Goal: Information Seeking & Learning: Compare options

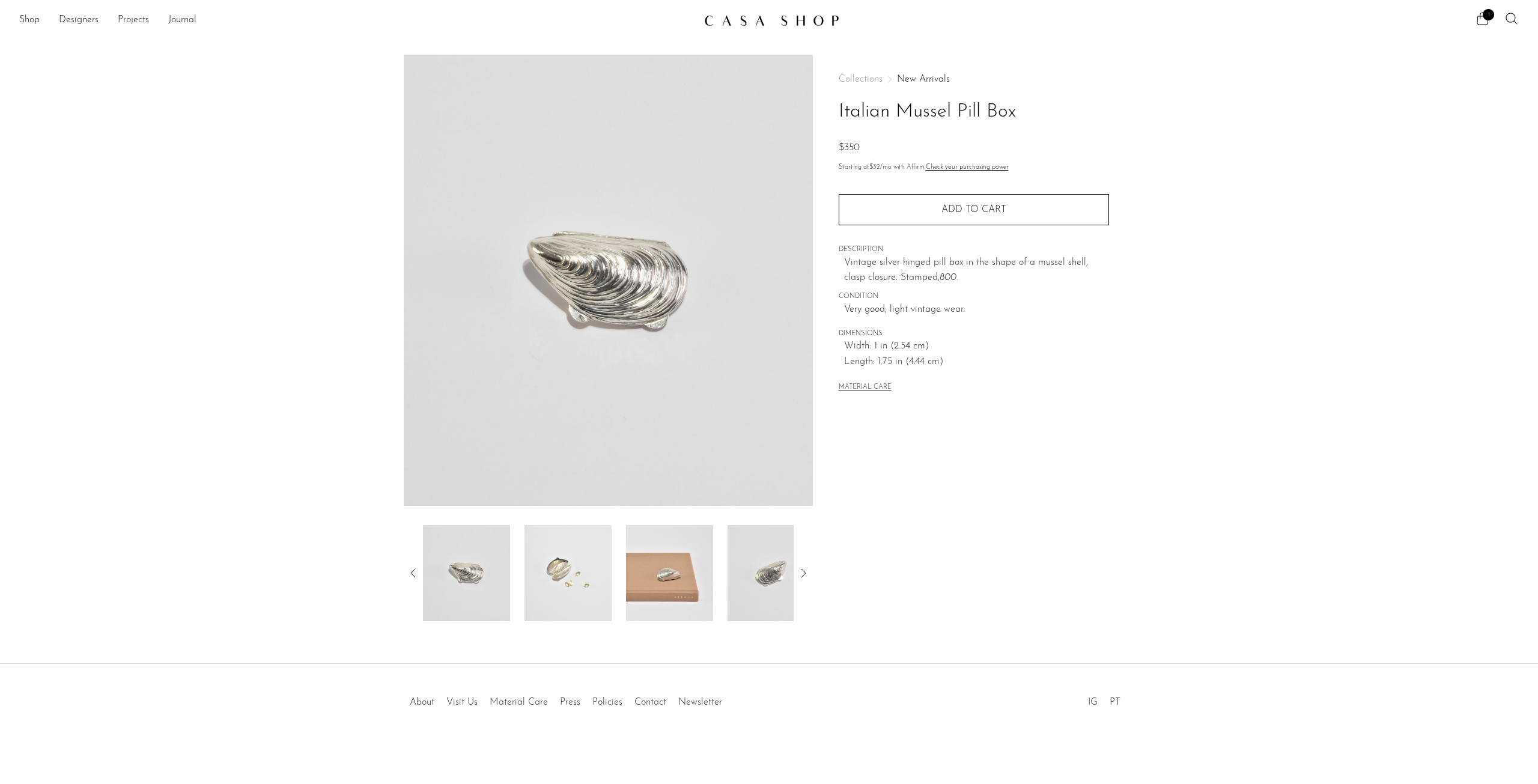
click at [542, 565] on img at bounding box center [567, 573] width 87 height 96
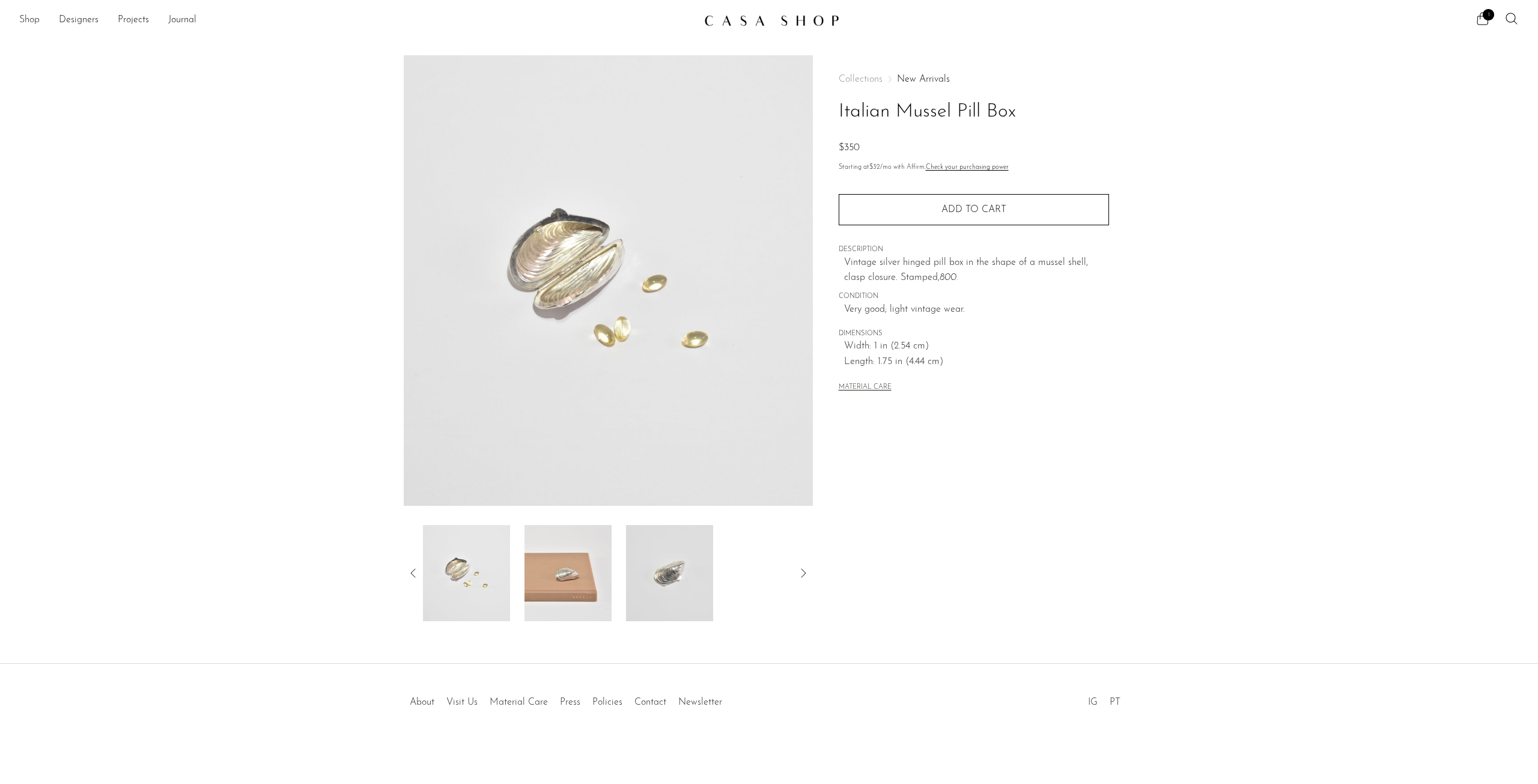
click at [31, 21] on link "Shop" at bounding box center [29, 20] width 20 height 16
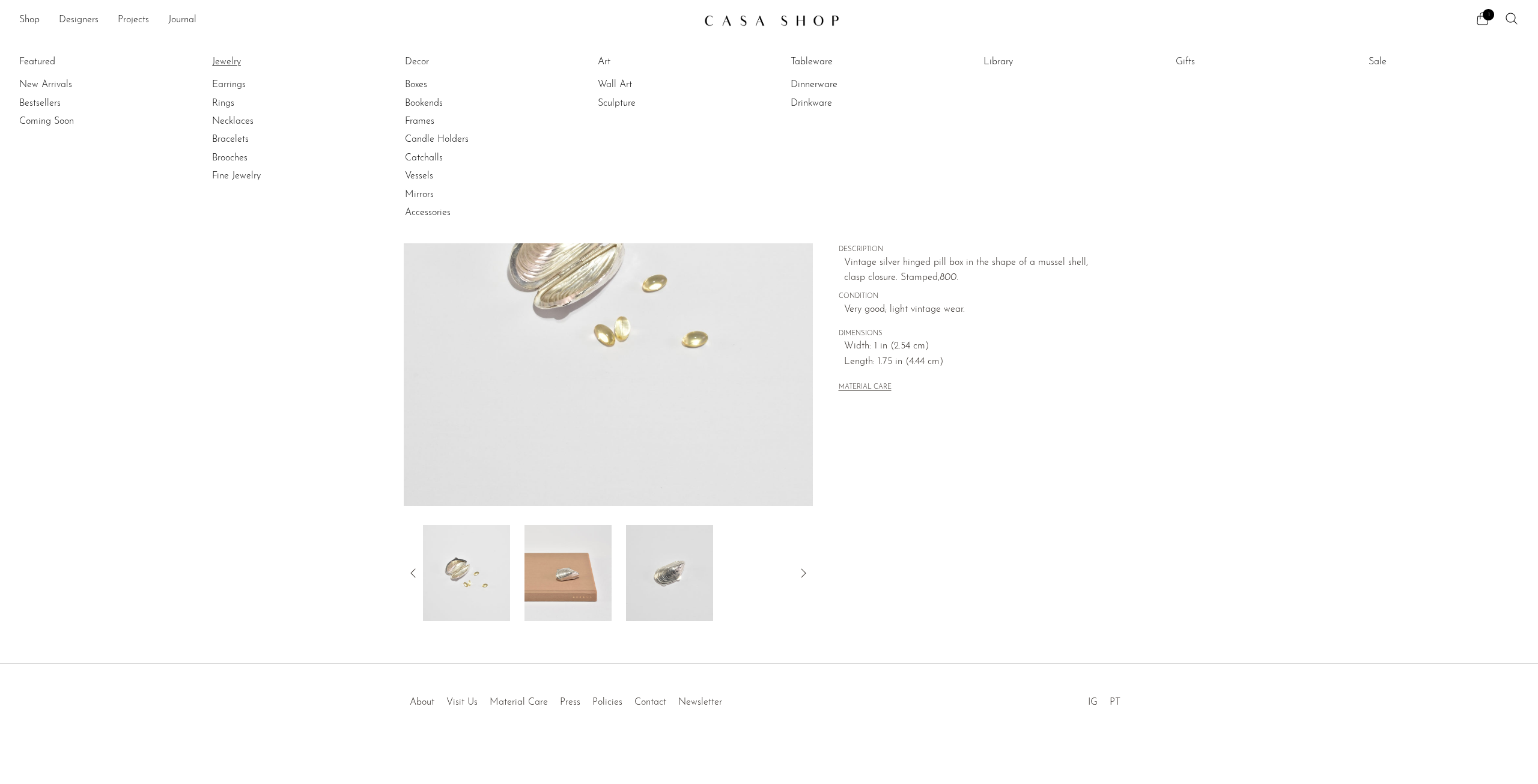
click at [236, 66] on link "Jewelry" at bounding box center [257, 62] width 90 height 14
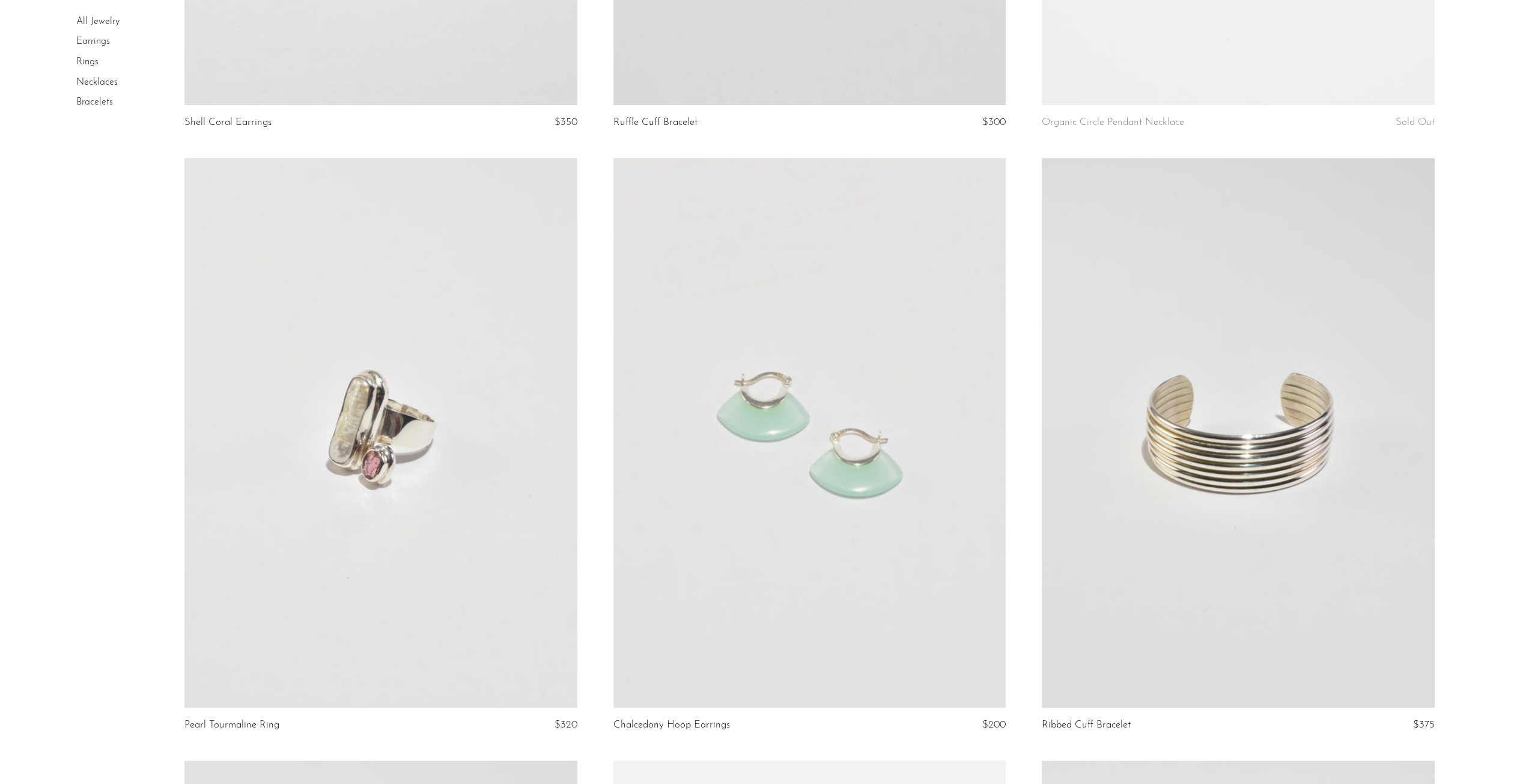
scroll to position [781, 0]
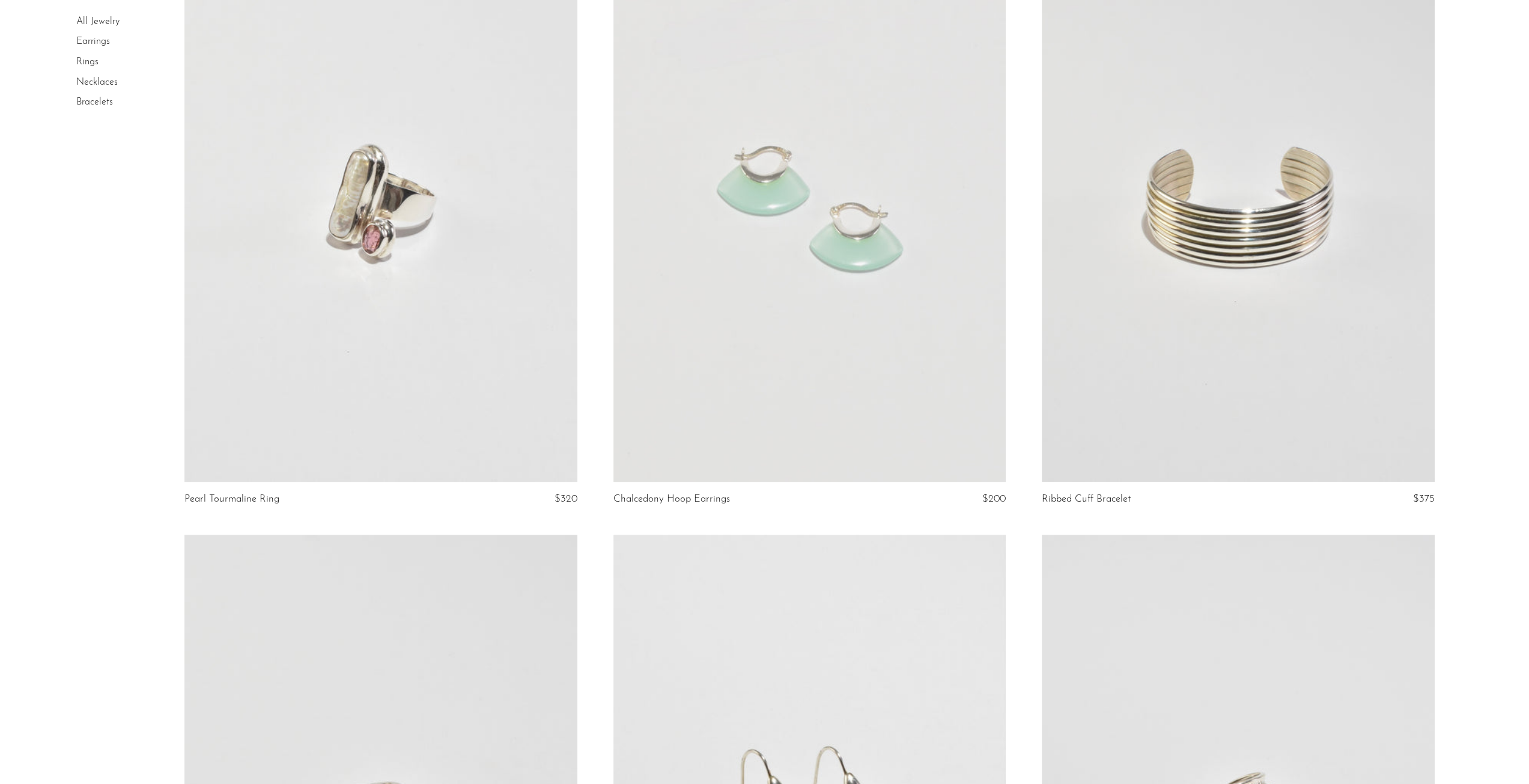
click at [752, 292] on link at bounding box center [810, 206] width 393 height 549
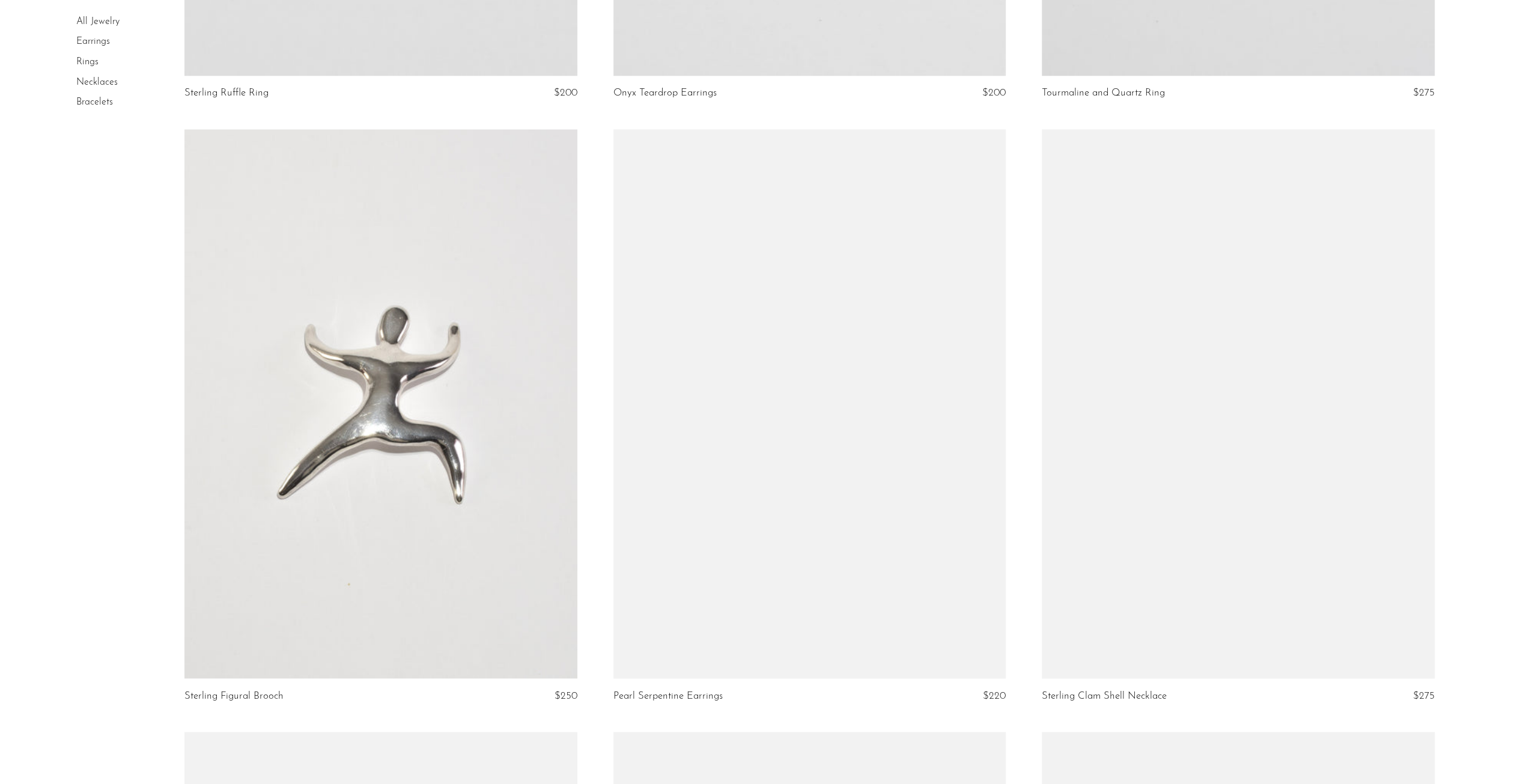
scroll to position [1802, 0]
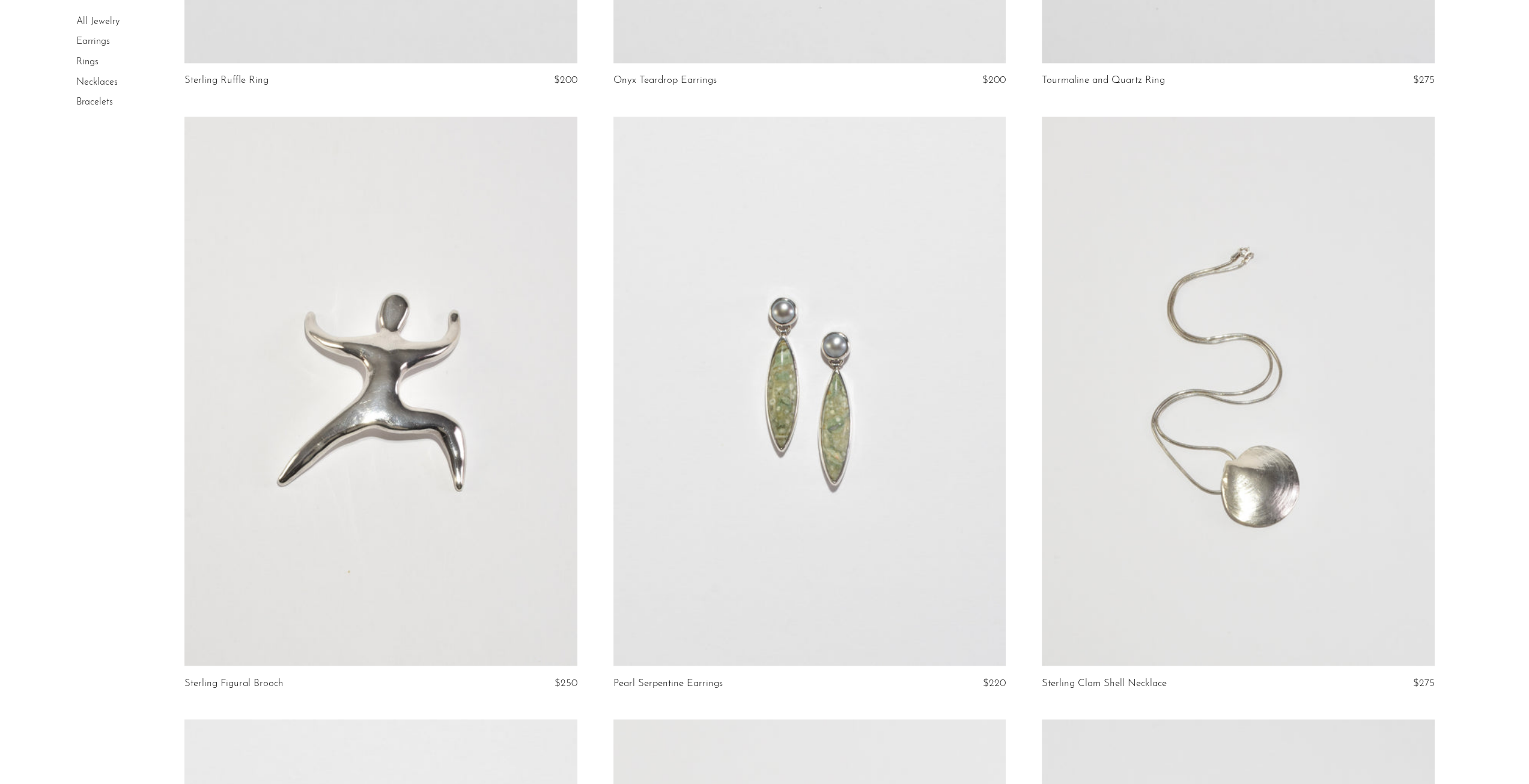
click at [852, 467] on link at bounding box center [810, 392] width 393 height 549
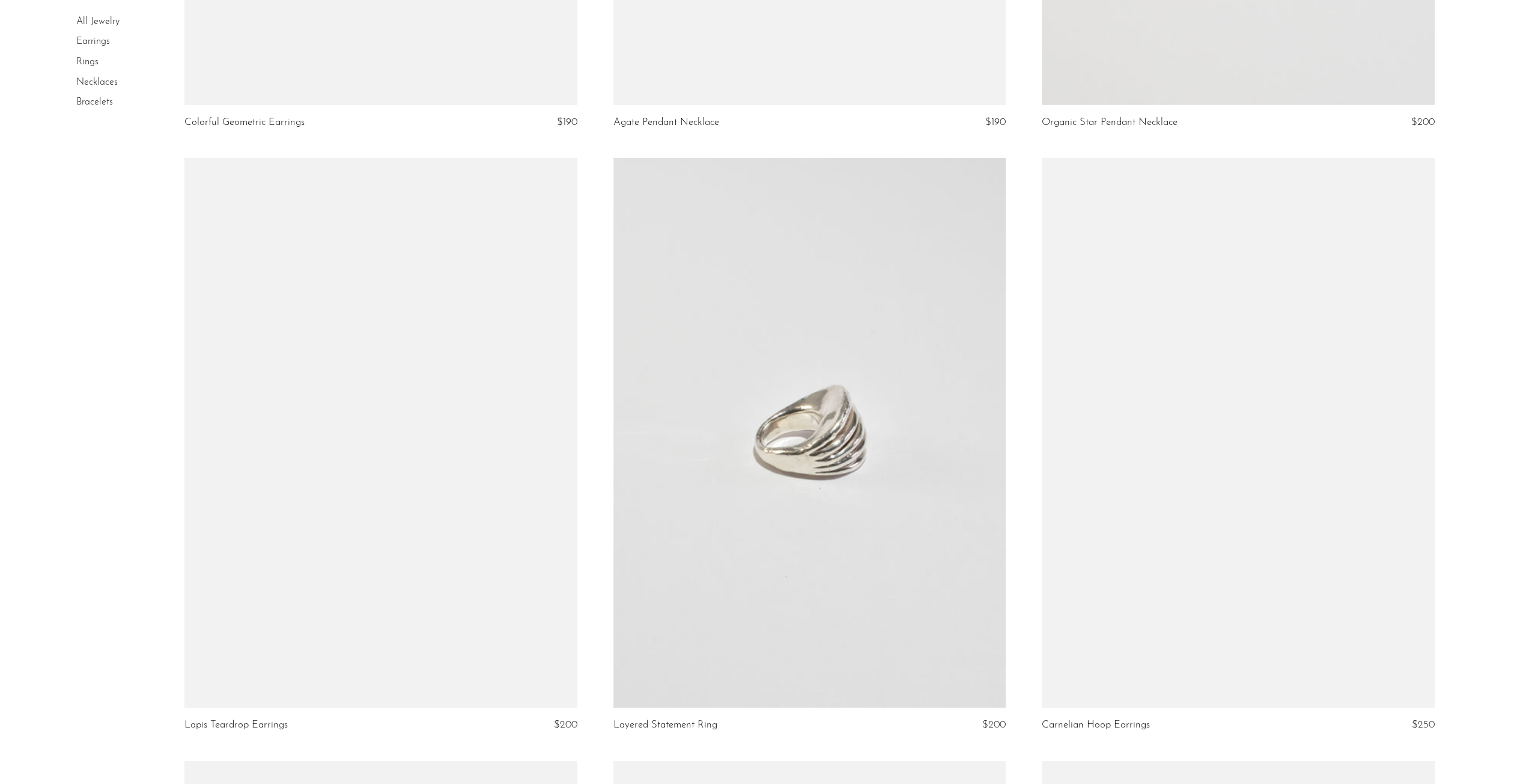
scroll to position [3723, 0]
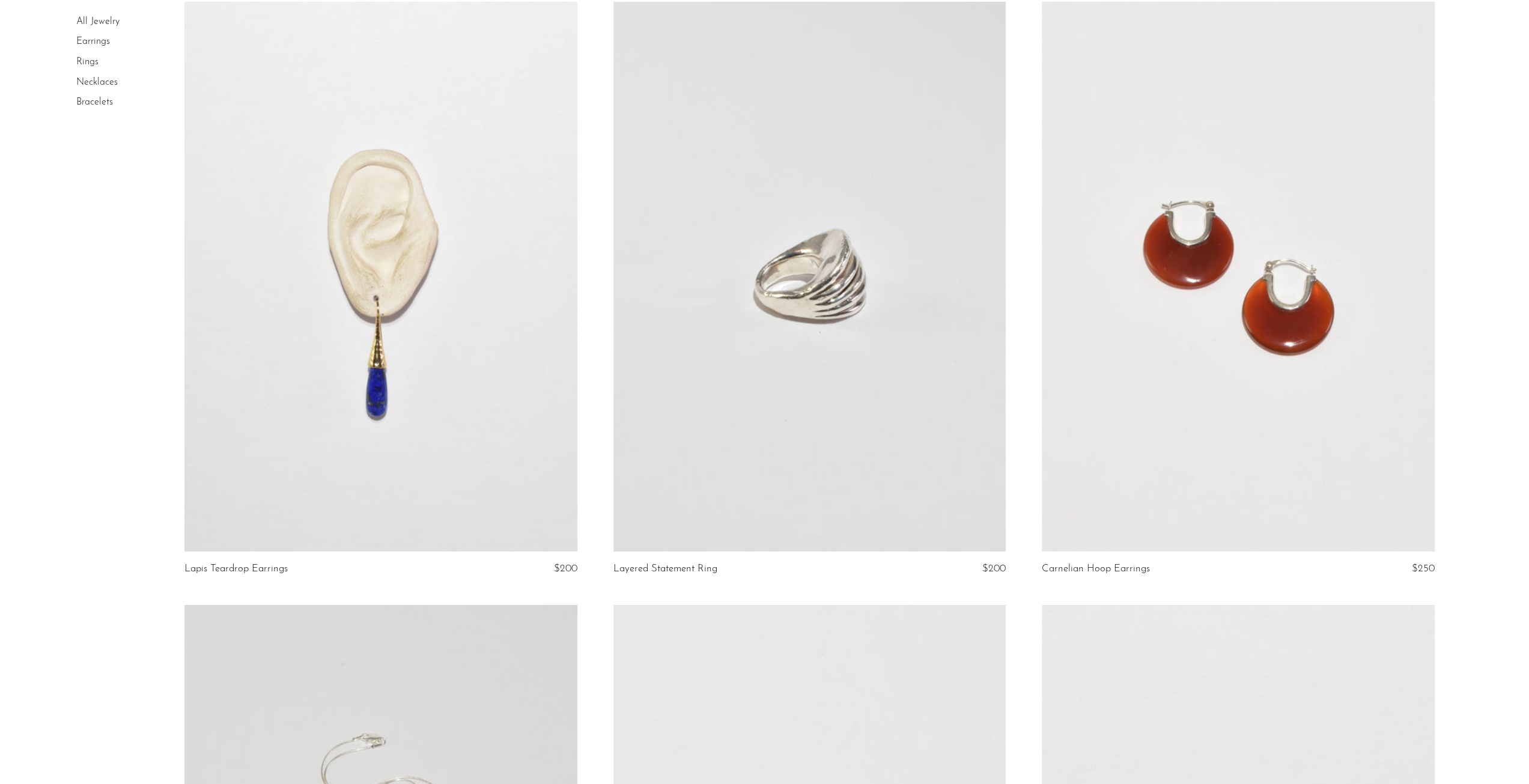
click at [1224, 312] on link at bounding box center [1238, 277] width 393 height 549
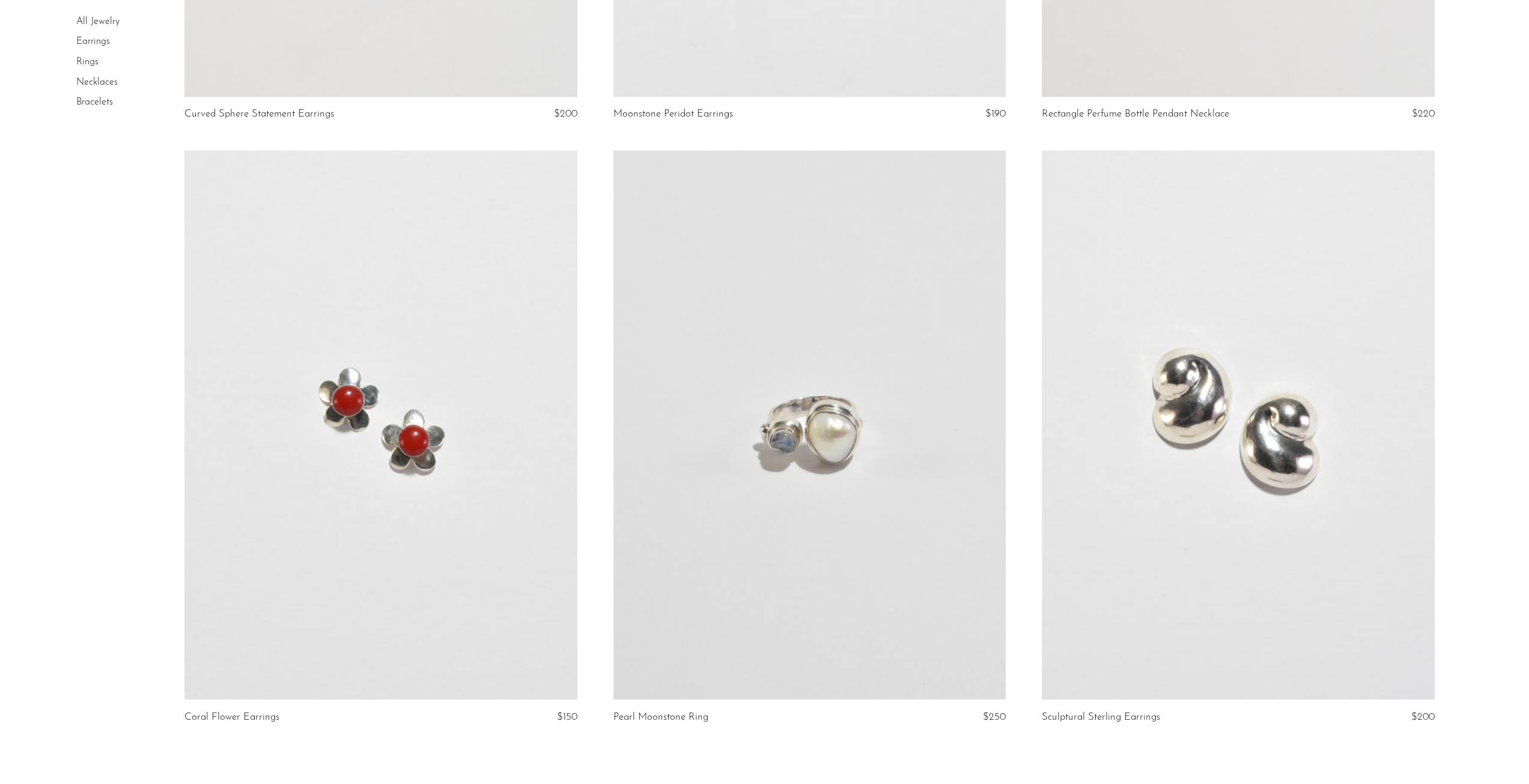
scroll to position [6666, 0]
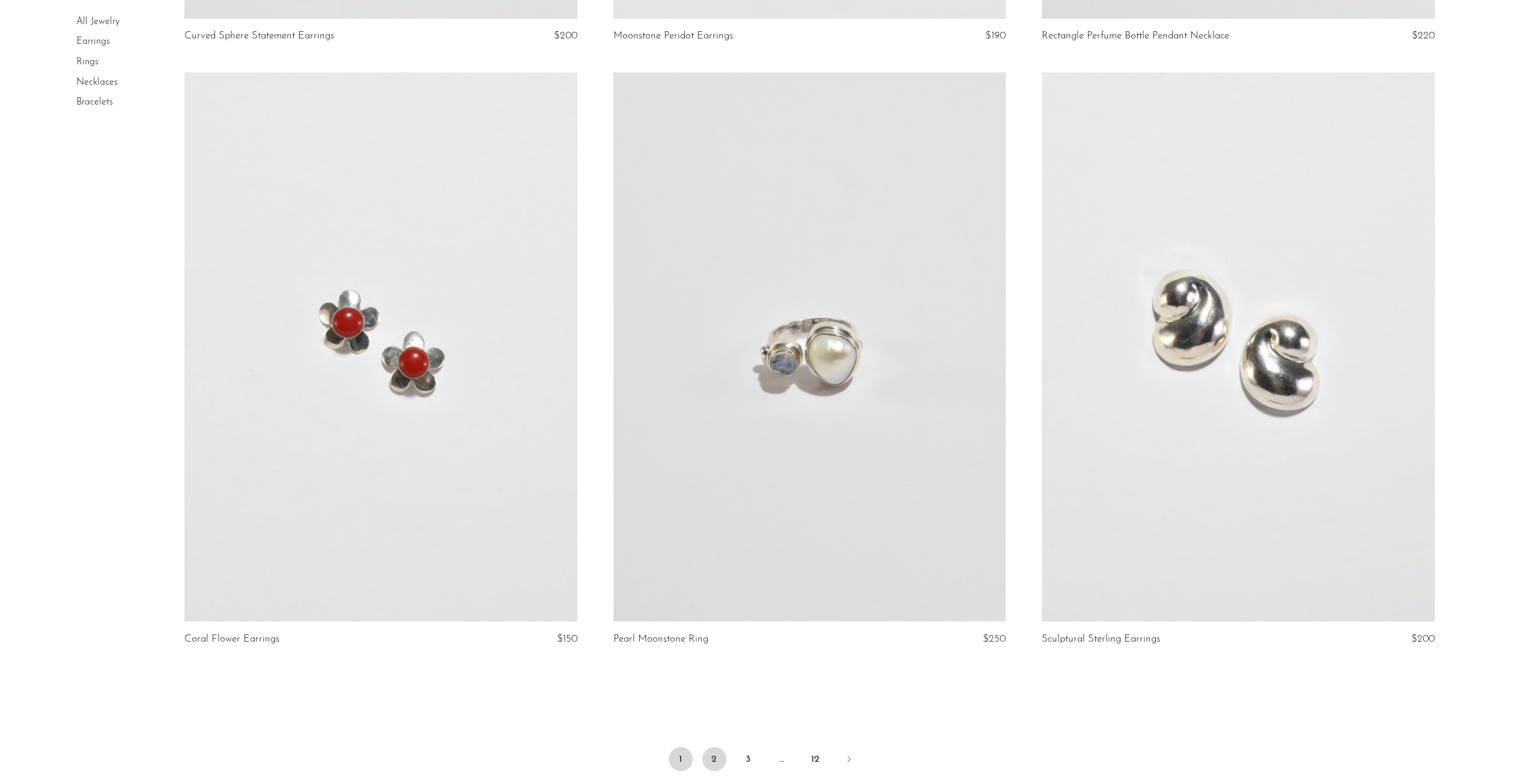
click at [717, 754] on link "2" at bounding box center [714, 759] width 24 height 24
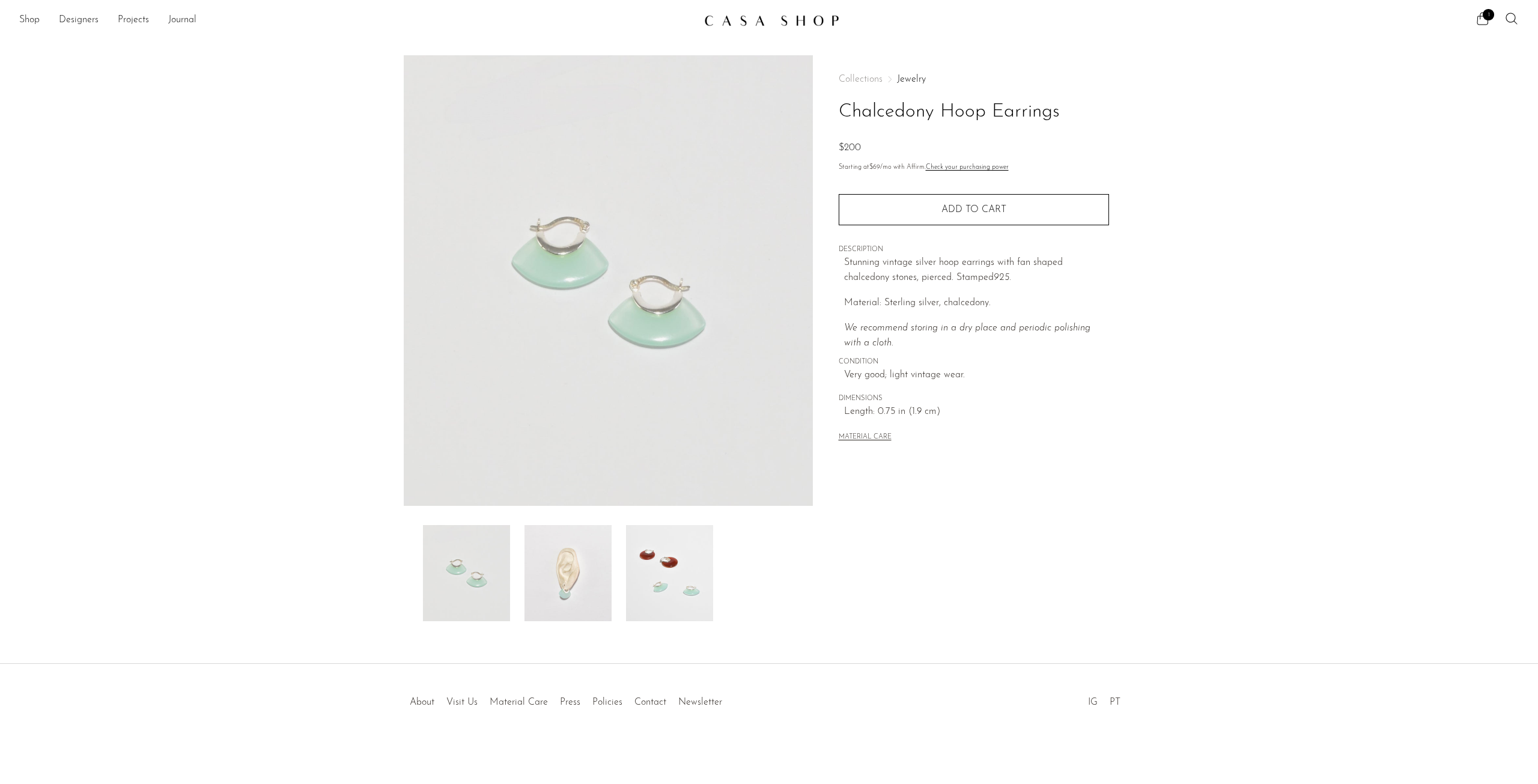
click at [550, 576] on img at bounding box center [567, 573] width 87 height 96
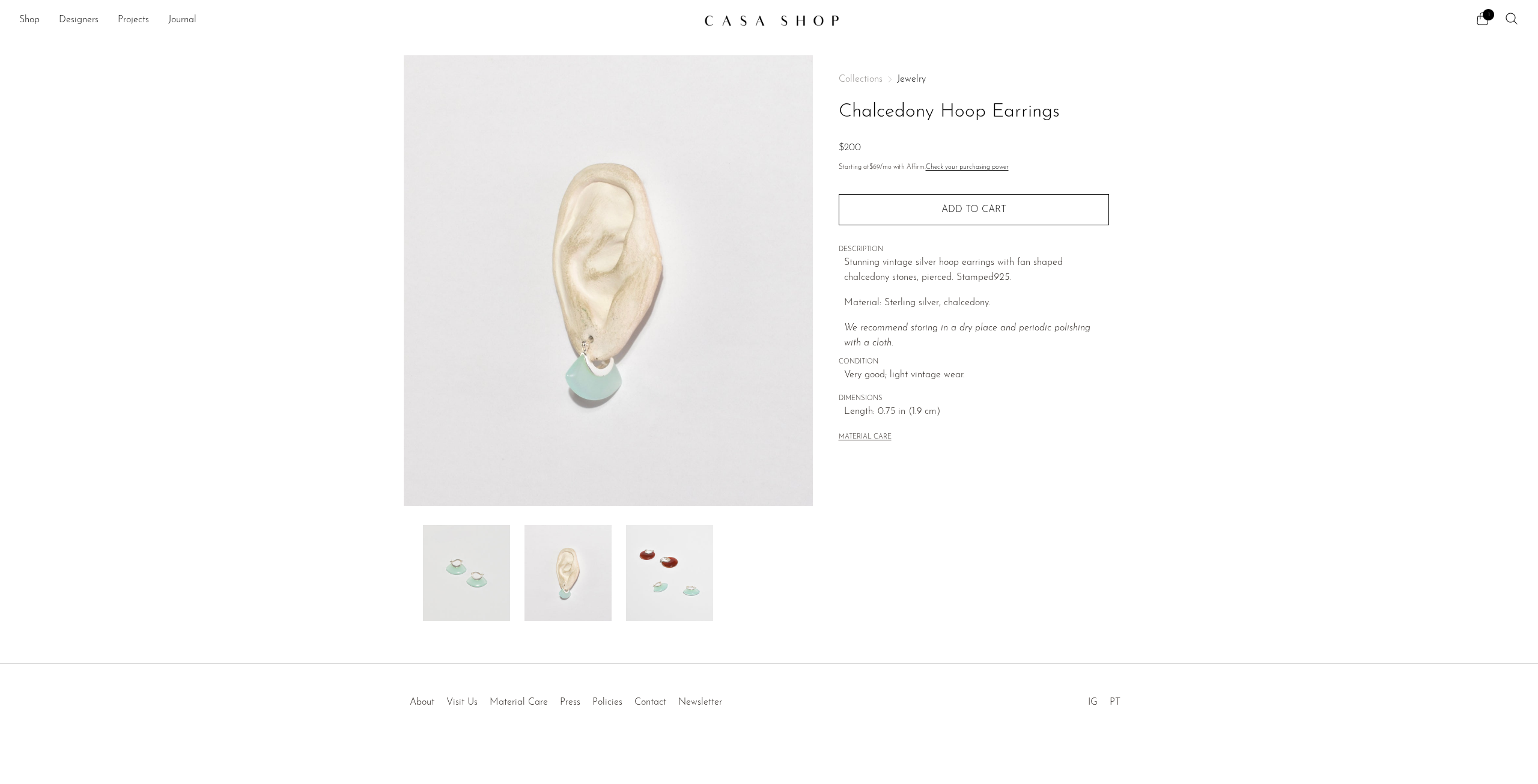
click at [644, 559] on img at bounding box center [669, 573] width 87 height 96
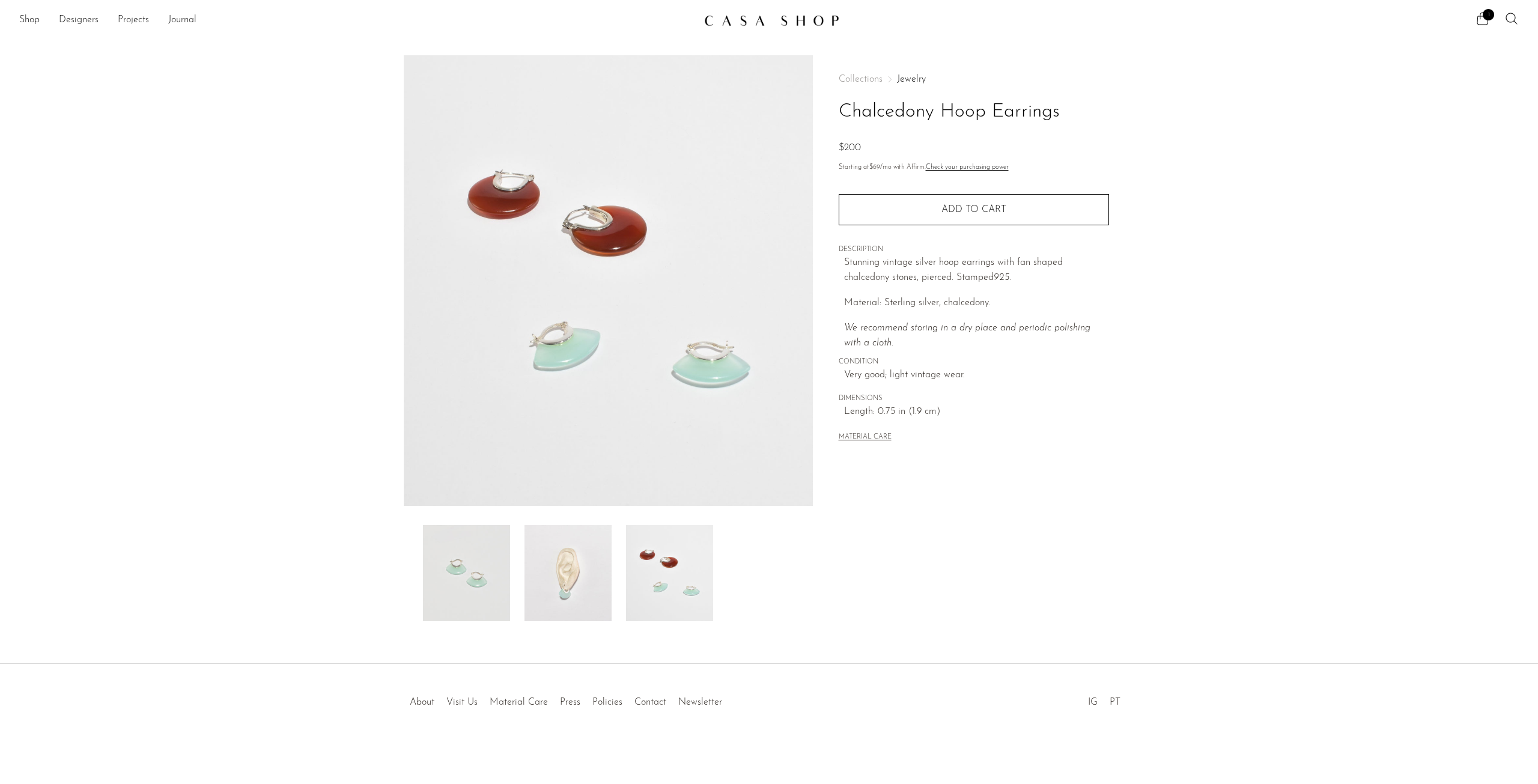
click at [571, 557] on img at bounding box center [567, 573] width 87 height 96
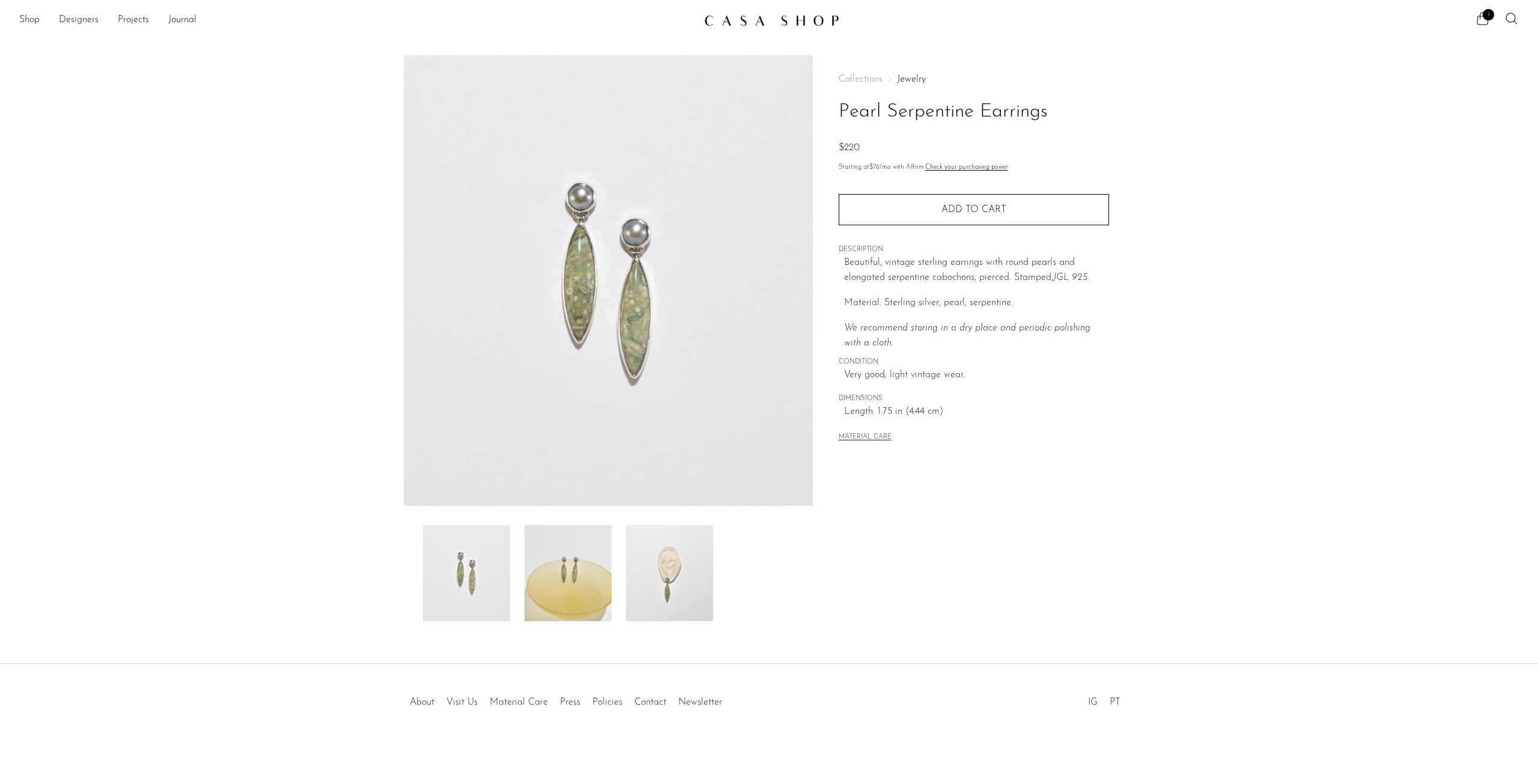
click at [673, 571] on img at bounding box center [669, 573] width 87 height 96
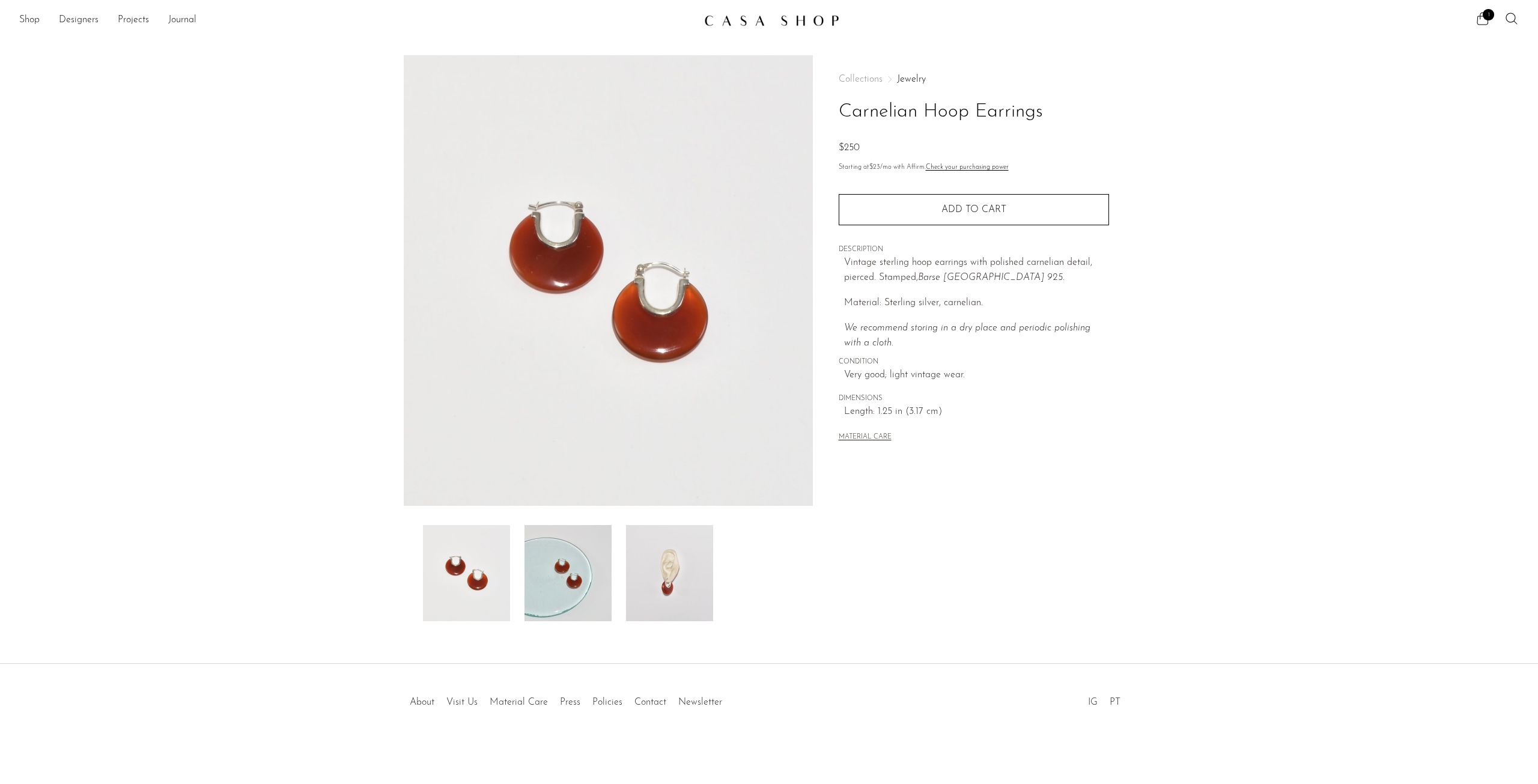
click at [586, 585] on img at bounding box center [567, 573] width 87 height 96
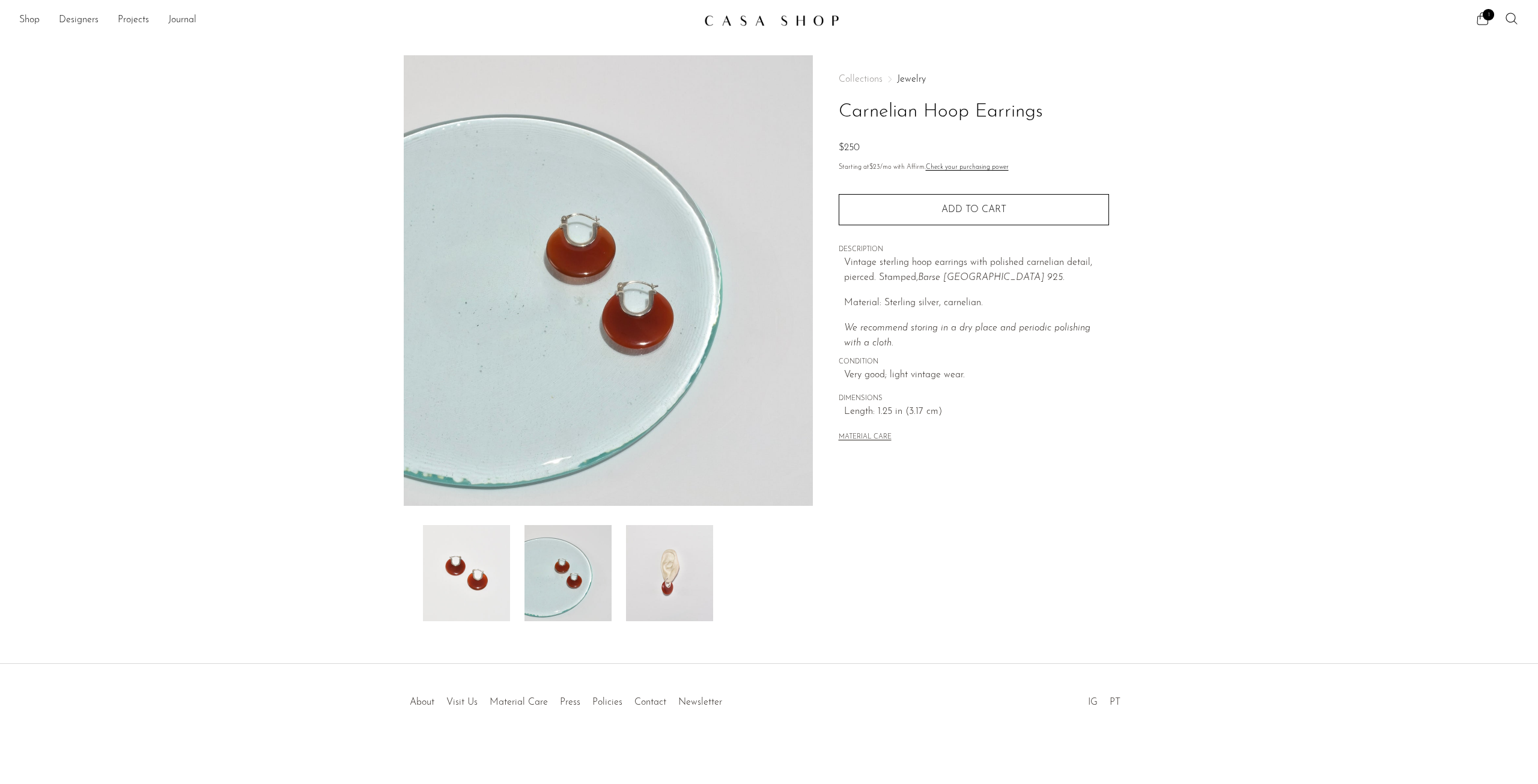
click at [662, 565] on img at bounding box center [669, 573] width 87 height 96
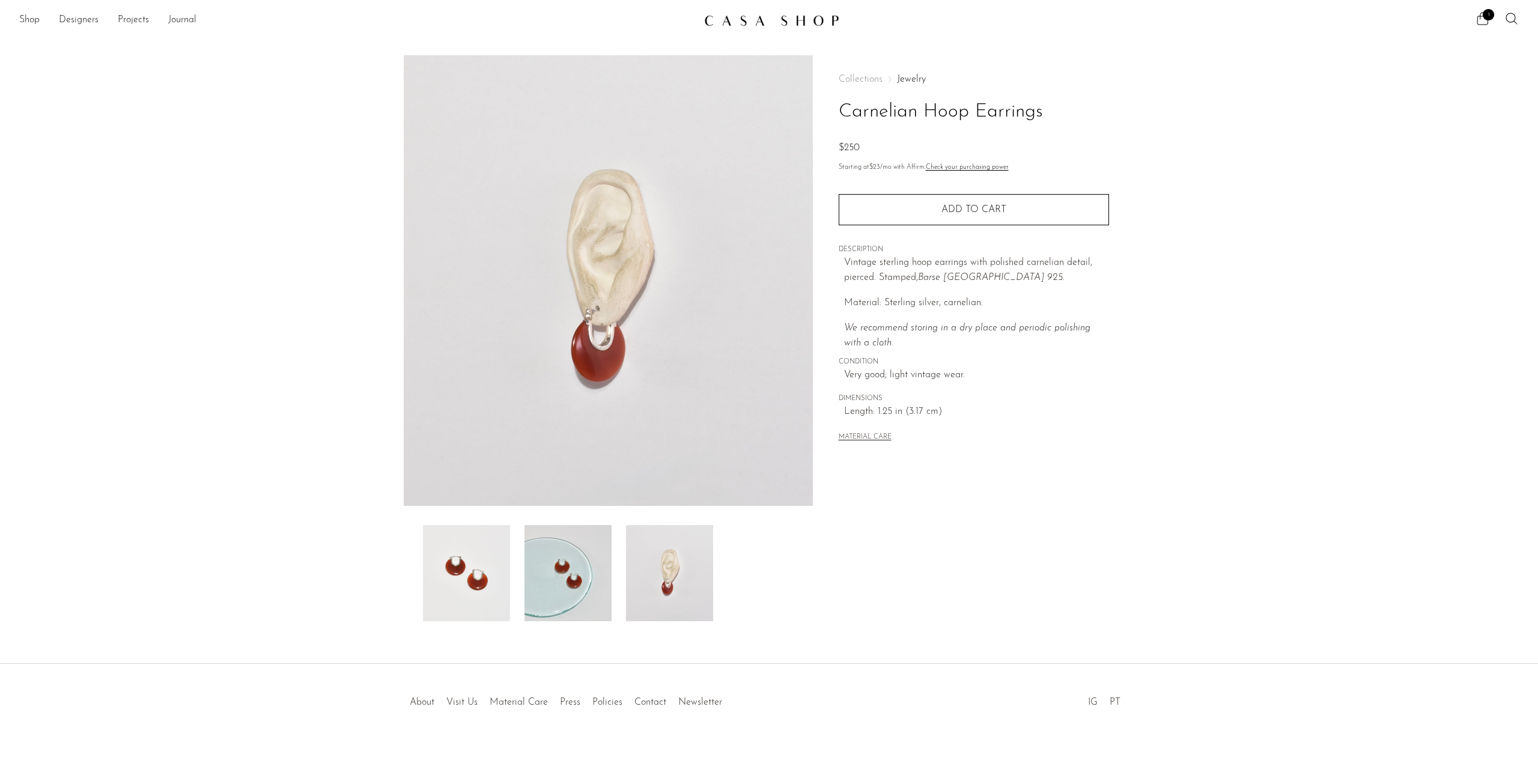
click at [553, 562] on img at bounding box center [567, 573] width 87 height 96
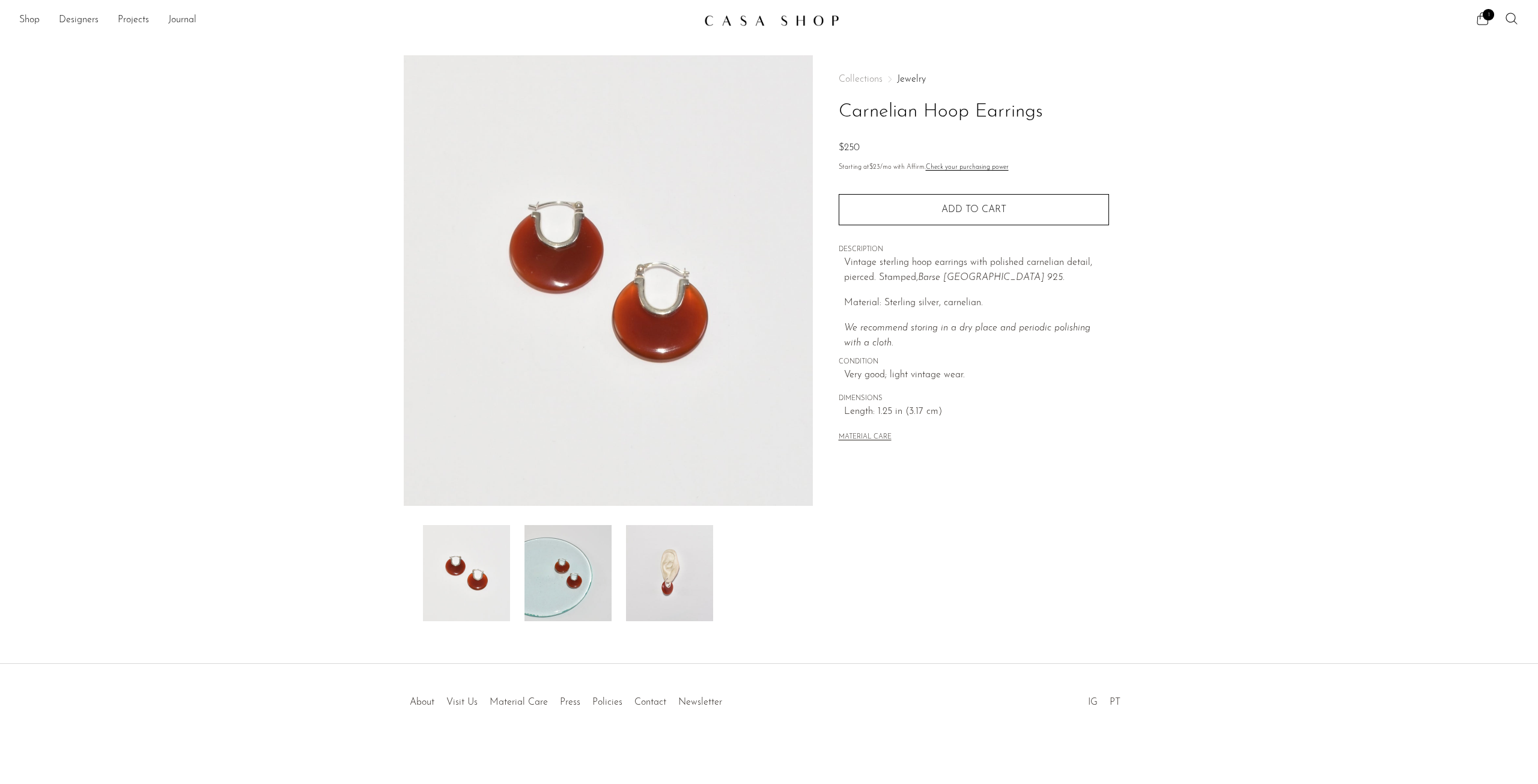
click at [658, 581] on img at bounding box center [669, 573] width 87 height 96
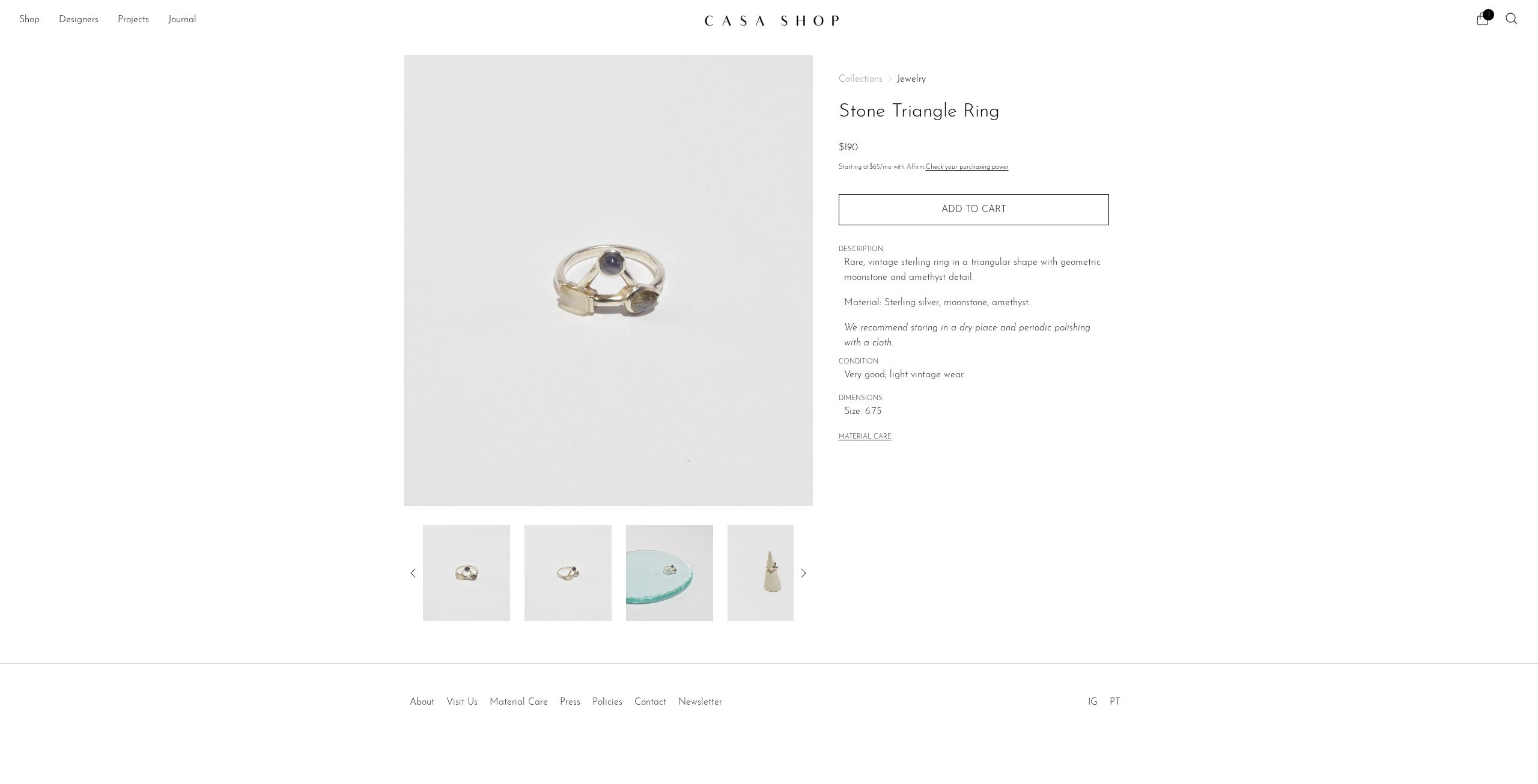
click at [773, 562] on img at bounding box center [770, 573] width 87 height 96
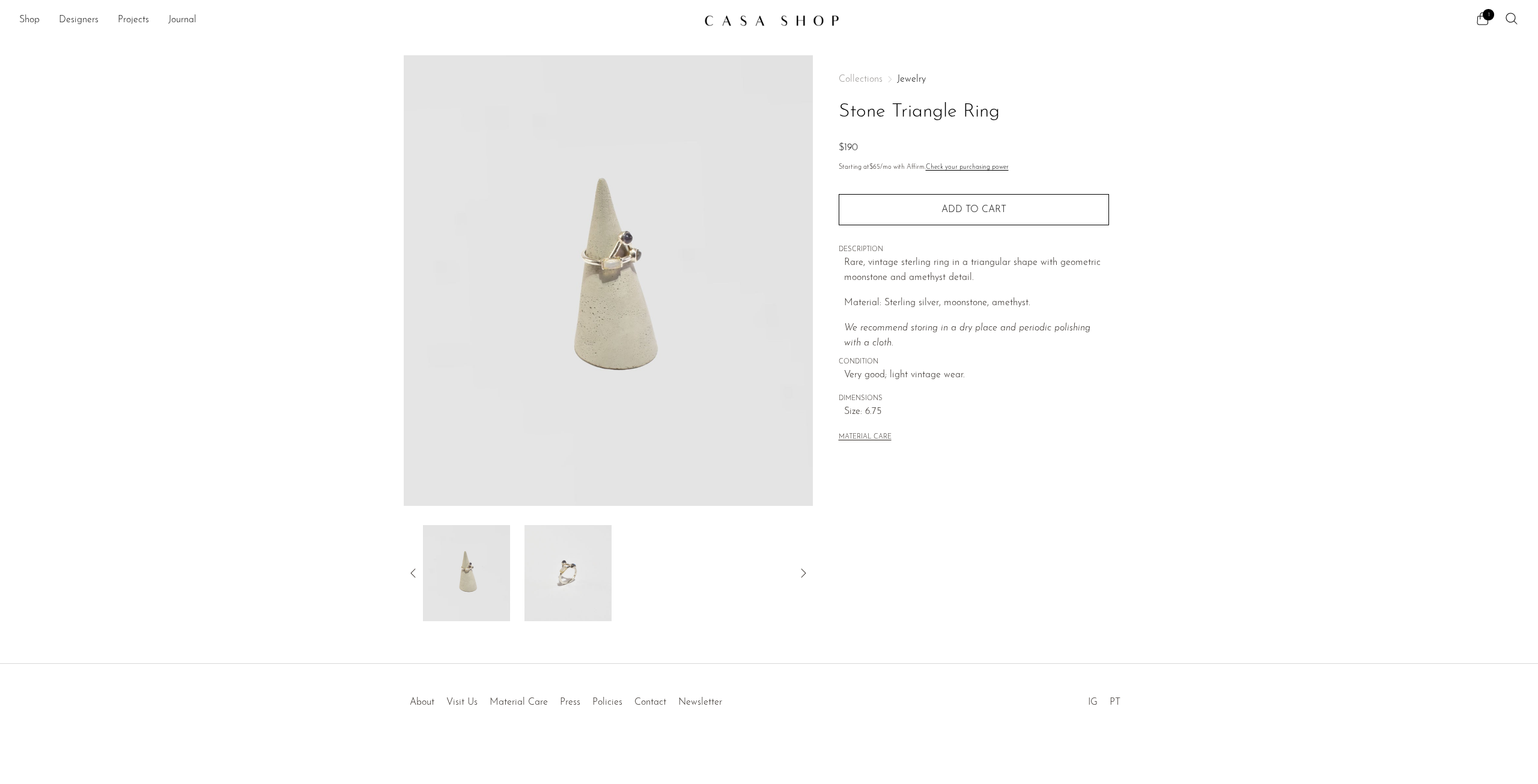
click at [482, 586] on img at bounding box center [466, 573] width 87 height 96
click at [603, 586] on img at bounding box center [567, 573] width 87 height 96
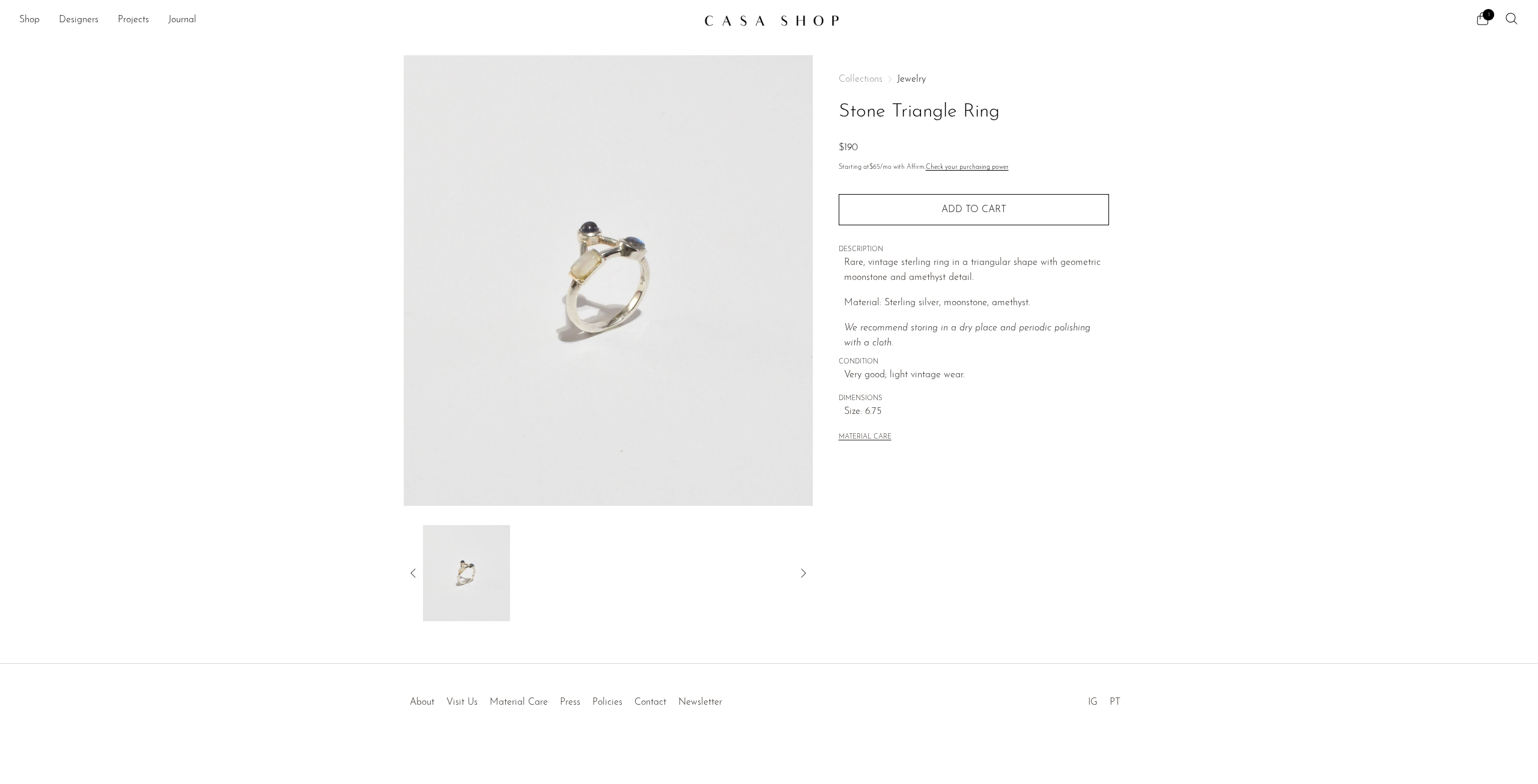
click at [411, 575] on icon at bounding box center [413, 573] width 15 height 15
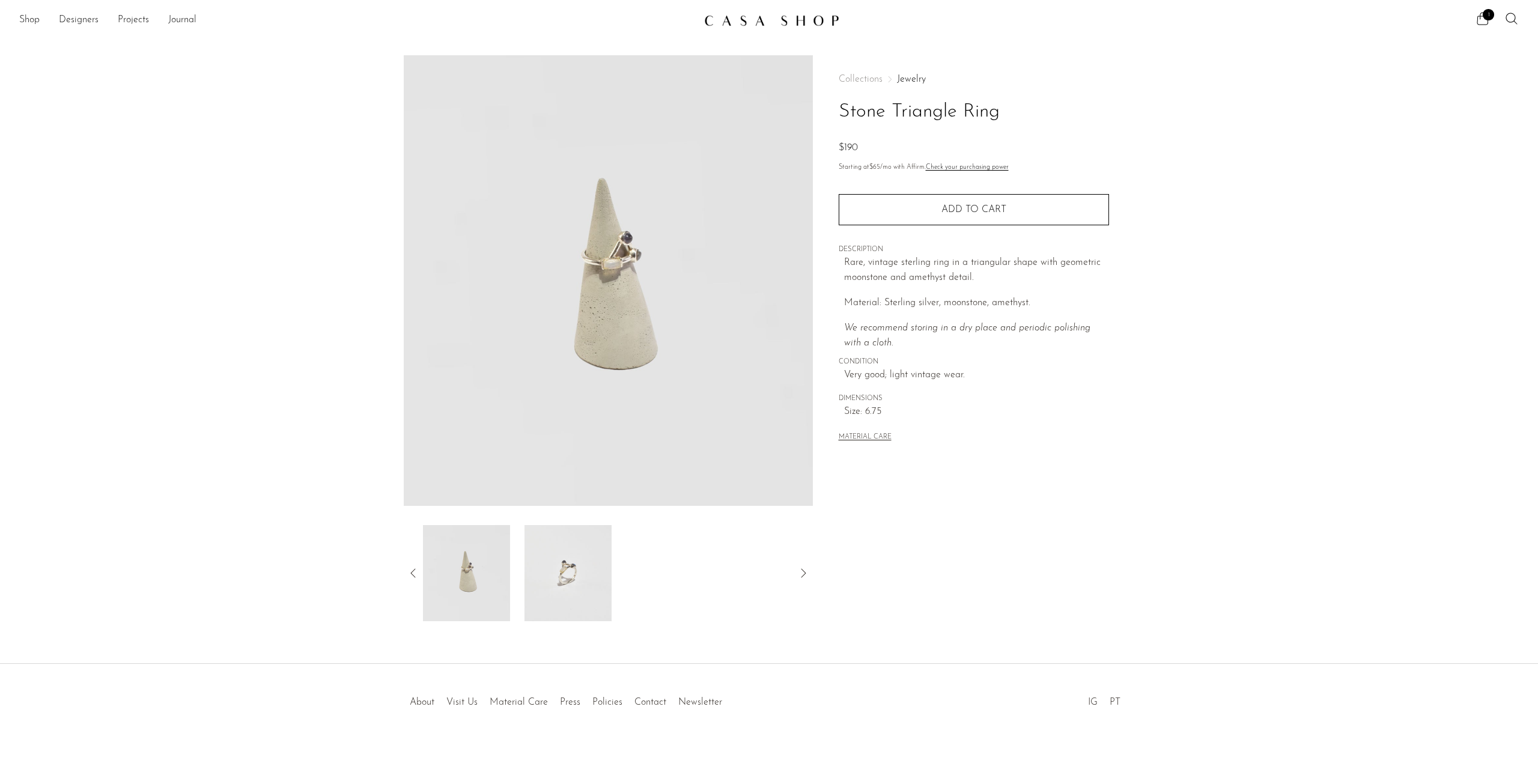
click at [411, 575] on icon at bounding box center [413, 573] width 15 height 15
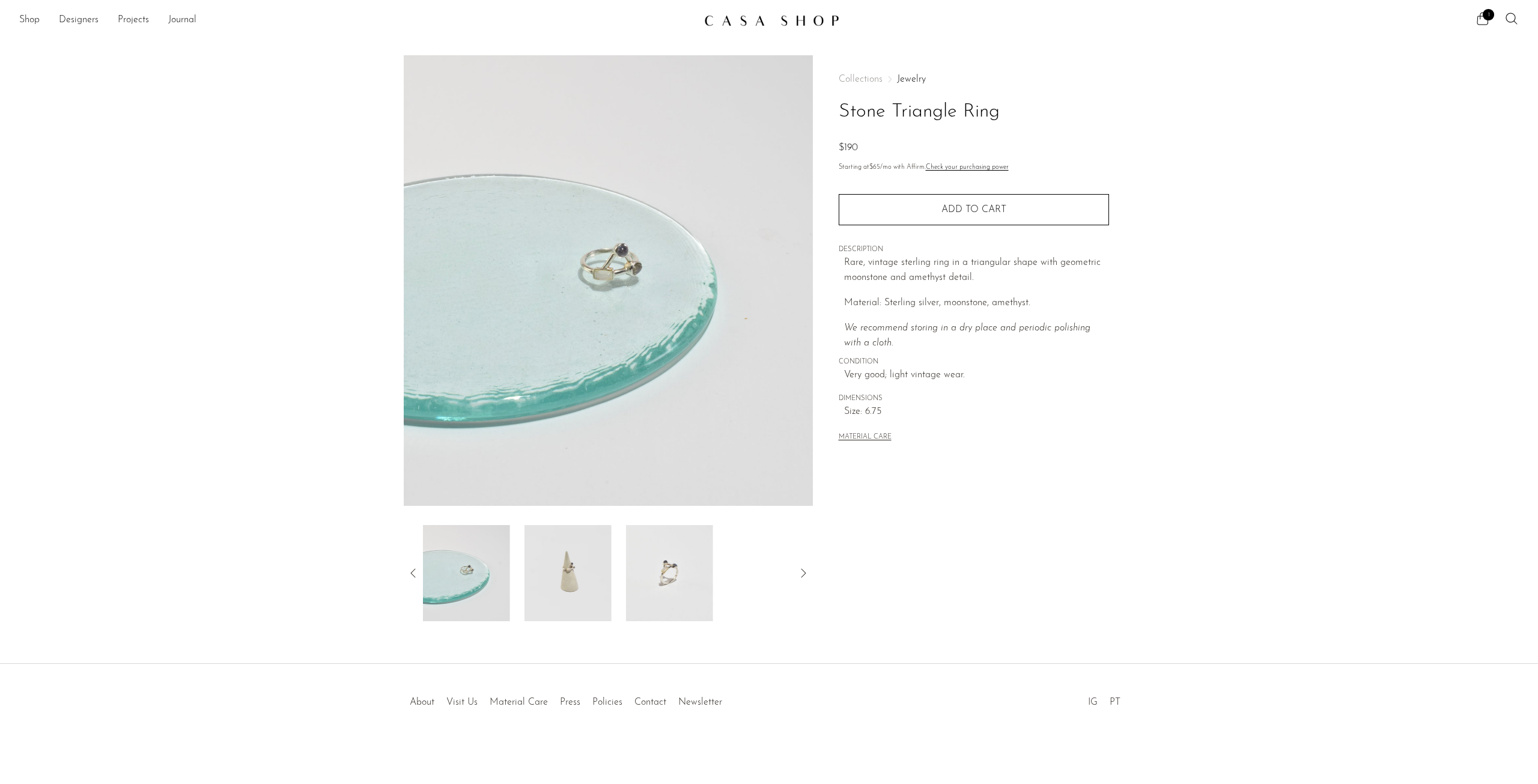
click at [477, 584] on img at bounding box center [466, 573] width 87 height 96
click at [614, 280] on img at bounding box center [608, 280] width 409 height 450
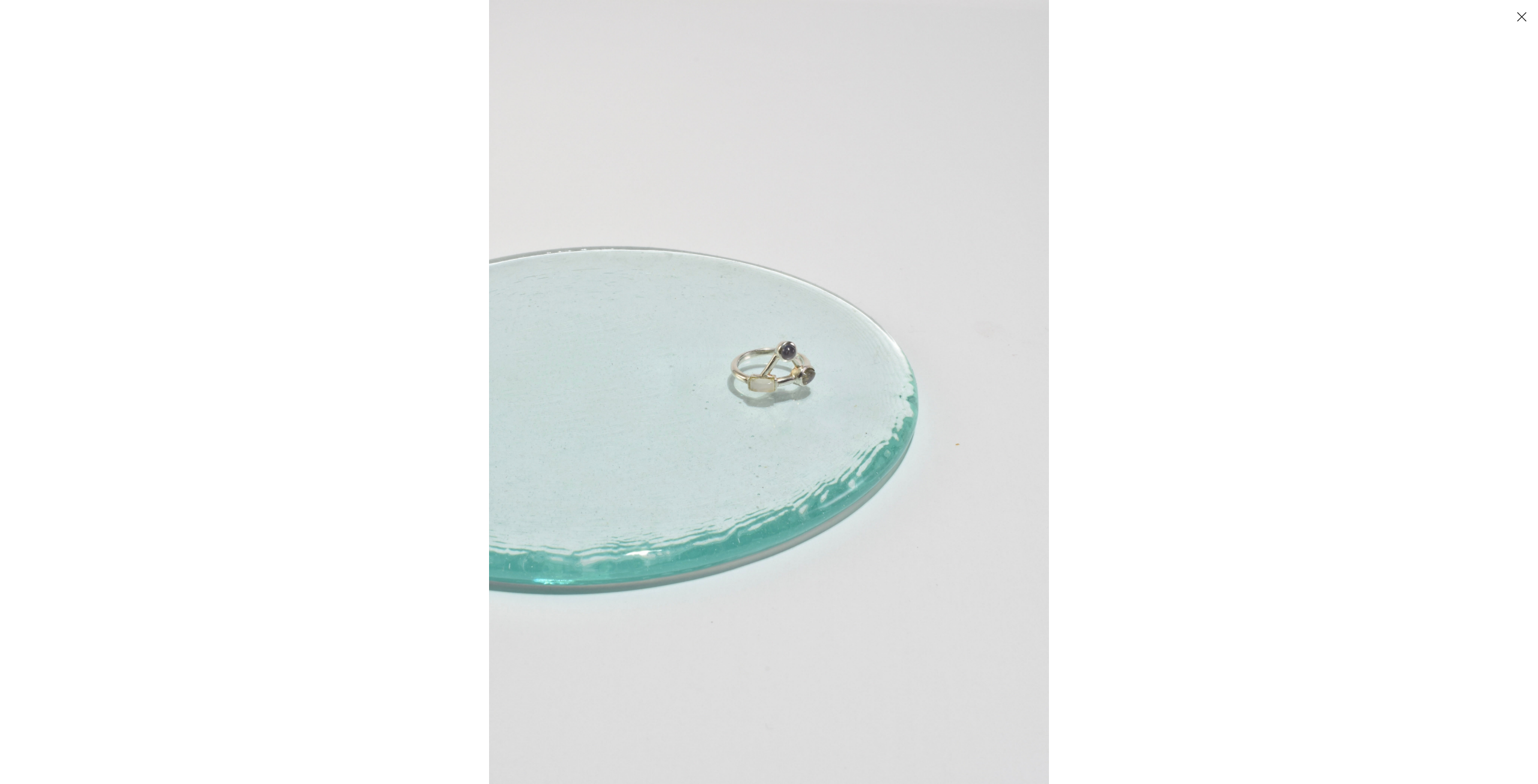
click at [787, 372] on img at bounding box center [769, 392] width 560 height 784
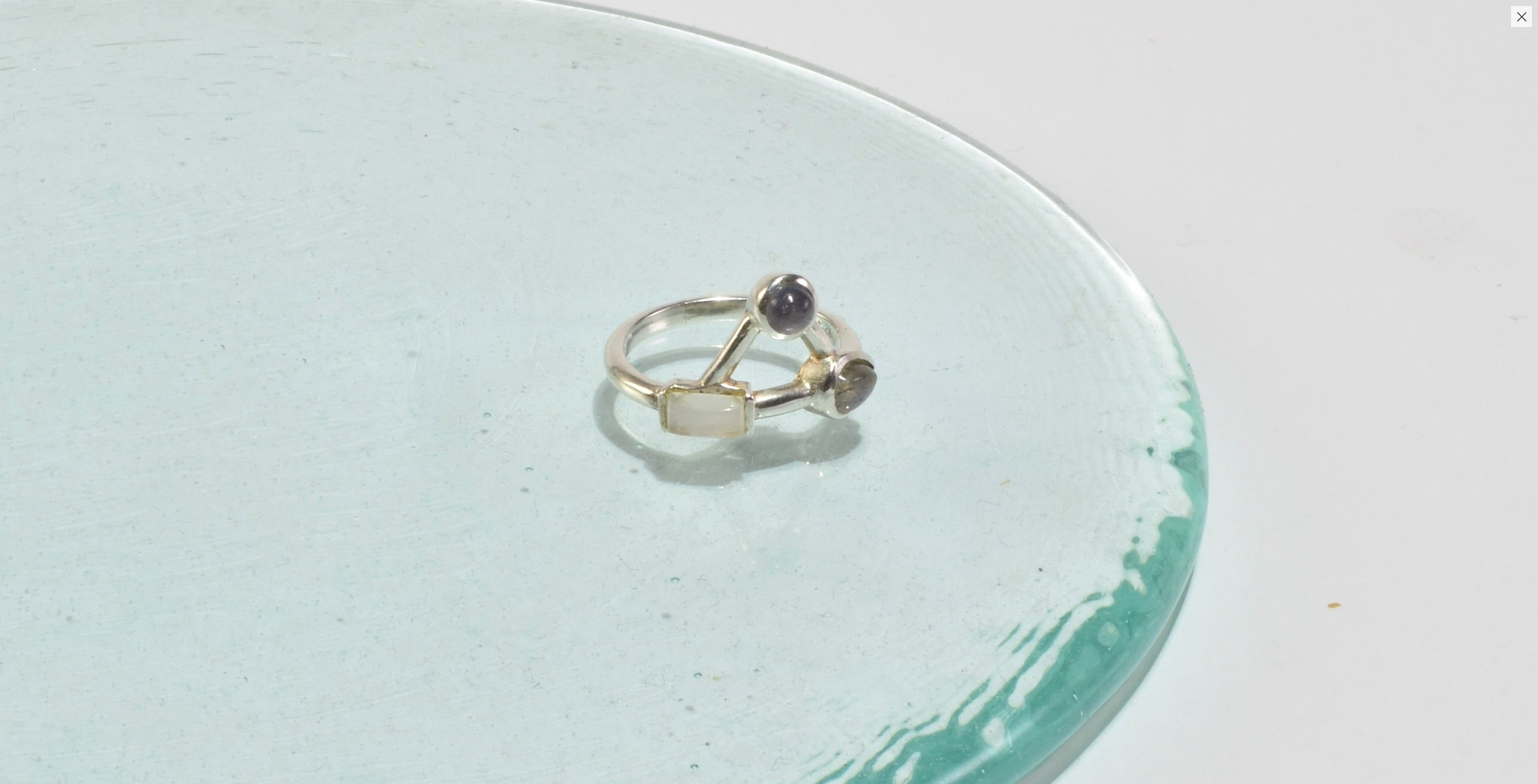
click at [935, 459] on img at bounding box center [728, 436] width 1802 height 2522
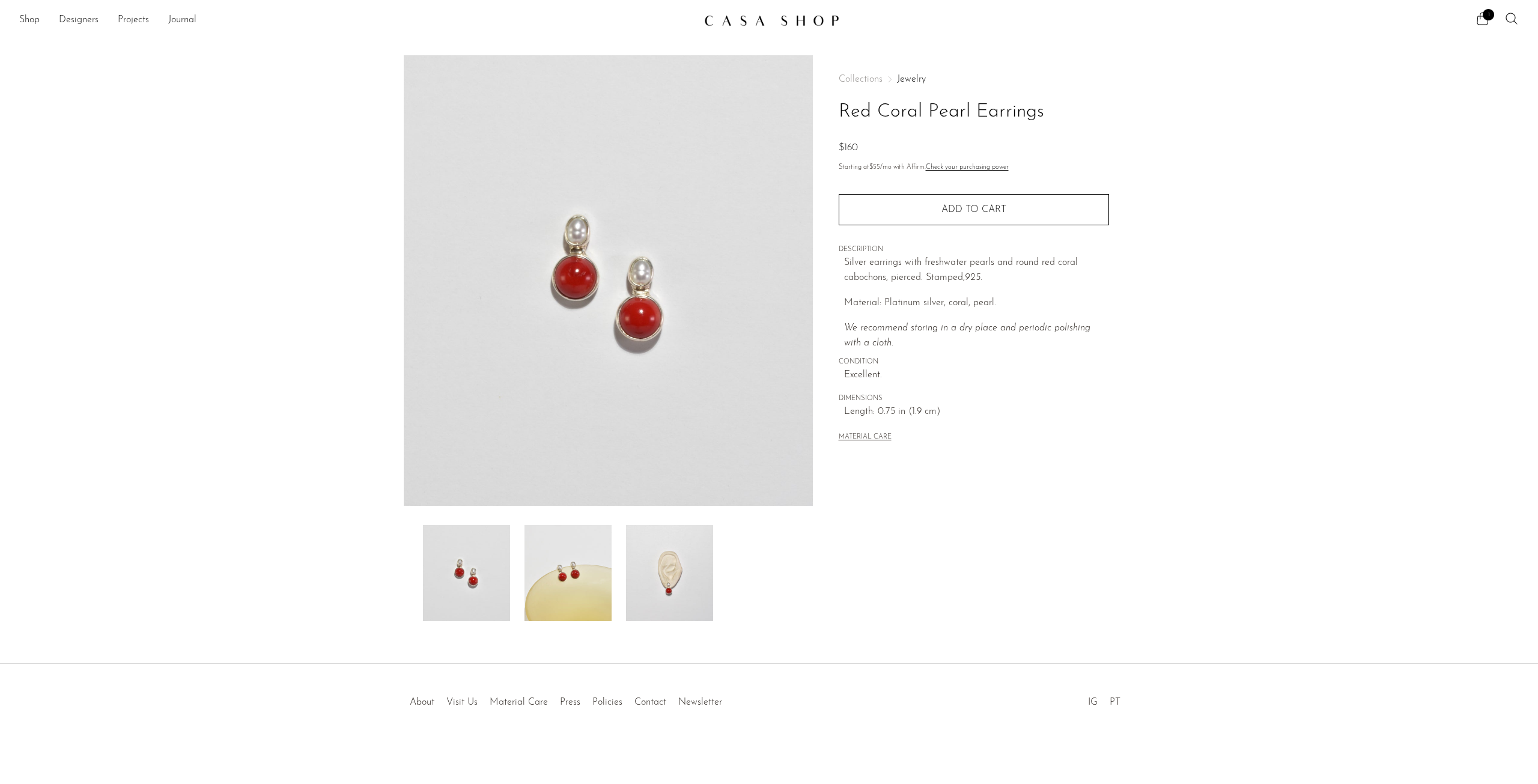
click at [590, 571] on img at bounding box center [567, 573] width 87 height 96
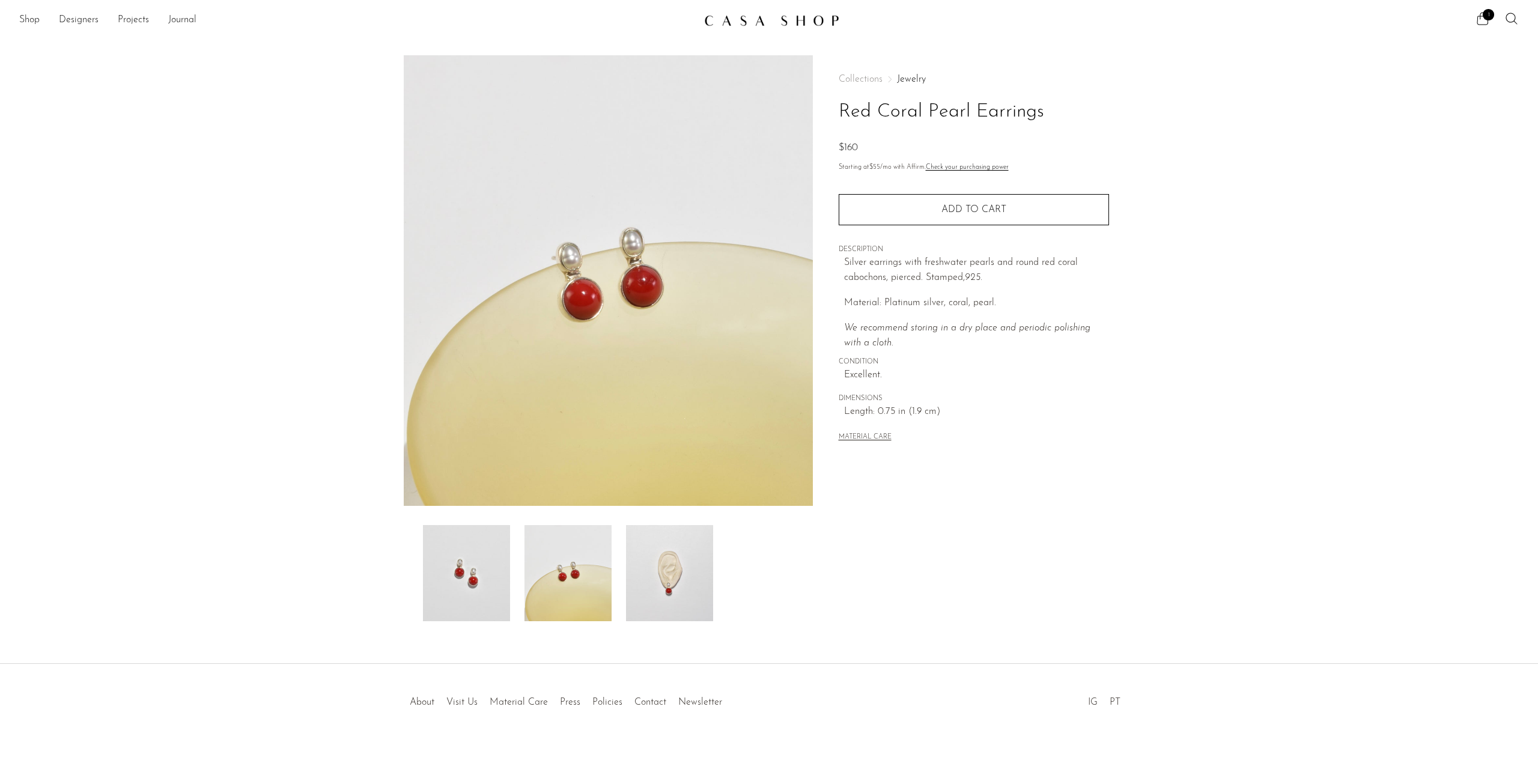
click at [651, 569] on img at bounding box center [669, 573] width 87 height 96
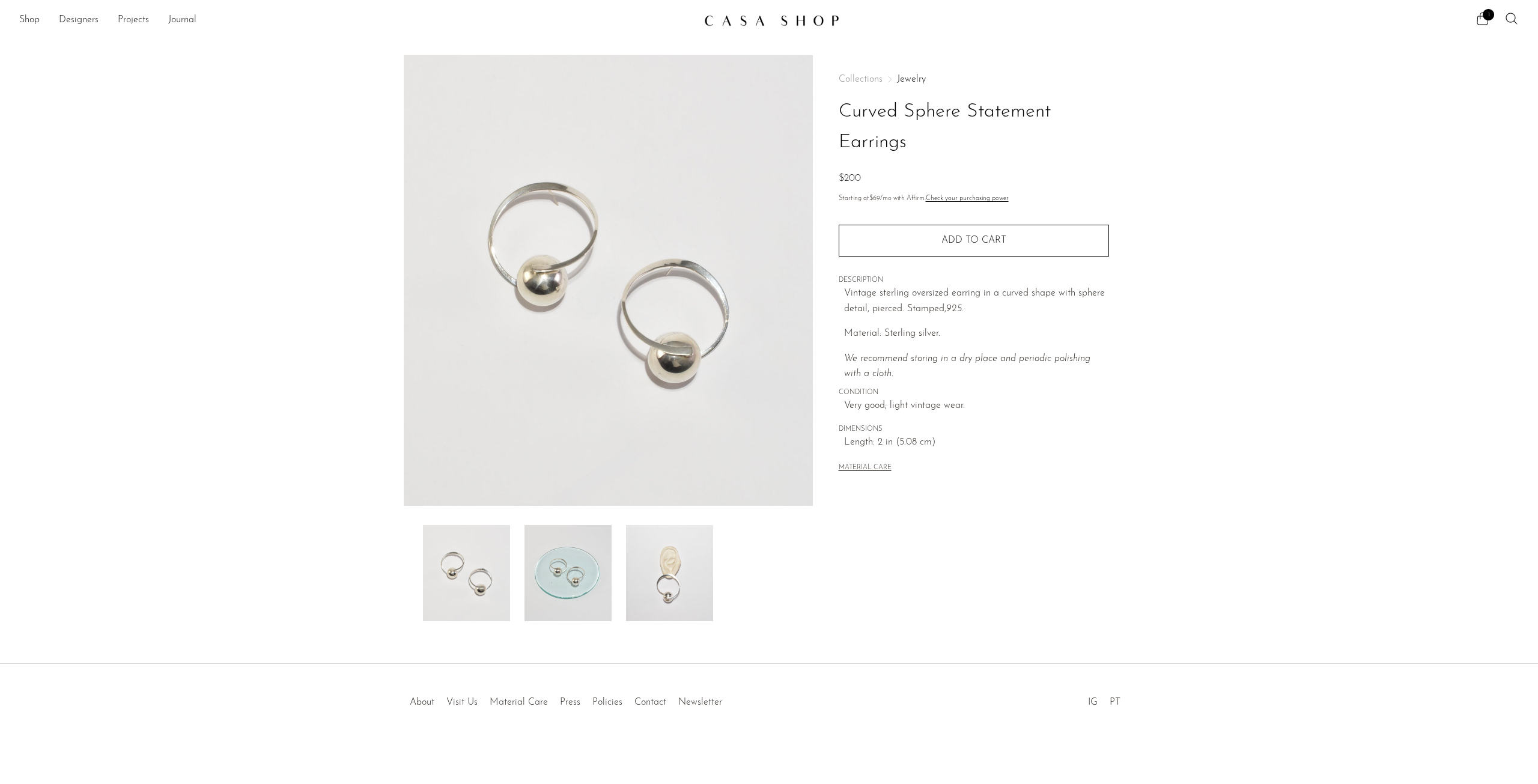
click at [567, 585] on img at bounding box center [567, 573] width 87 height 96
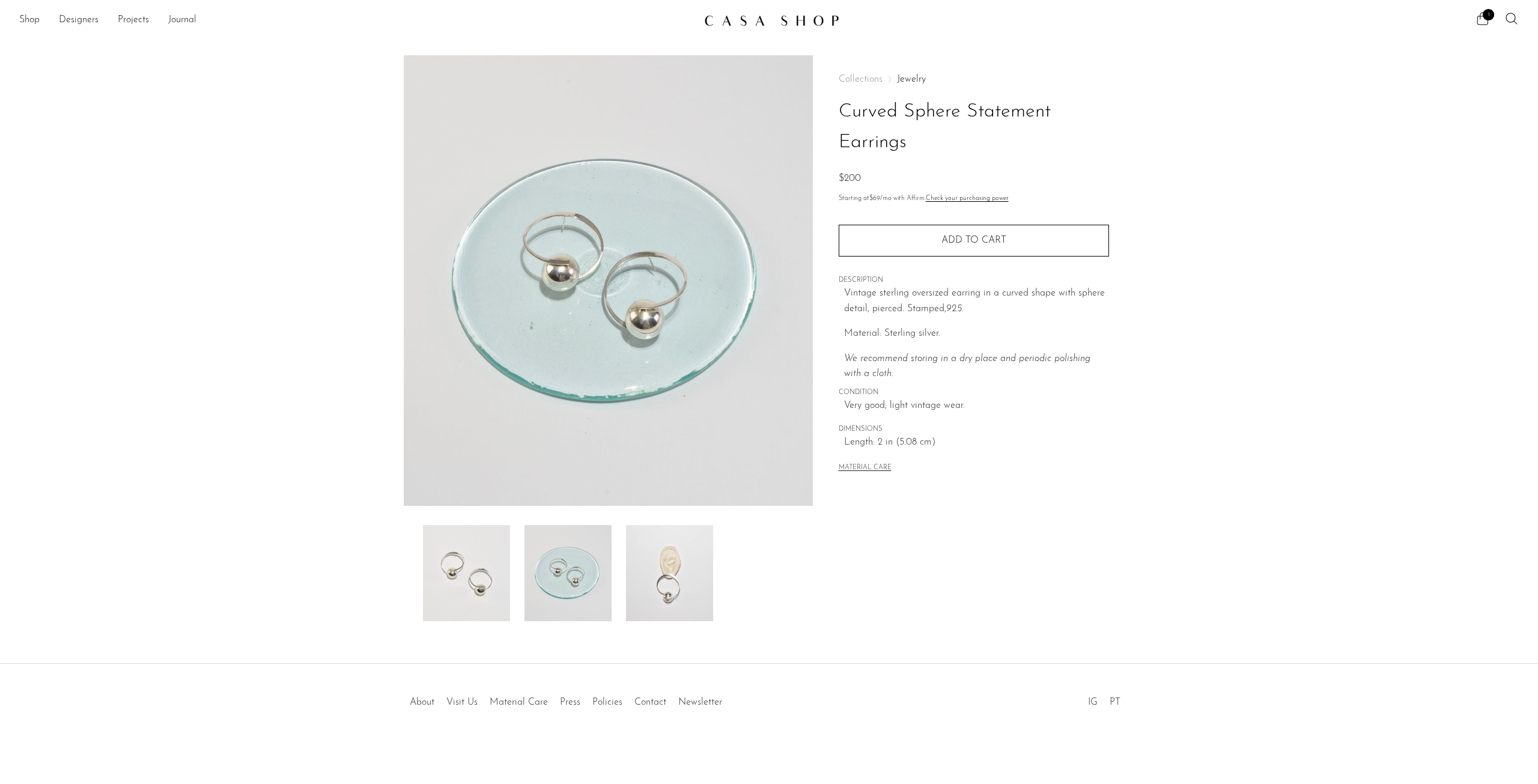
click at [674, 564] on img at bounding box center [669, 573] width 87 height 96
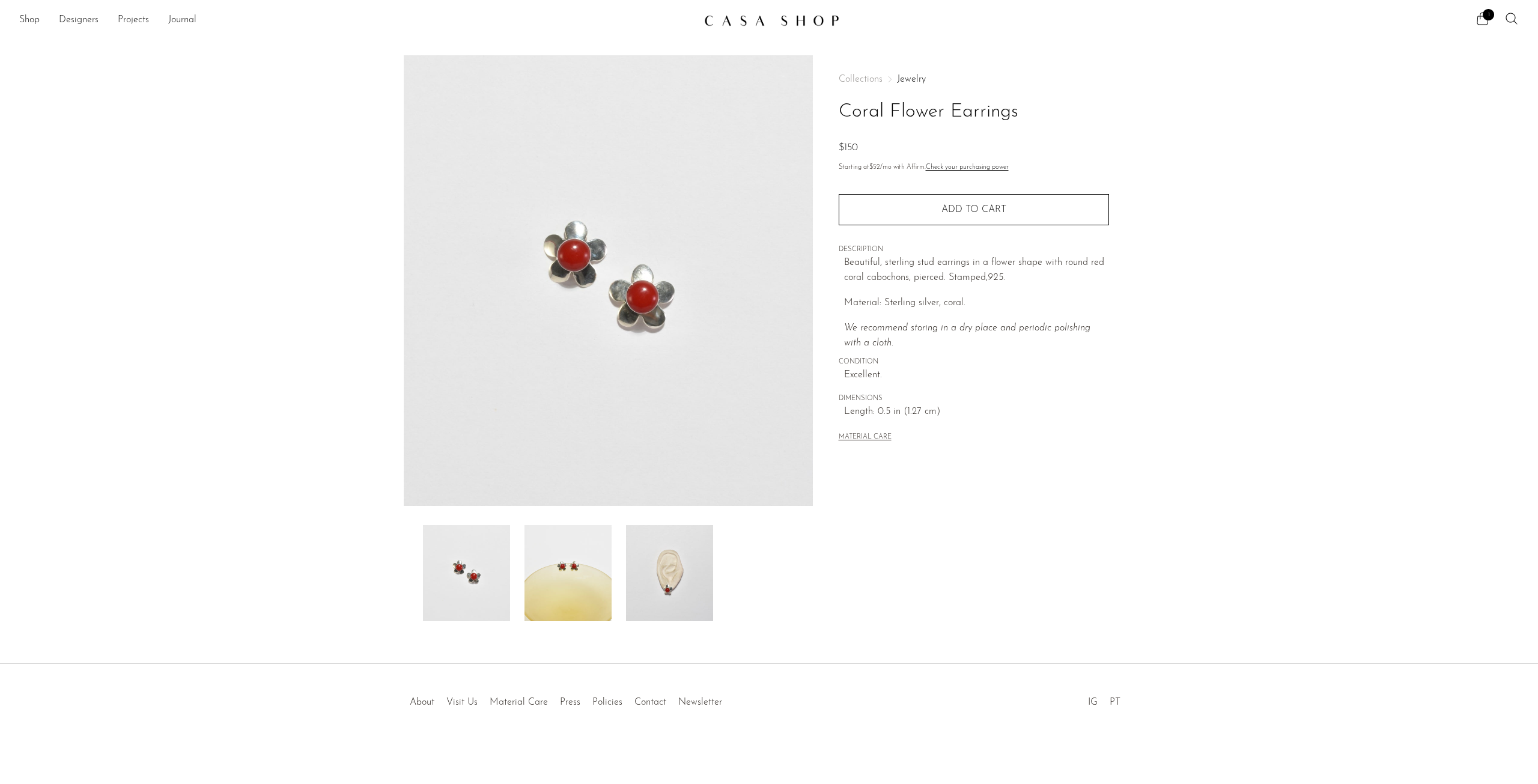
click at [654, 585] on img at bounding box center [669, 573] width 87 height 96
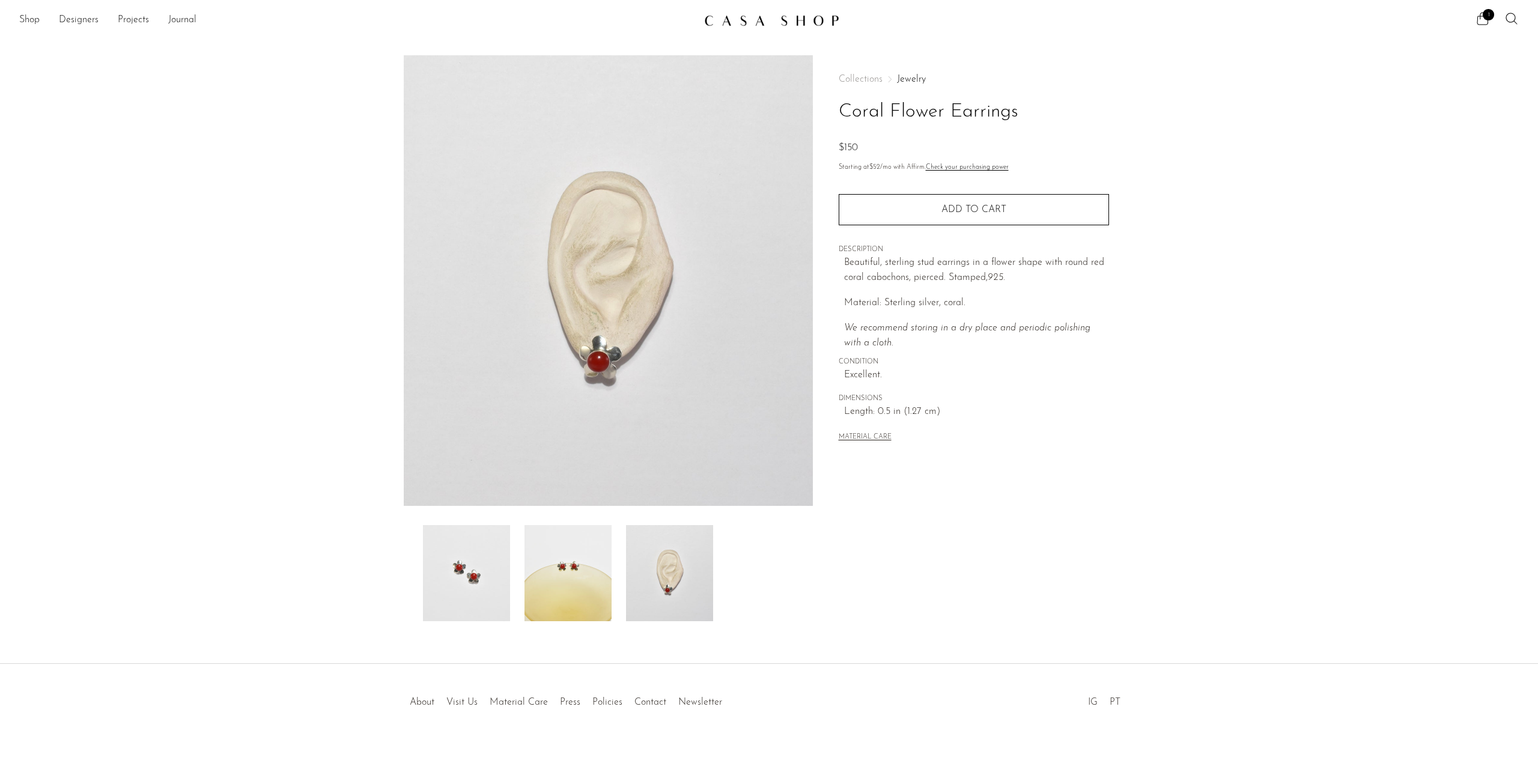
click at [579, 586] on img at bounding box center [567, 573] width 87 height 96
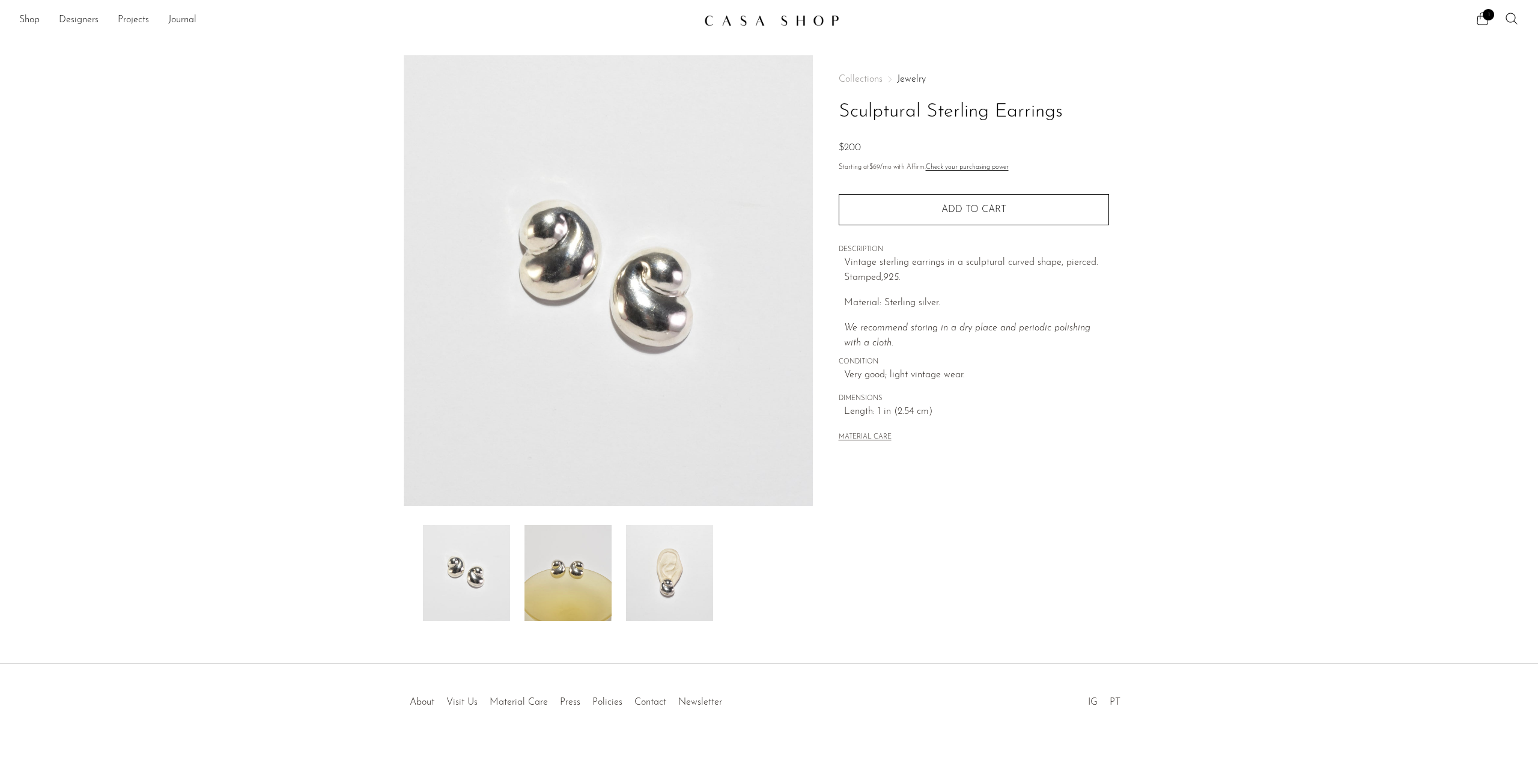
click at [562, 599] on img at bounding box center [567, 573] width 87 height 96
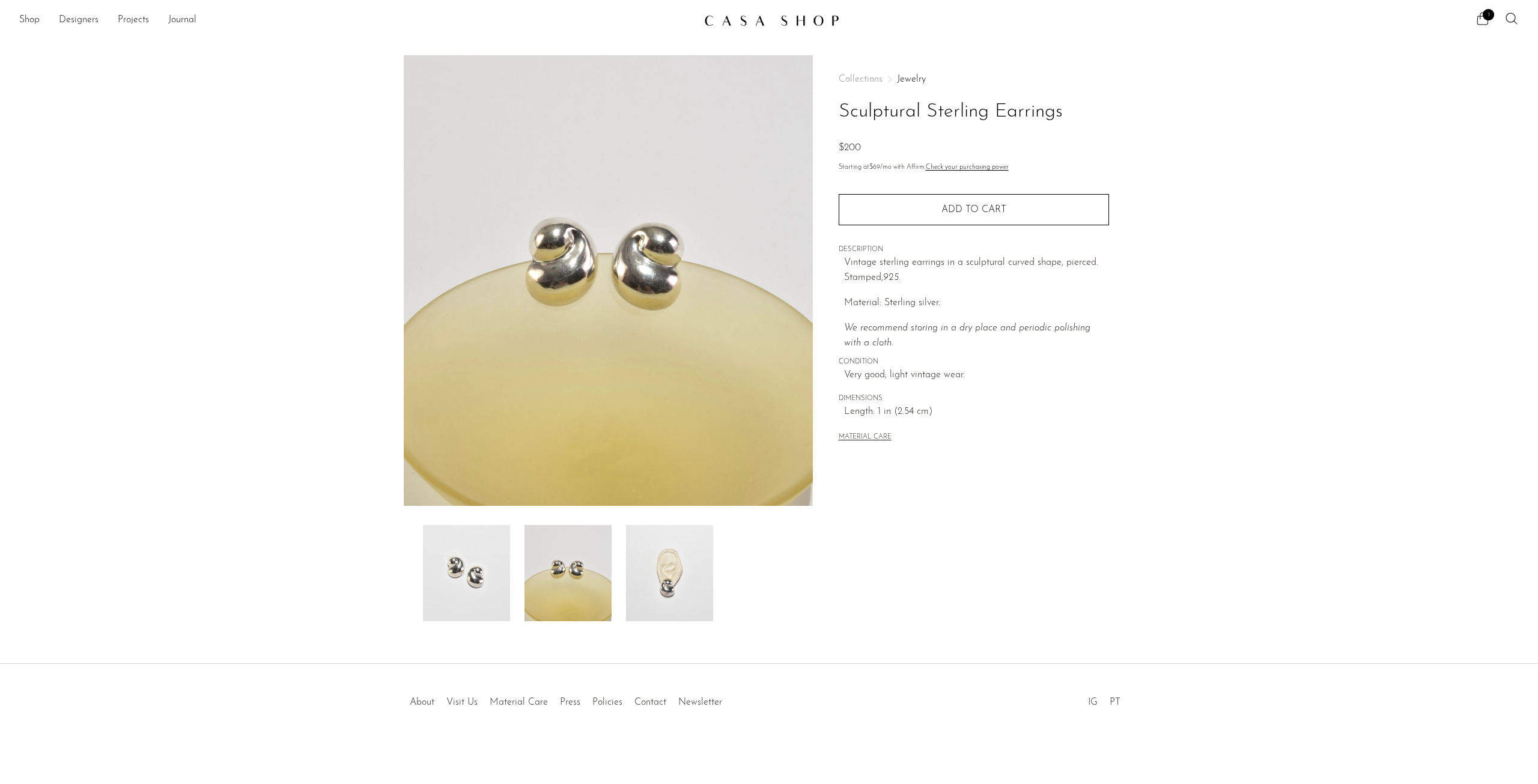
click at [657, 578] on img at bounding box center [669, 573] width 87 height 96
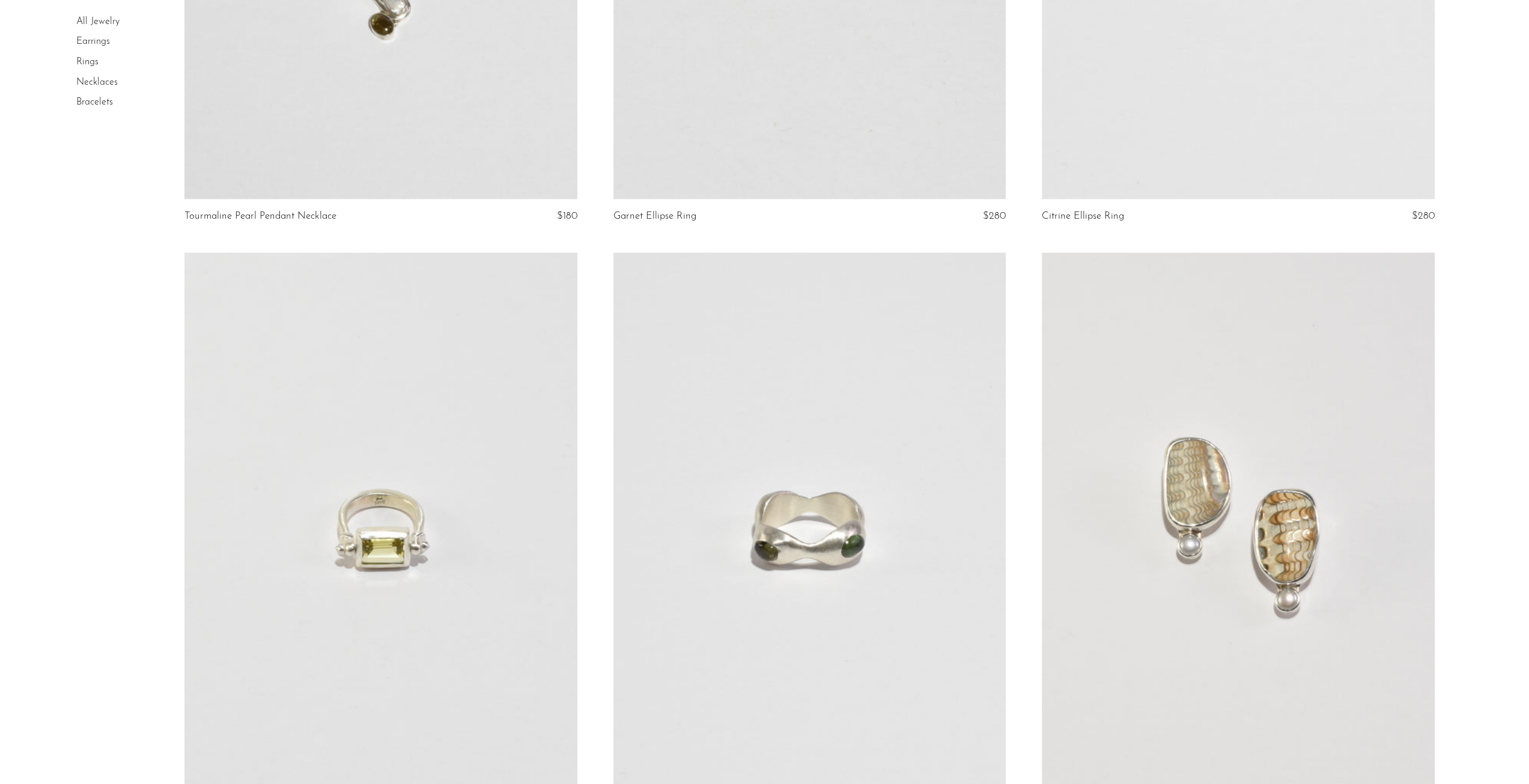
scroll to position [6835, 0]
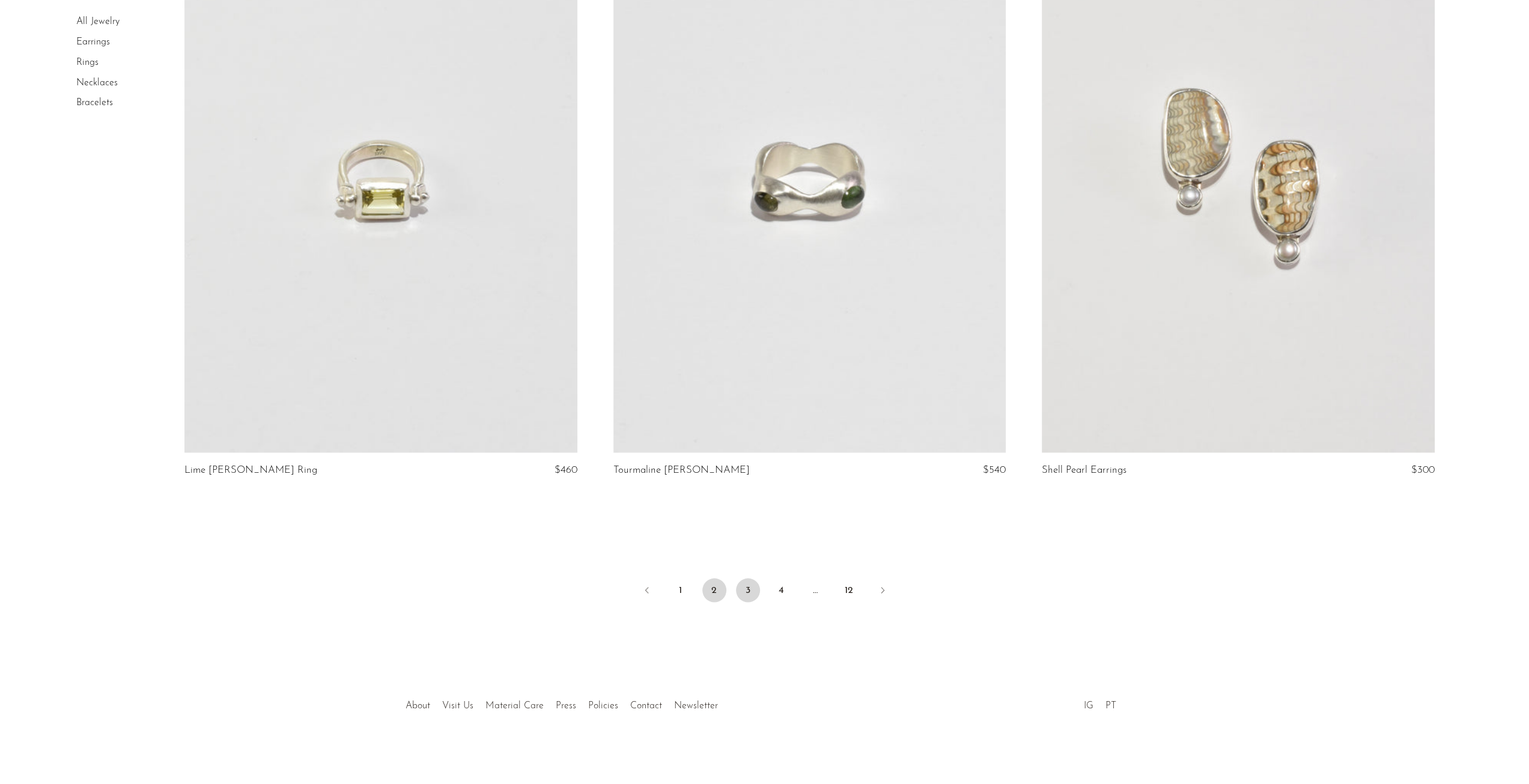
click at [750, 584] on link "3" at bounding box center [747, 589] width 24 height 24
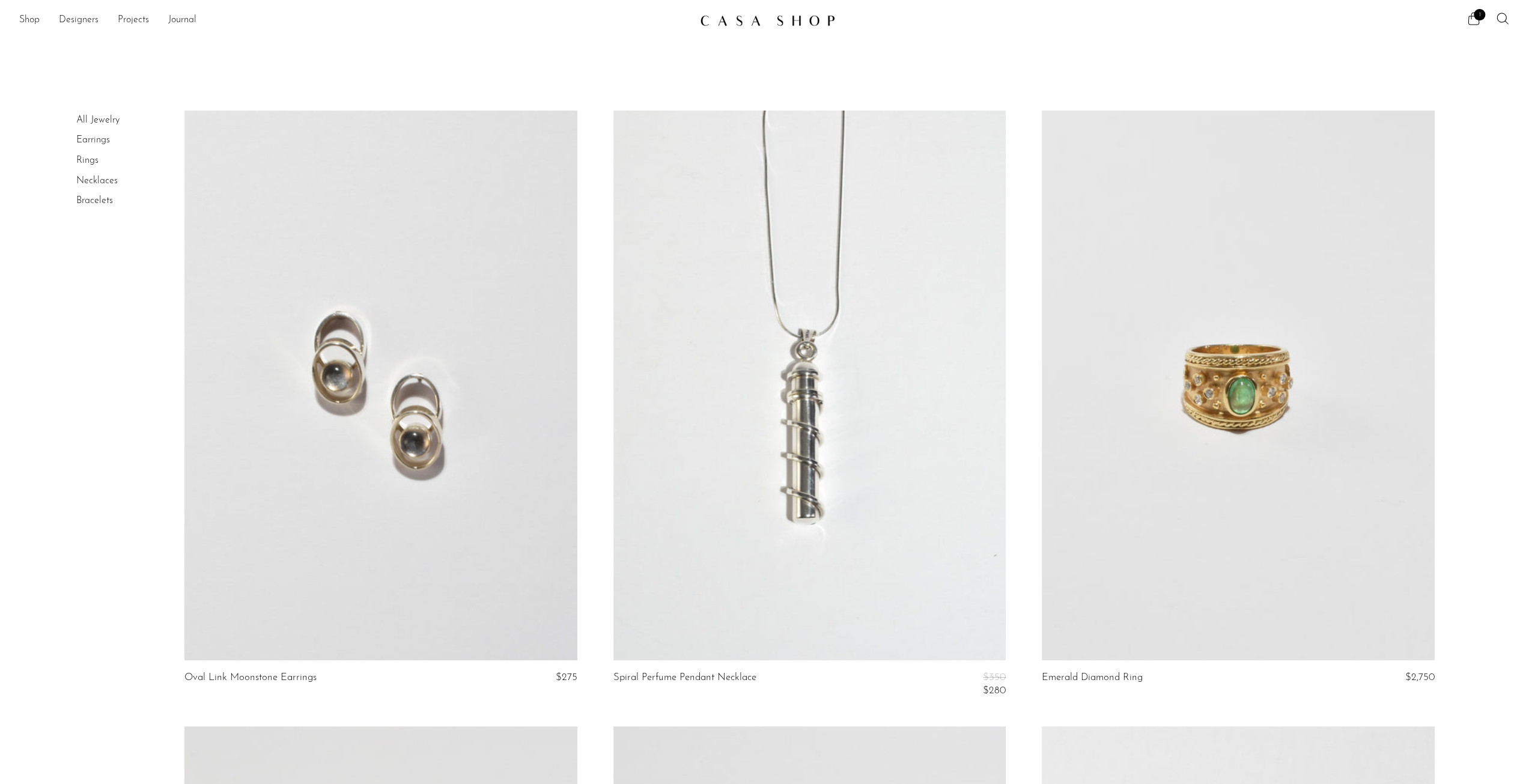
click at [388, 472] on link at bounding box center [380, 385] width 393 height 549
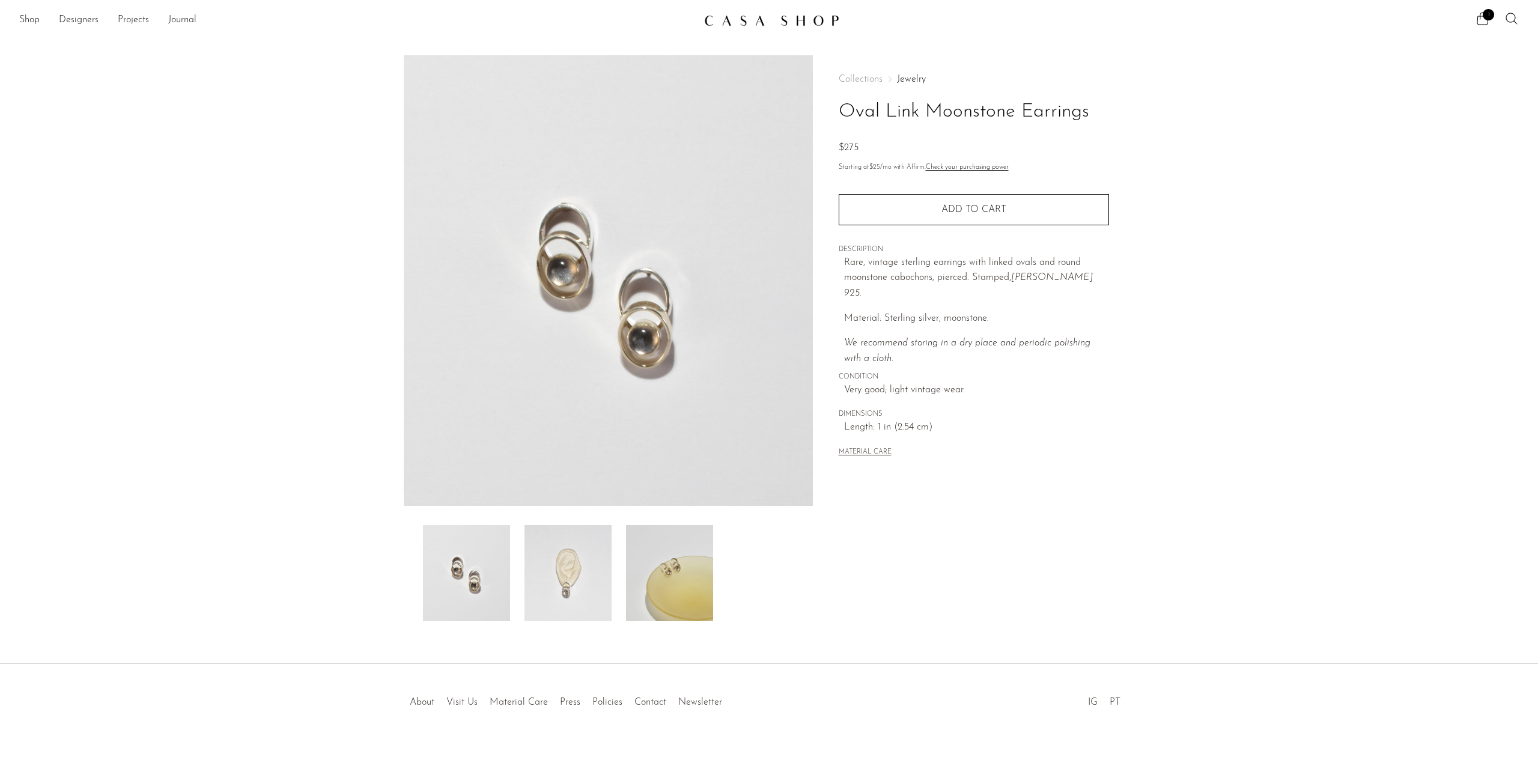
click at [560, 579] on img at bounding box center [567, 573] width 87 height 96
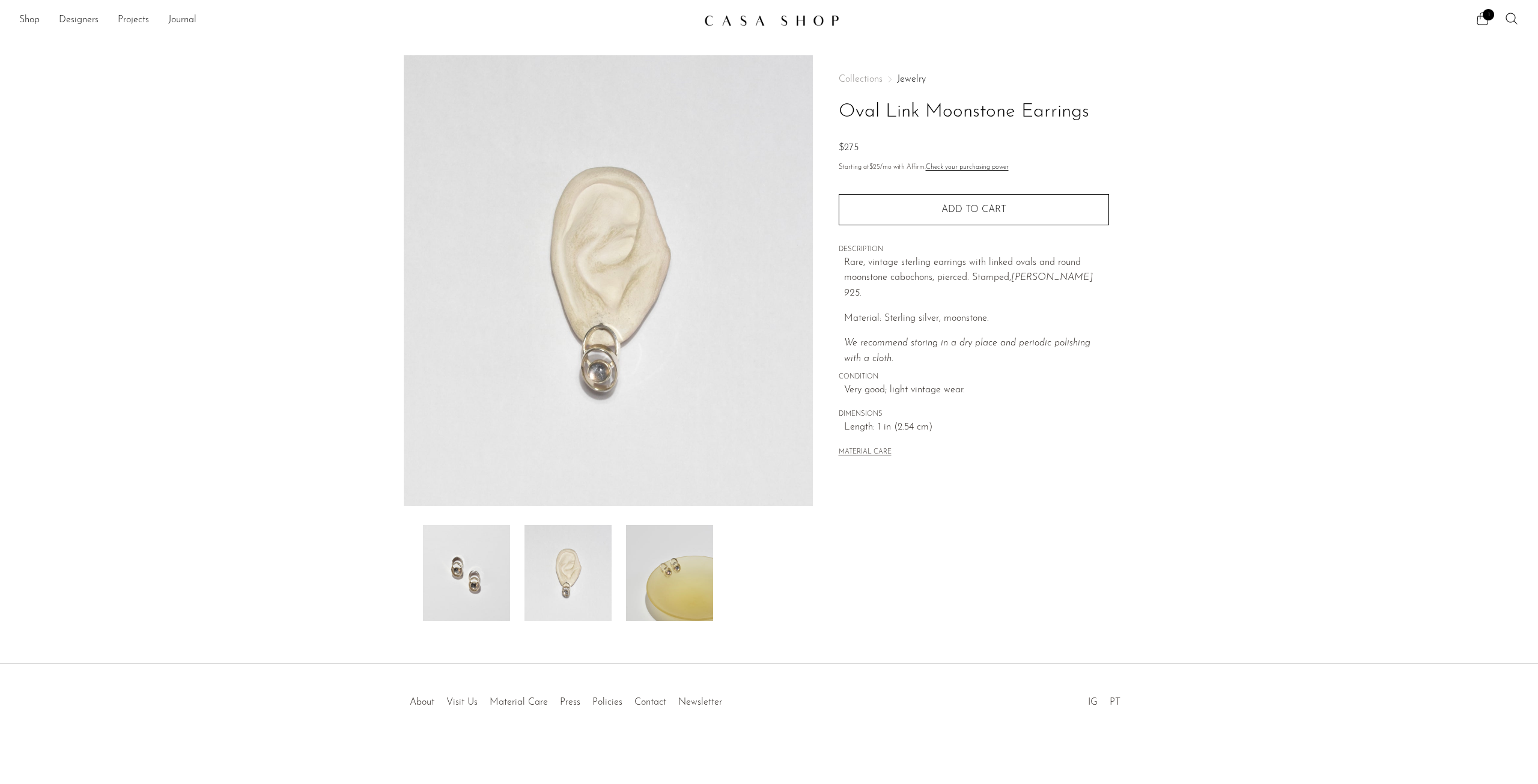
click at [685, 571] on img at bounding box center [669, 573] width 87 height 96
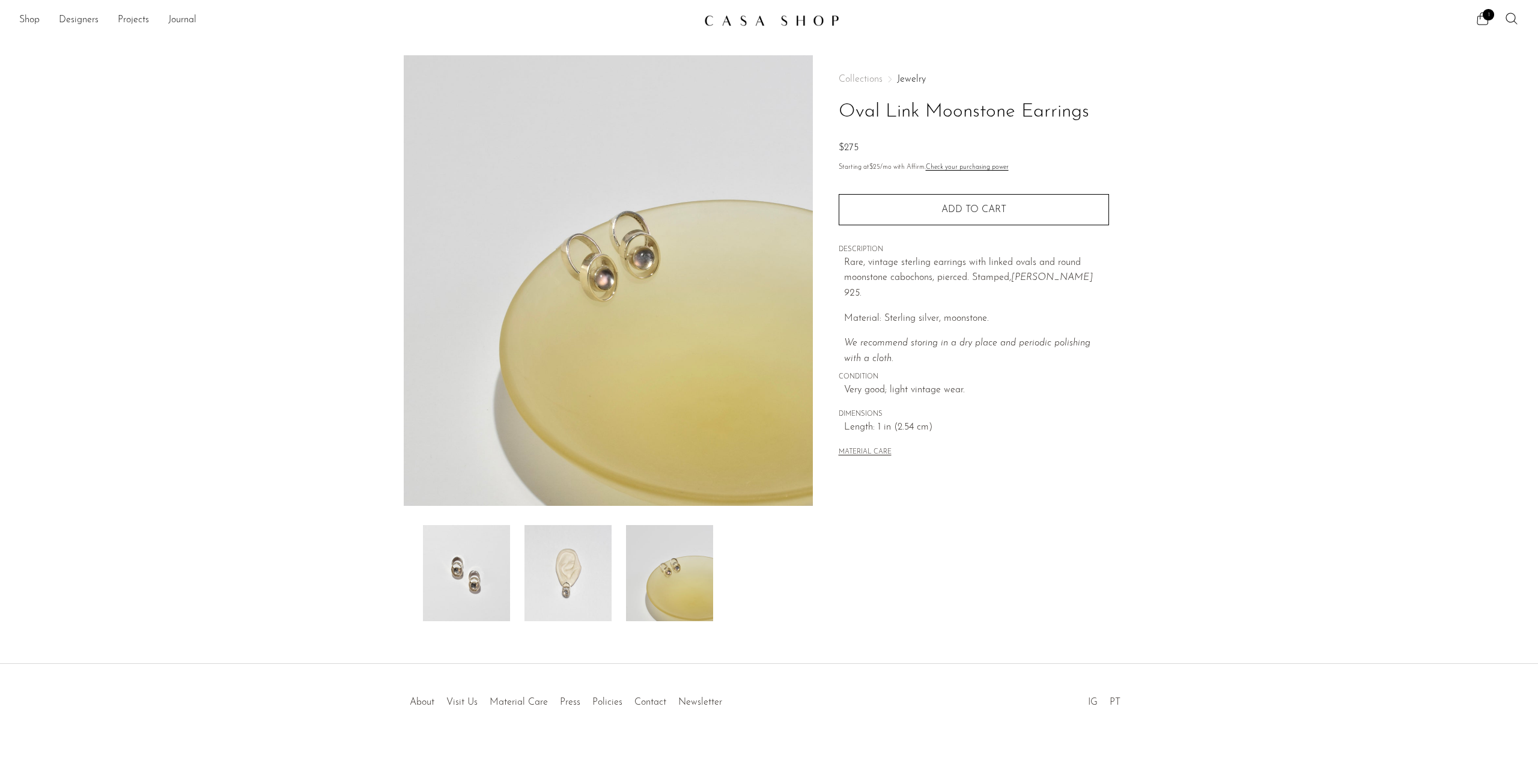
click at [515, 550] on div at bounding box center [608, 573] width 370 height 96
click at [563, 555] on img at bounding box center [567, 573] width 87 height 96
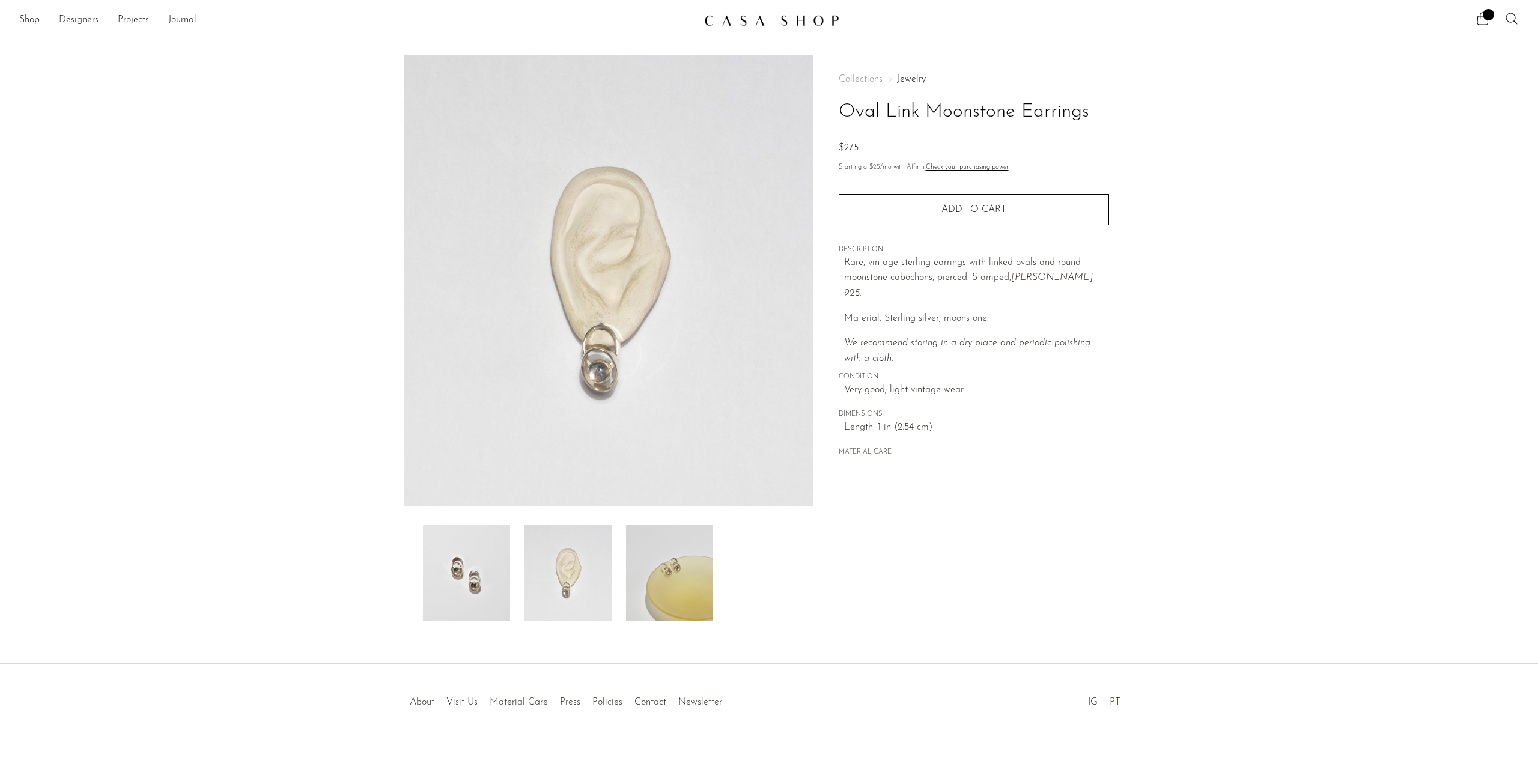
click at [74, 21] on link "Designers" at bounding box center [78, 20] width 40 height 16
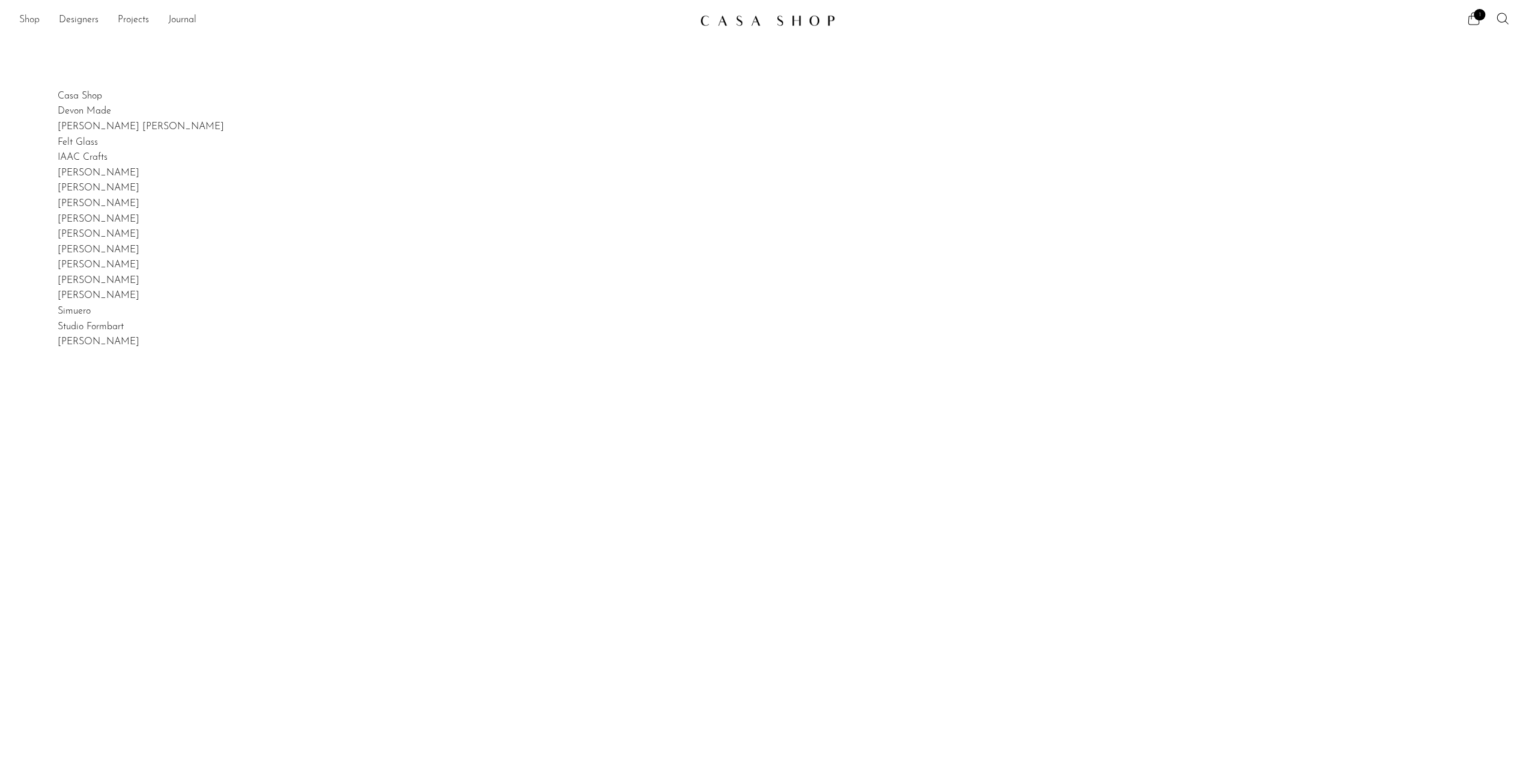
click at [32, 21] on link "Shop" at bounding box center [29, 20] width 20 height 16
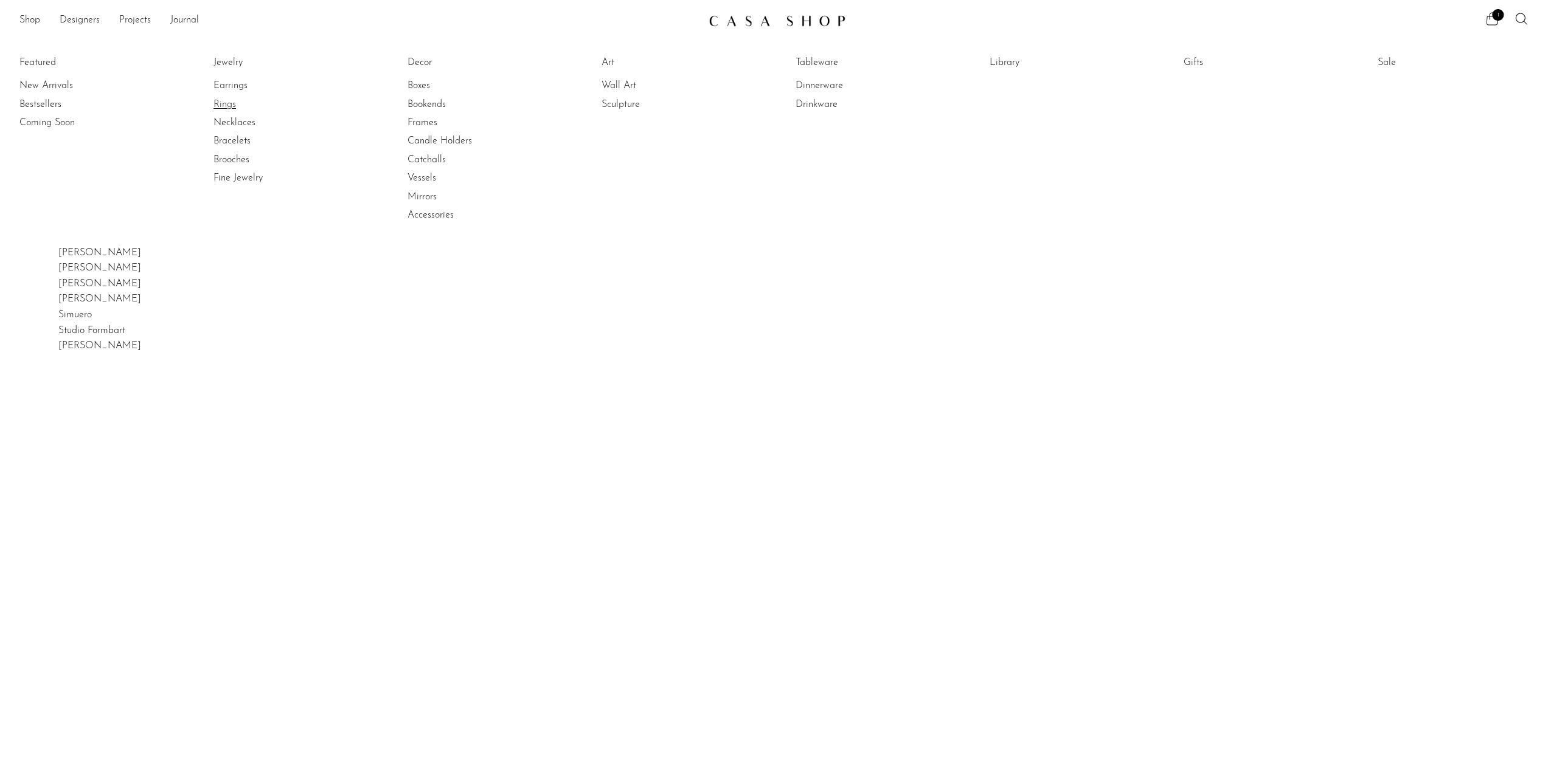
click at [224, 102] on link "Rings" at bounding box center [258, 105] width 91 height 14
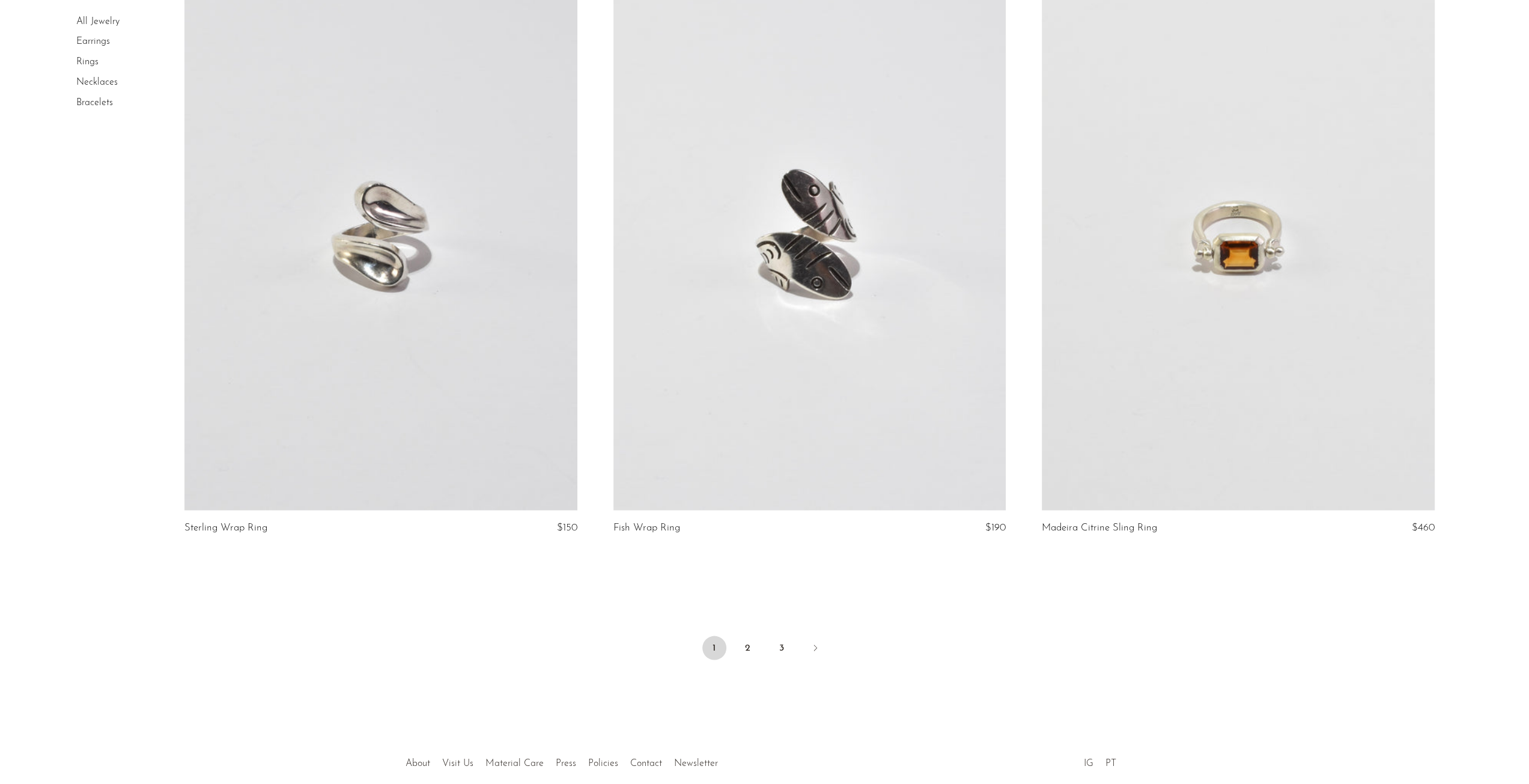
scroll to position [6835, 0]
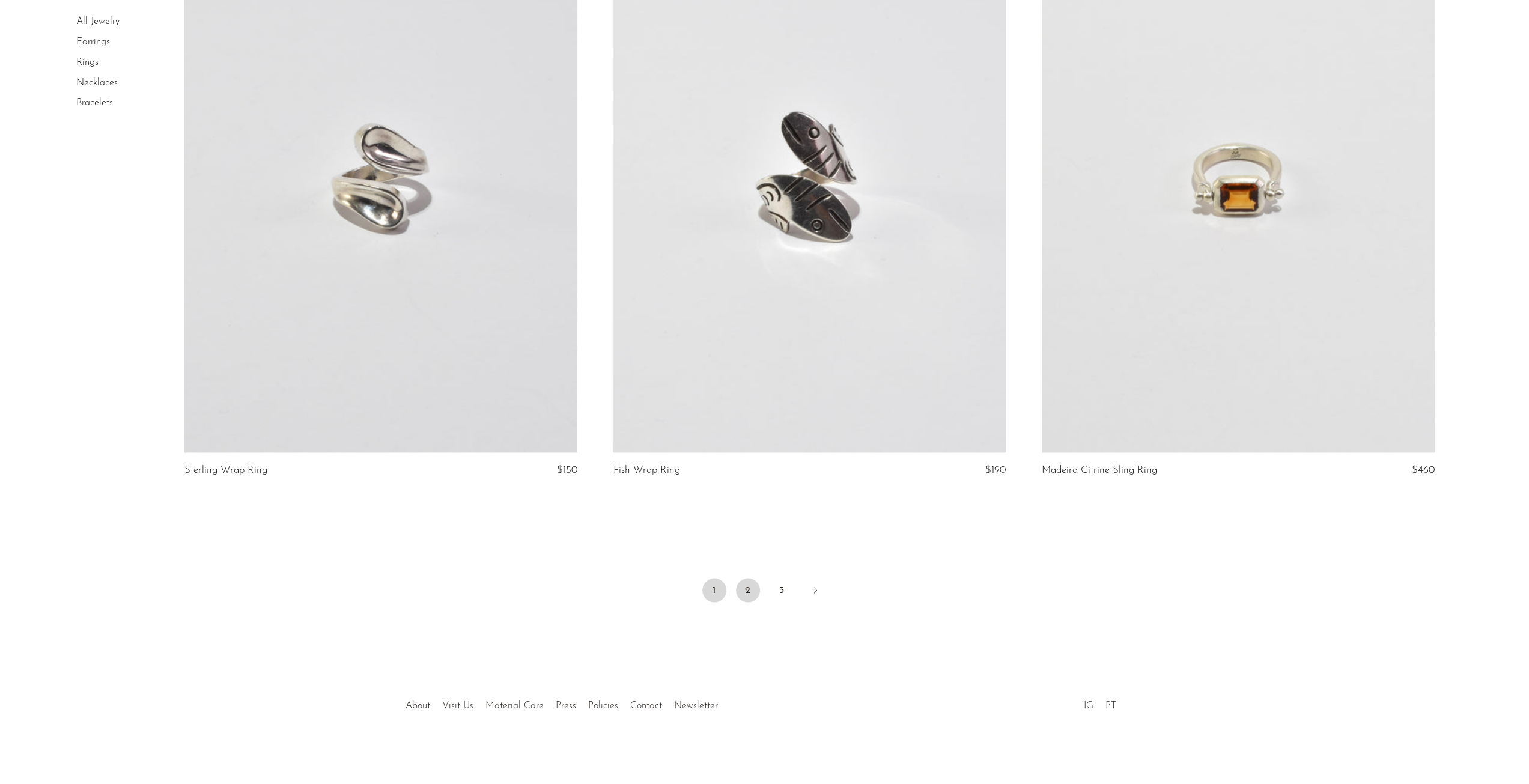
click at [745, 578] on link "2" at bounding box center [747, 589] width 24 height 24
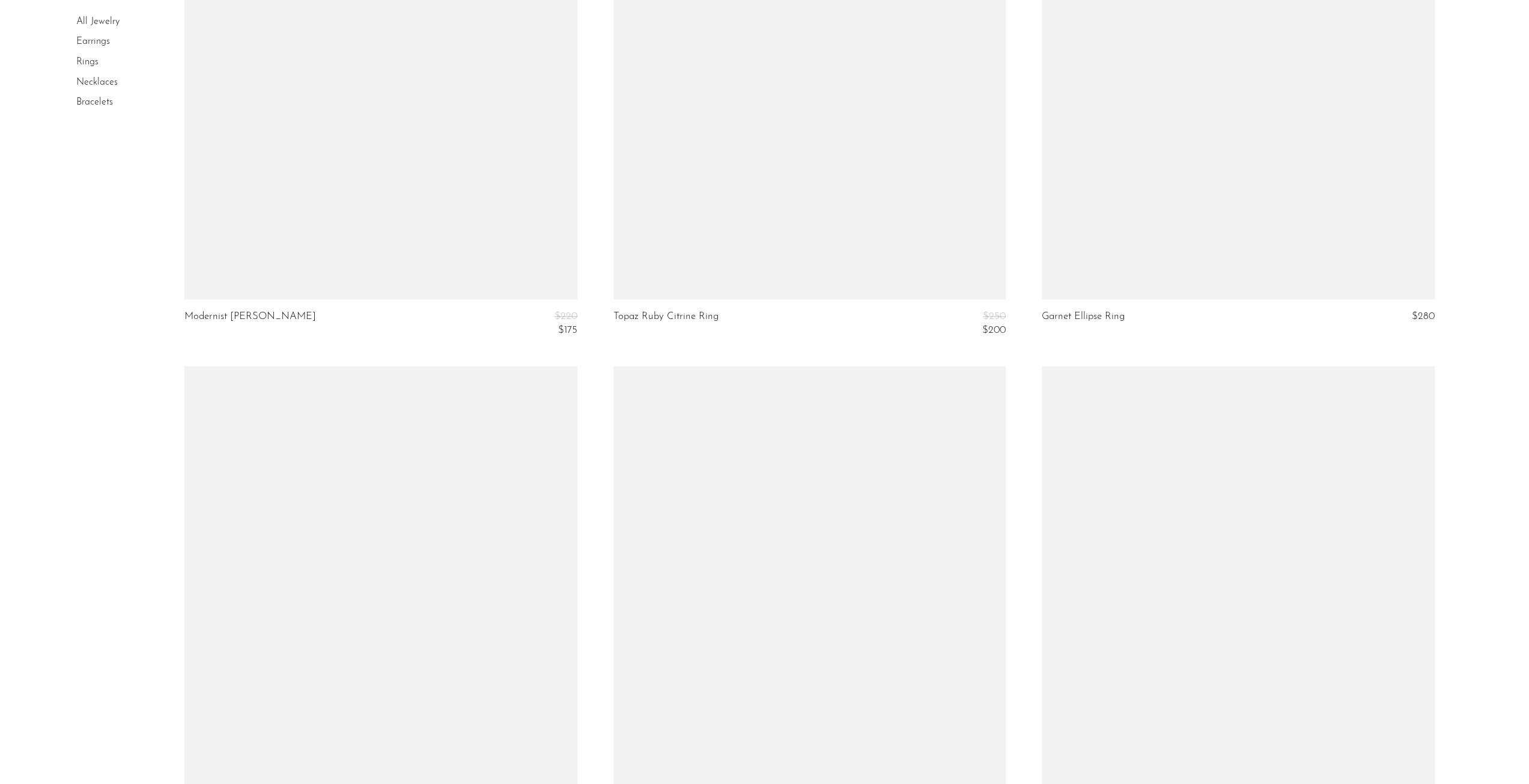
scroll to position [6786, 0]
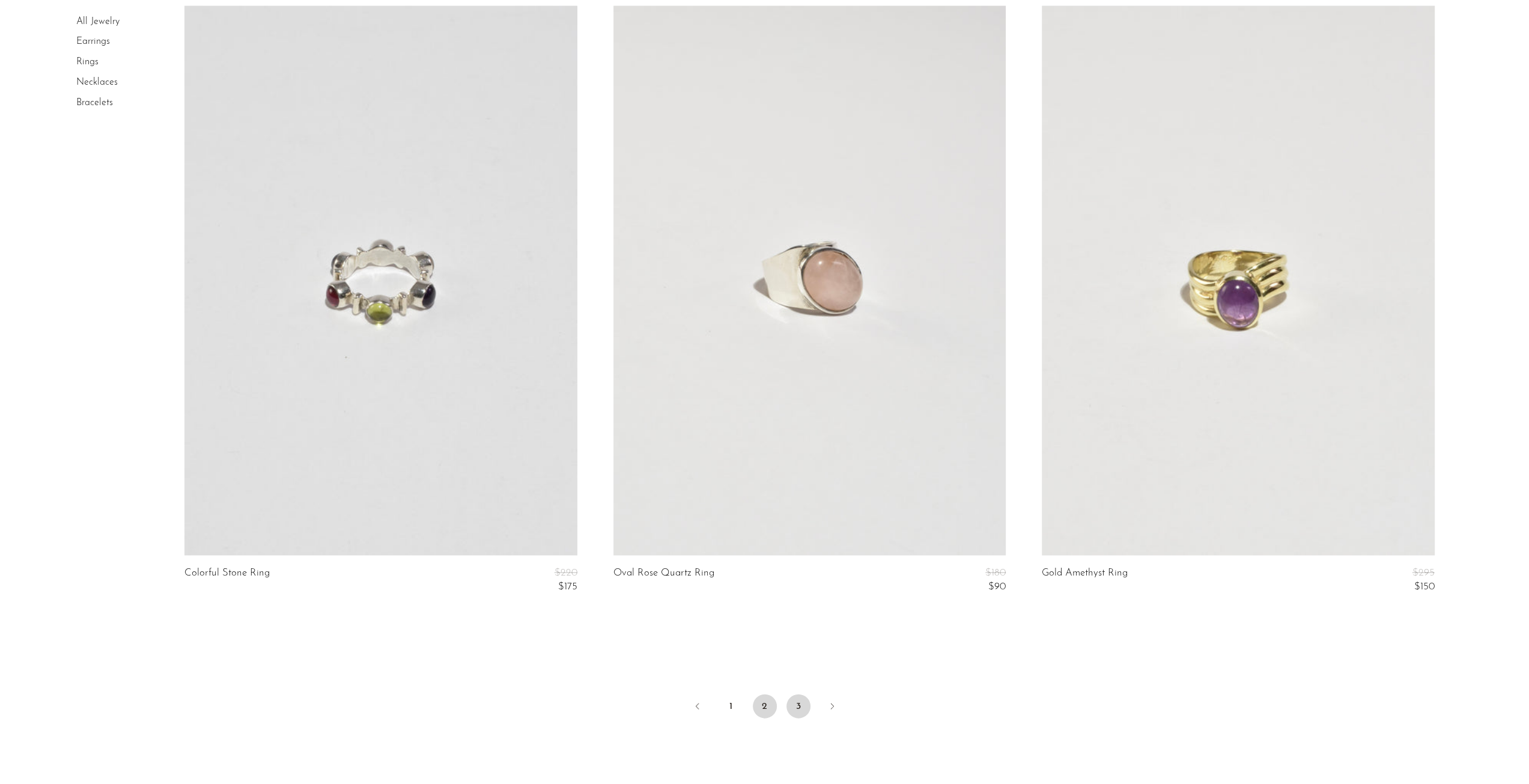
click at [799, 709] on link "3" at bounding box center [798, 705] width 24 height 24
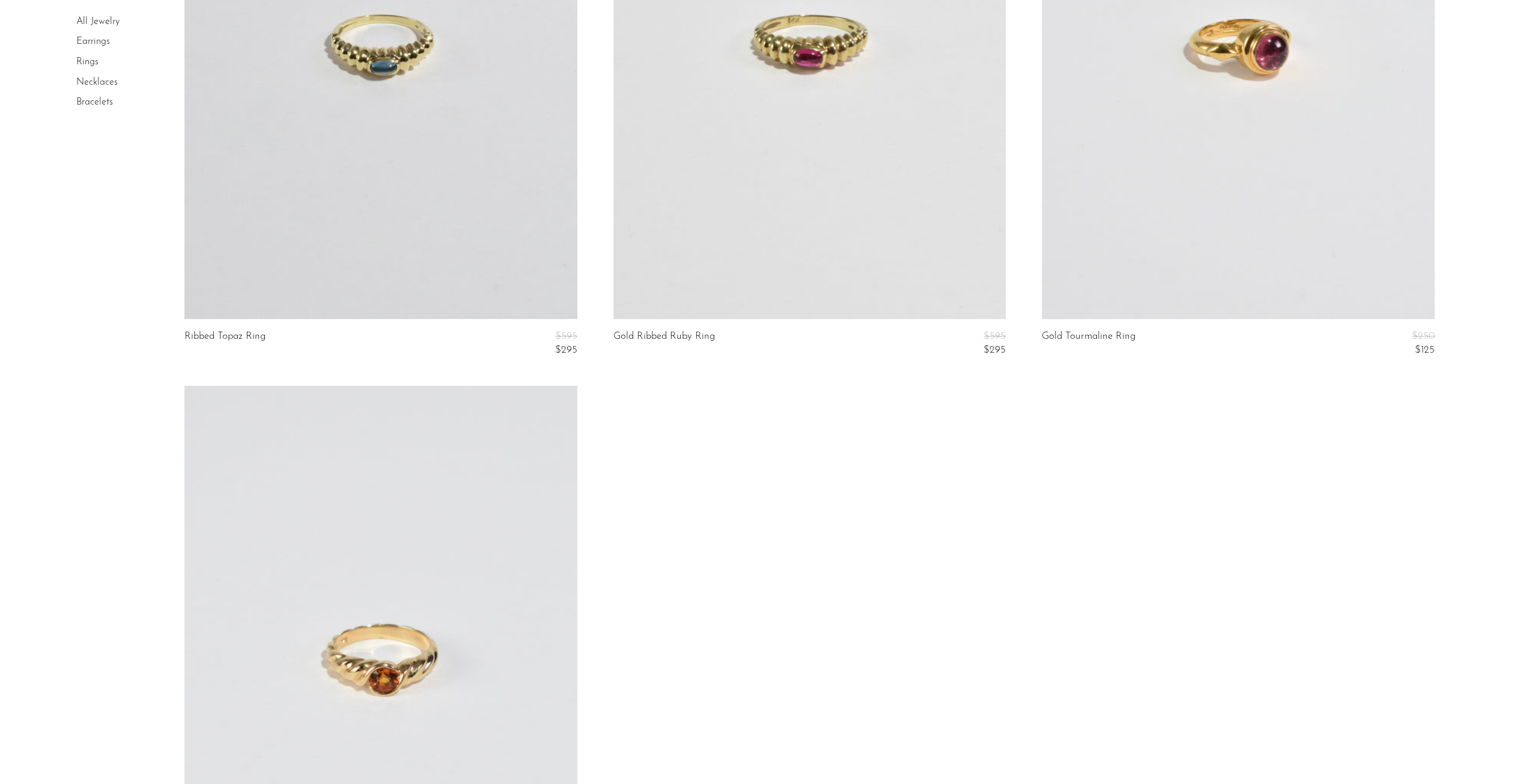
scroll to position [5225, 0]
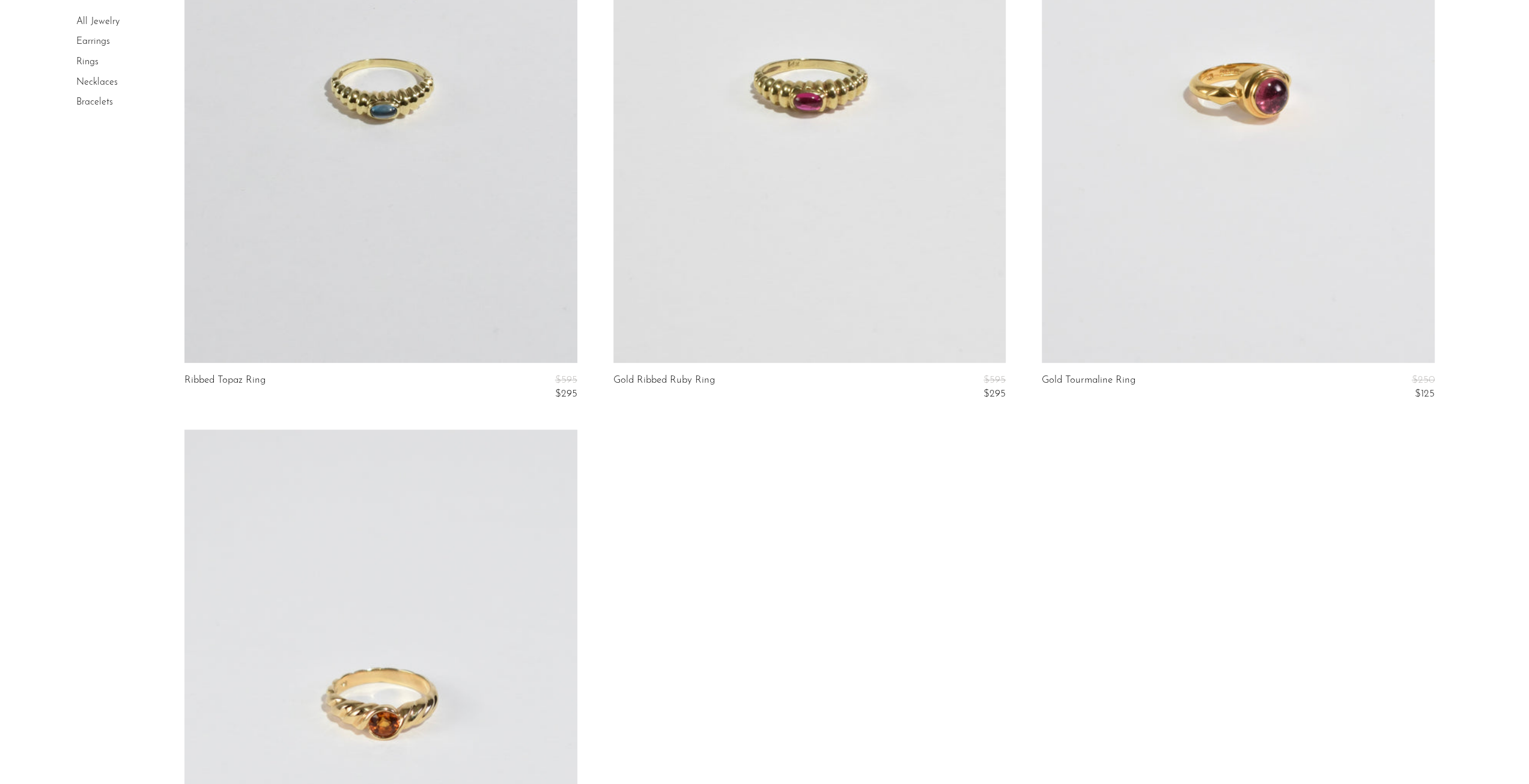
click at [90, 42] on link "Earrings" at bounding box center [93, 42] width 34 height 10
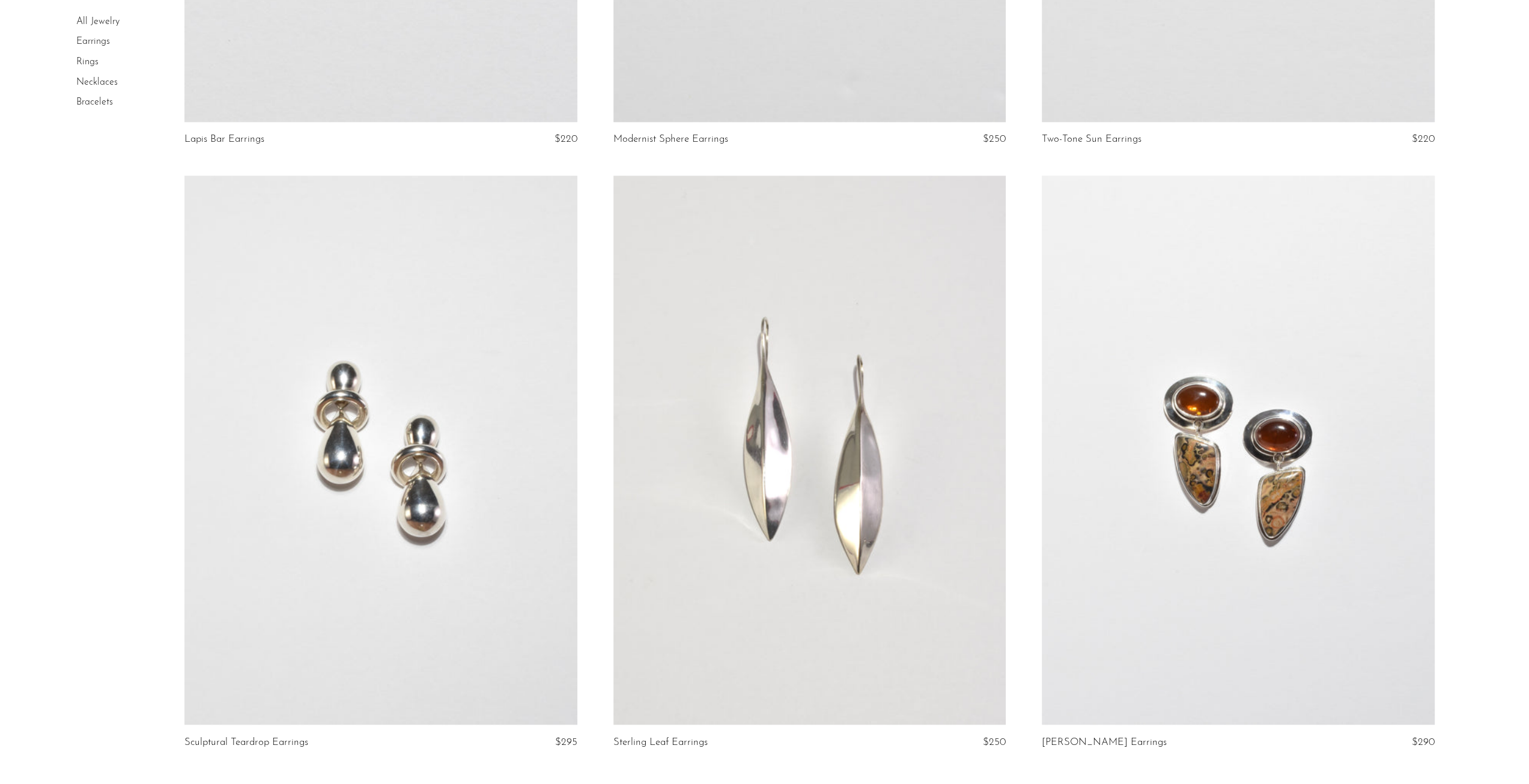
scroll to position [6835, 0]
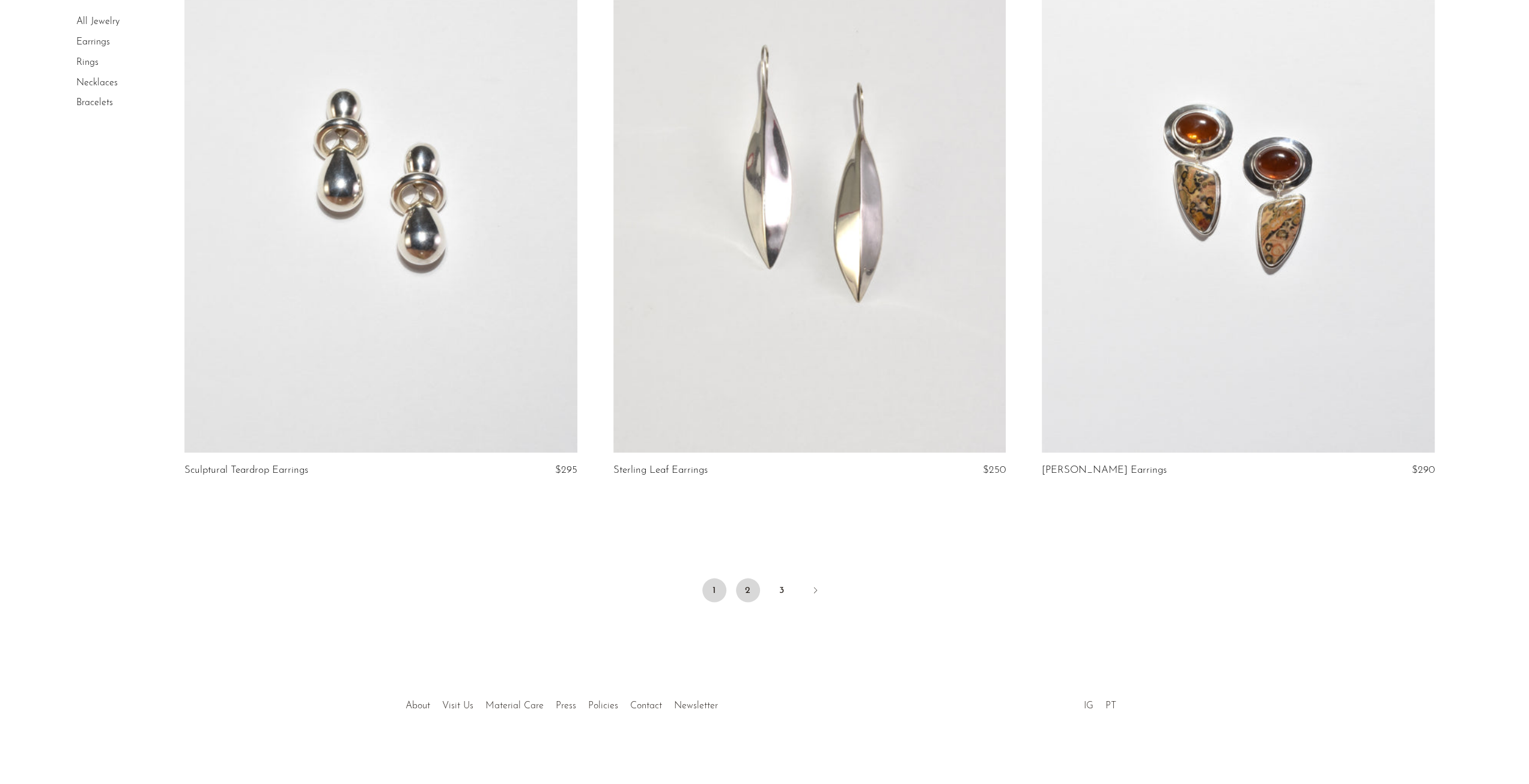
click at [755, 591] on link "2" at bounding box center [747, 589] width 24 height 24
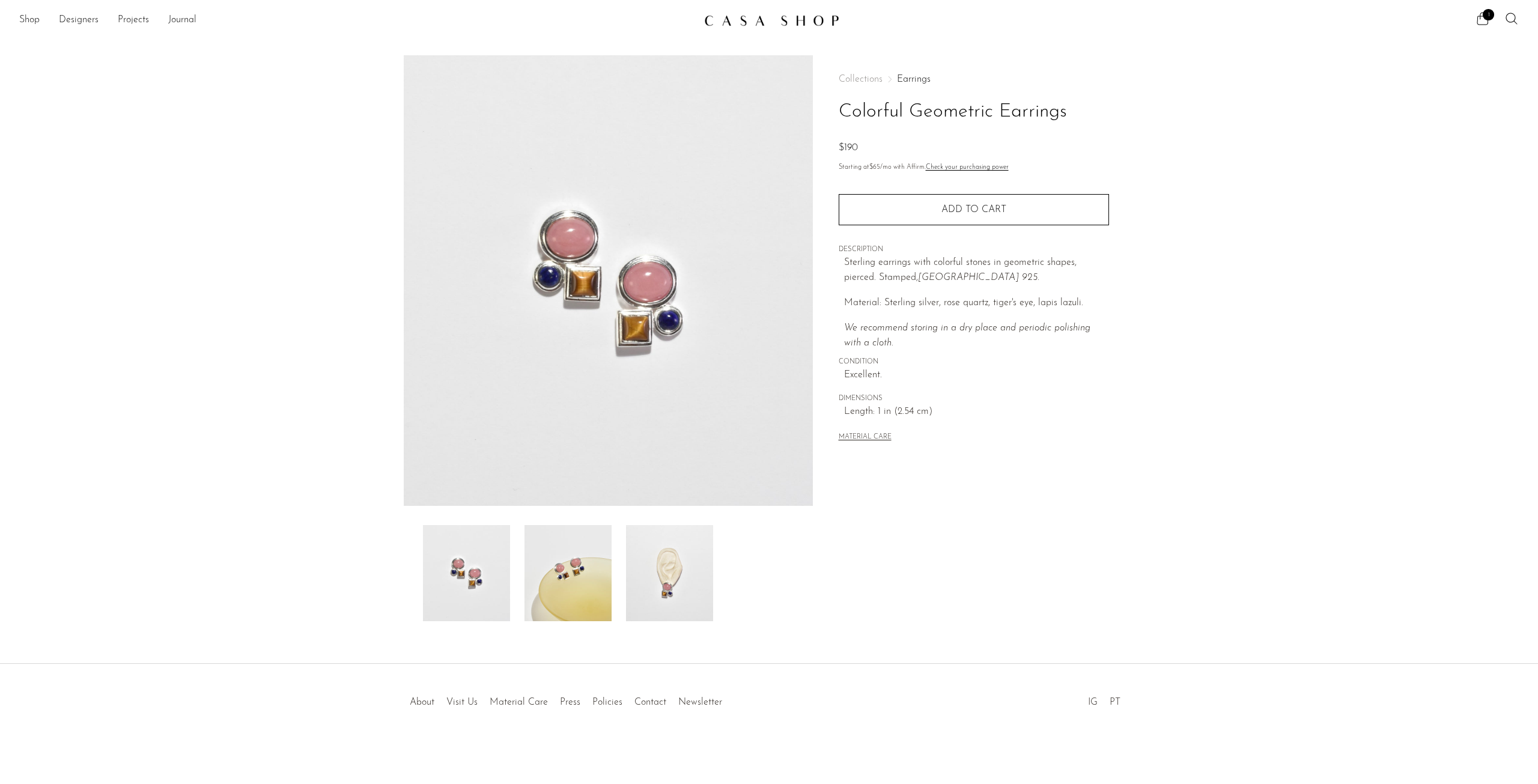
click at [658, 544] on img at bounding box center [669, 573] width 87 height 96
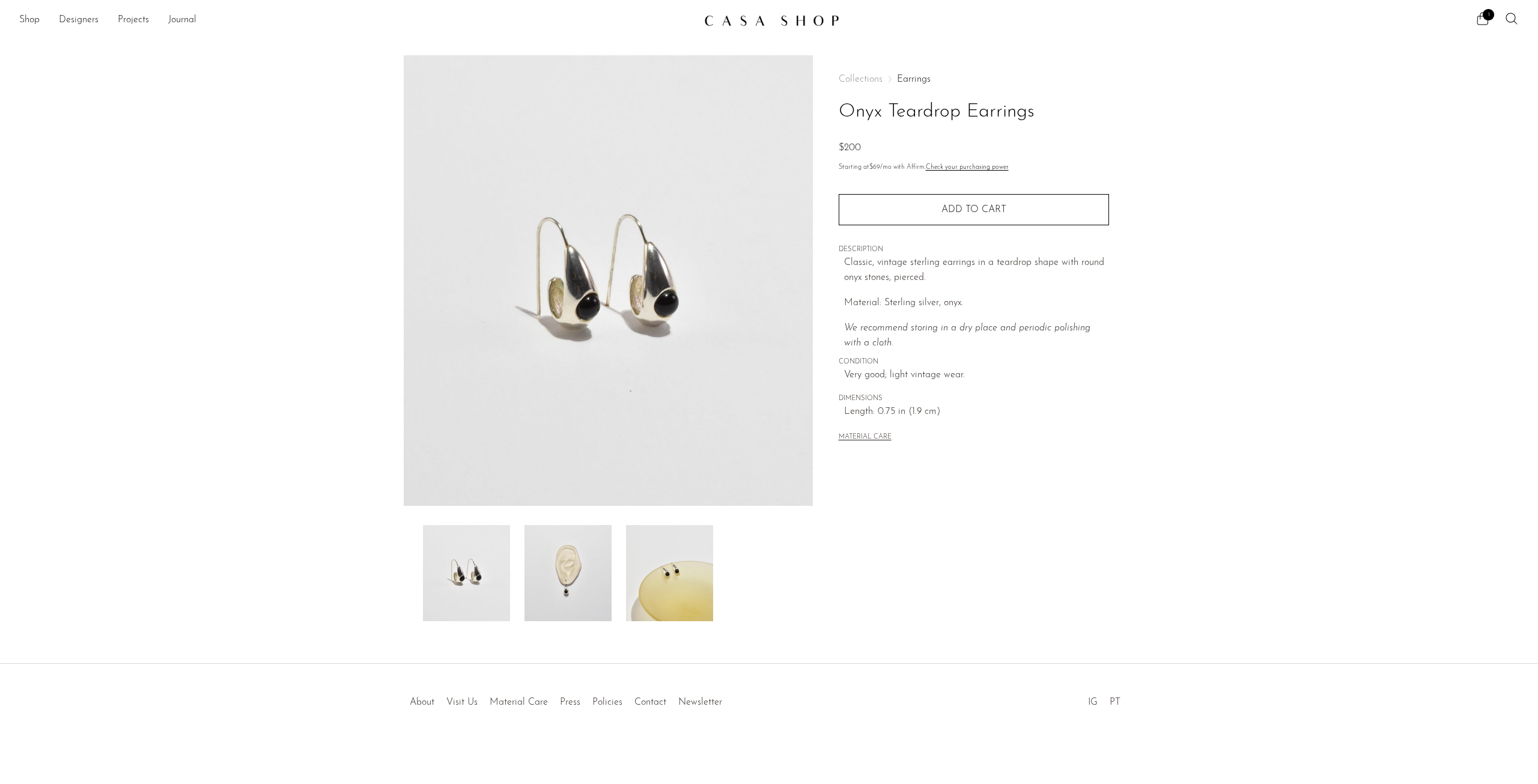
click at [574, 596] on img at bounding box center [567, 573] width 87 height 96
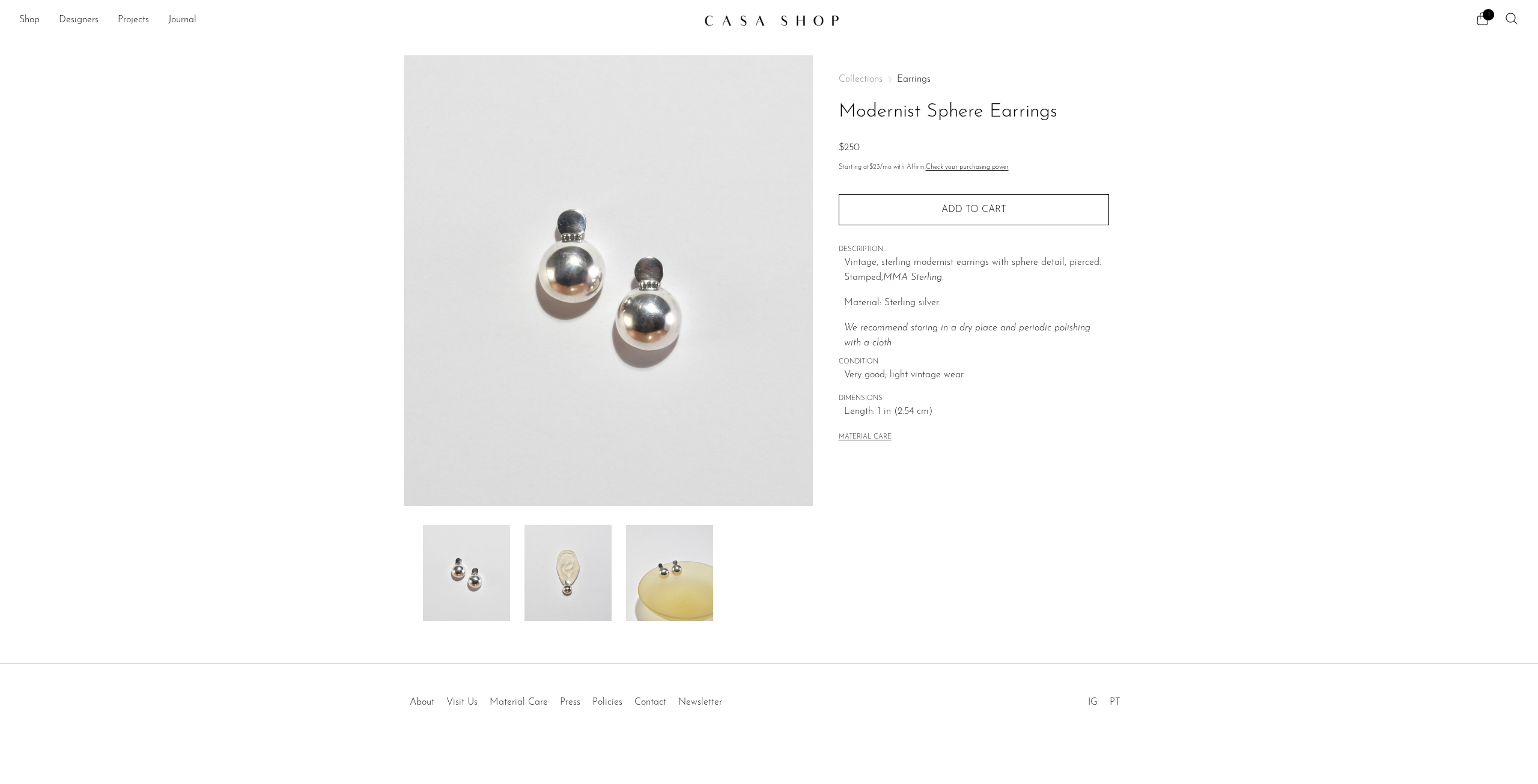
click at [534, 567] on img at bounding box center [567, 573] width 87 height 96
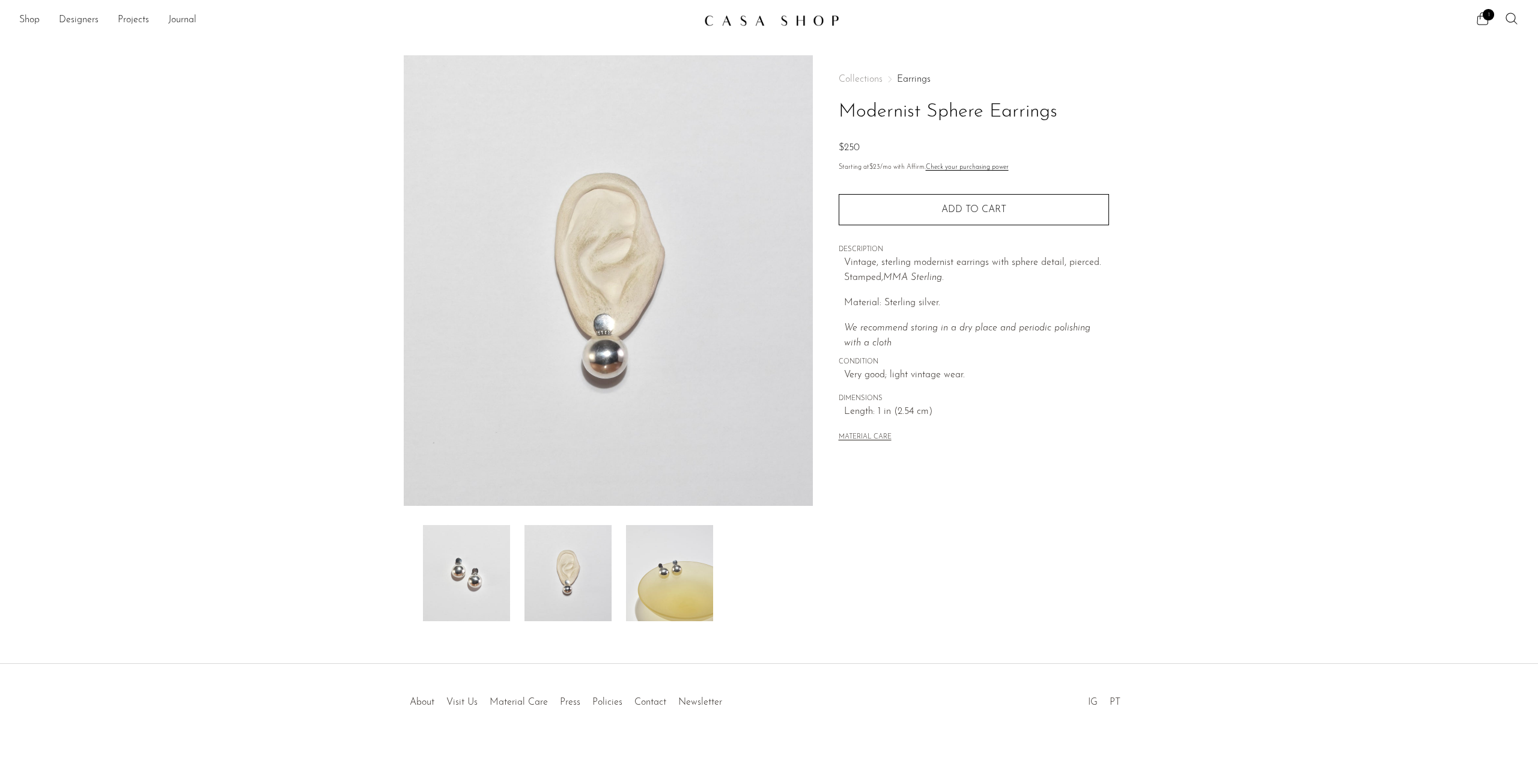
click at [679, 569] on img at bounding box center [669, 573] width 87 height 96
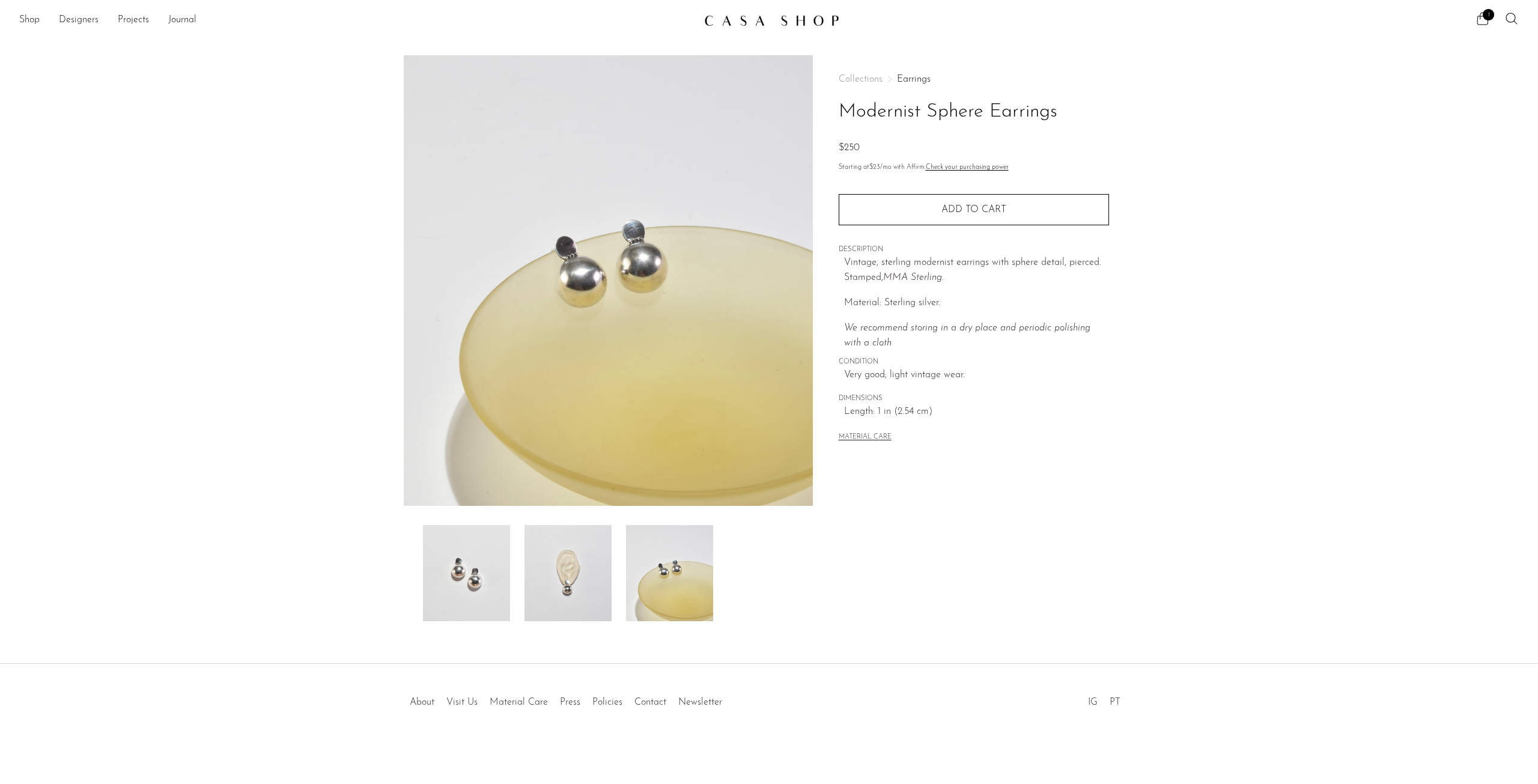
click at [588, 585] on img at bounding box center [567, 573] width 87 height 96
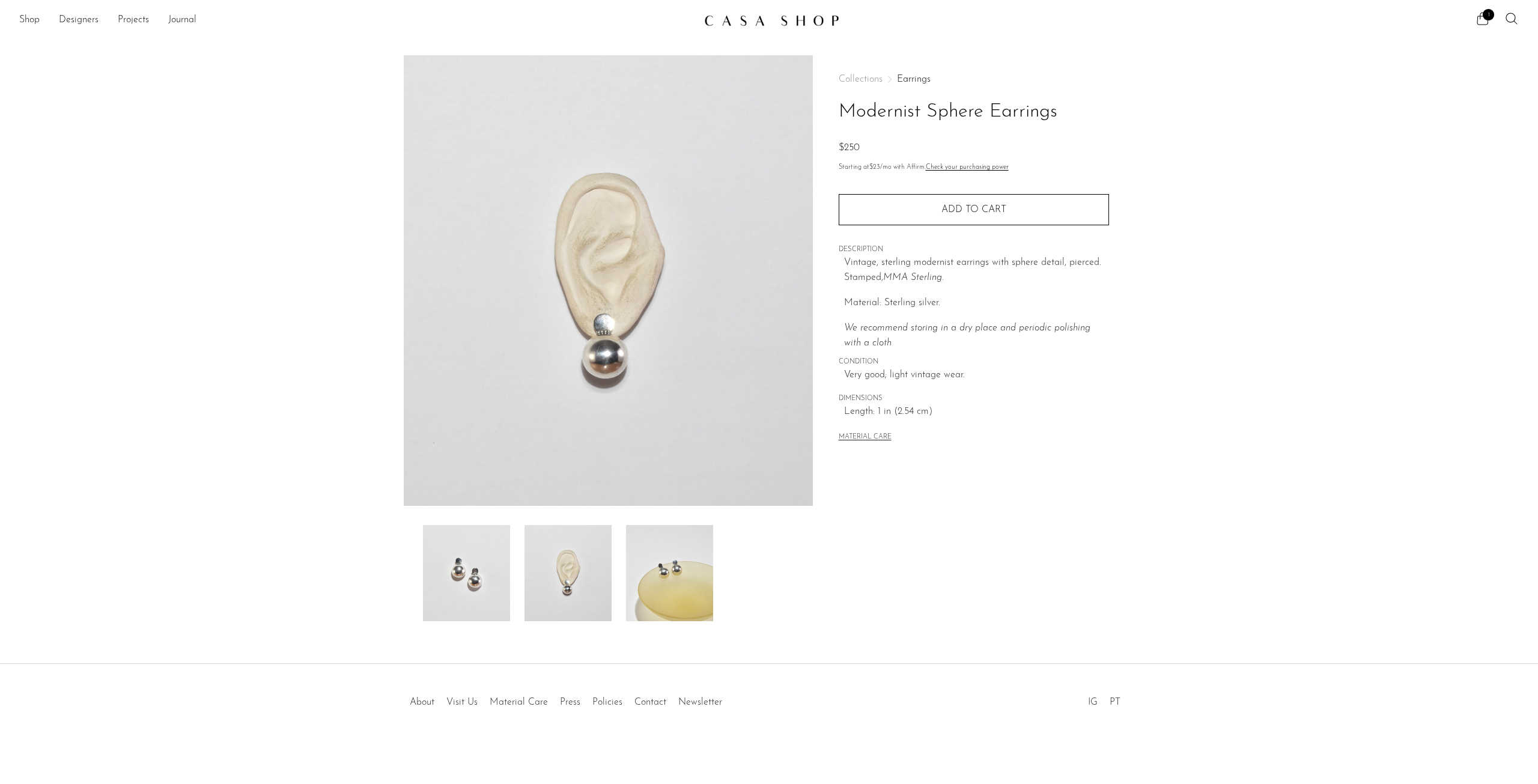
click at [610, 383] on img at bounding box center [608, 280] width 409 height 450
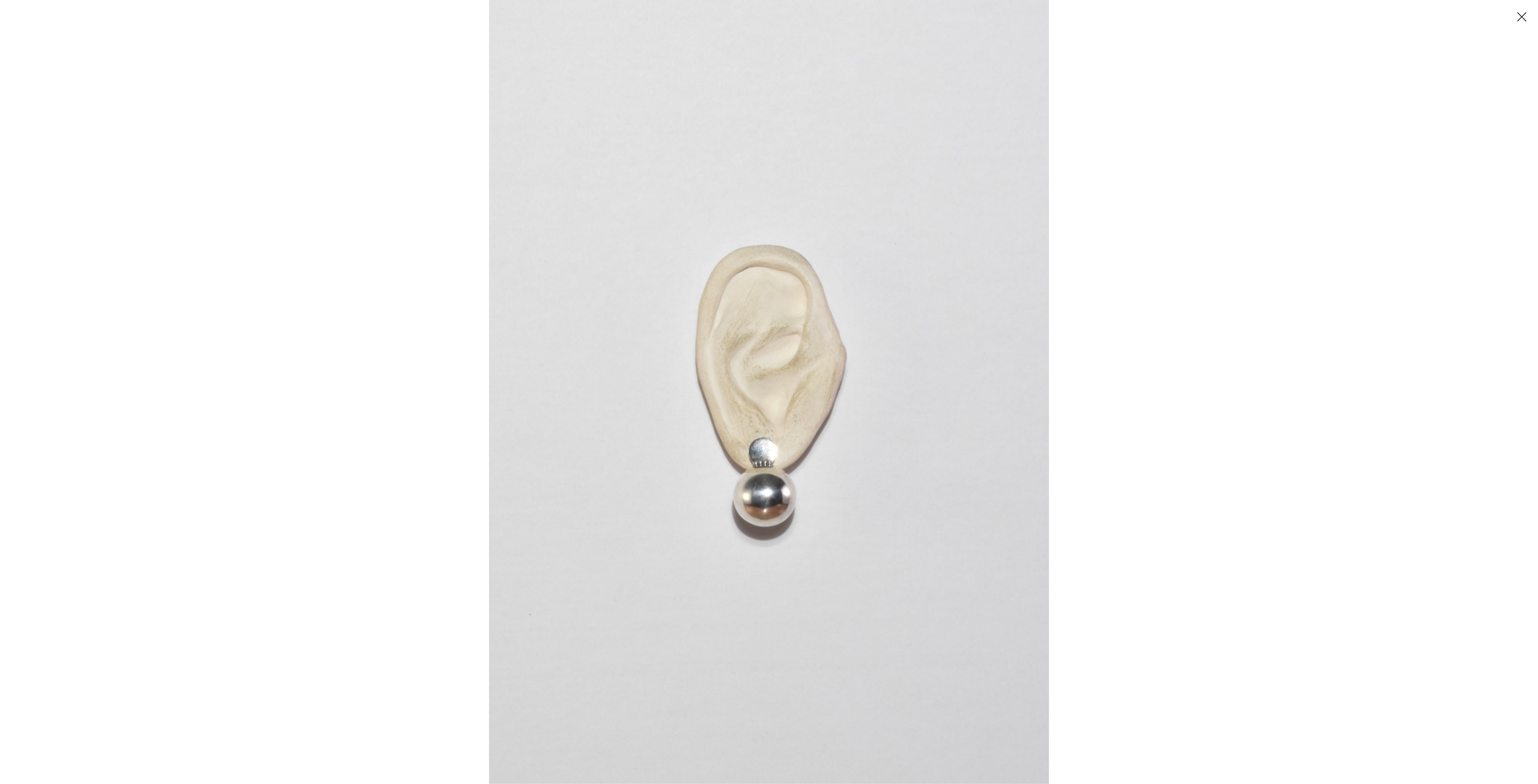
click at [803, 445] on img at bounding box center [769, 392] width 560 height 784
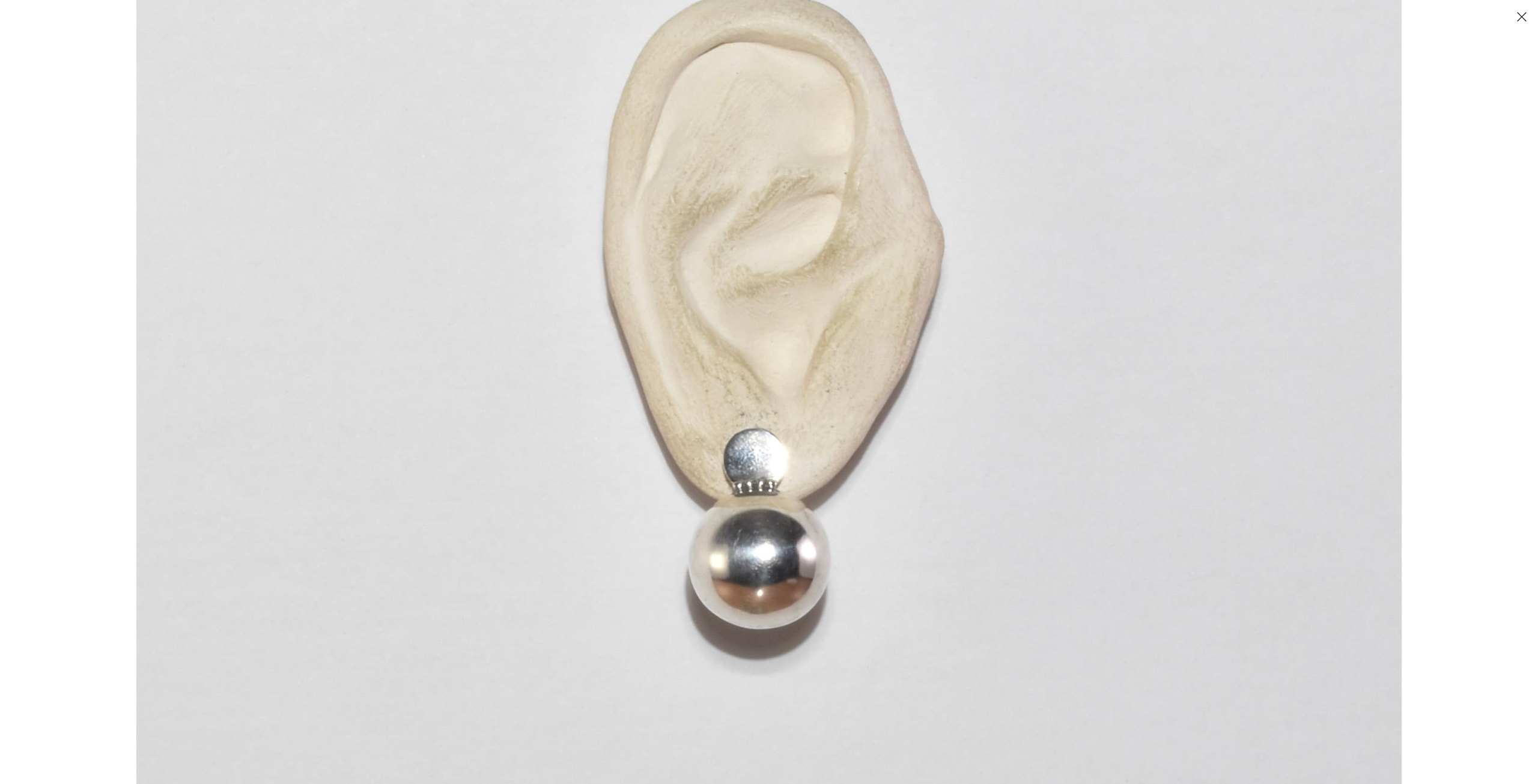
click at [776, 452] on img at bounding box center [769, 325] width 1265 height 1771
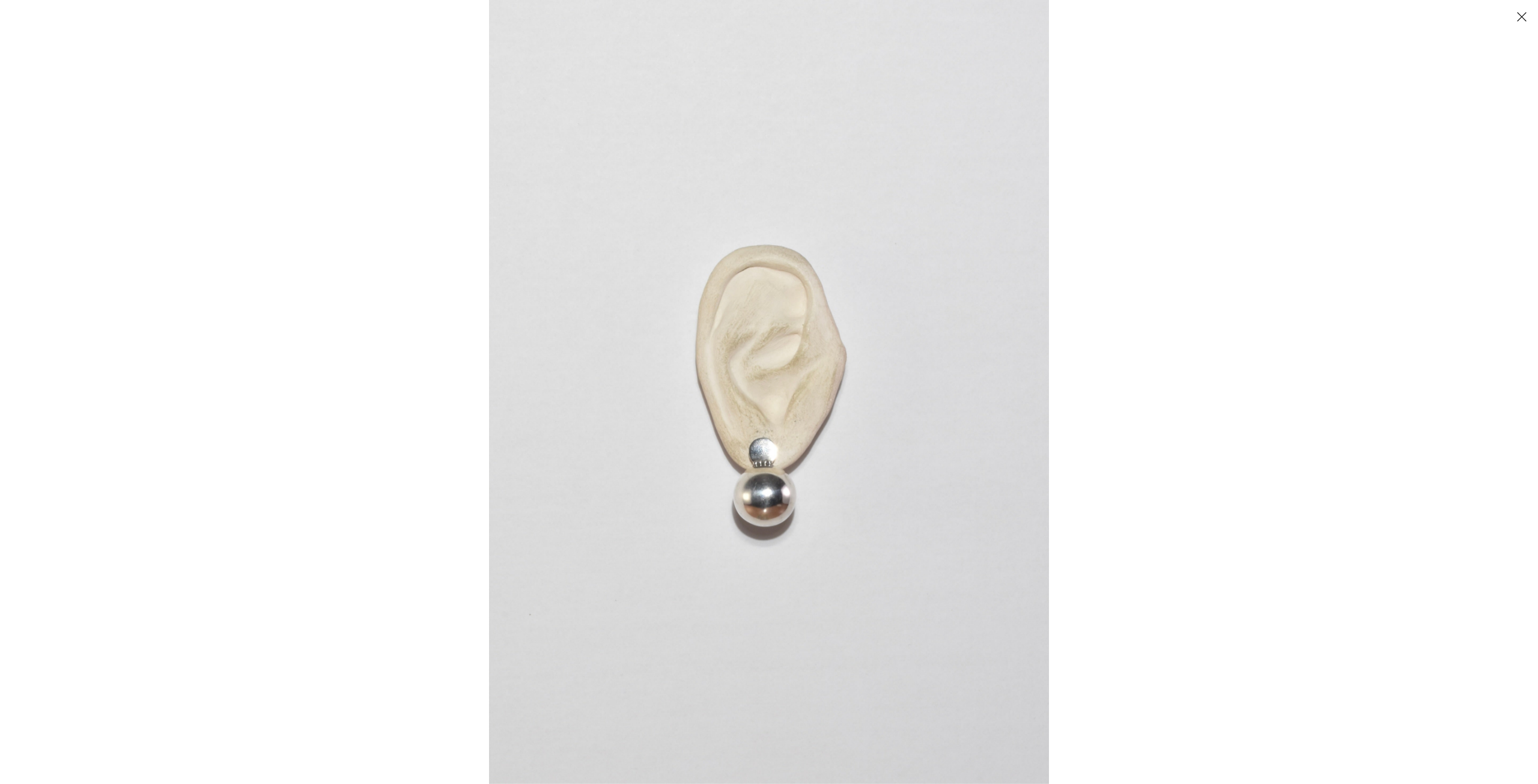
click at [767, 447] on img at bounding box center [769, 392] width 560 height 784
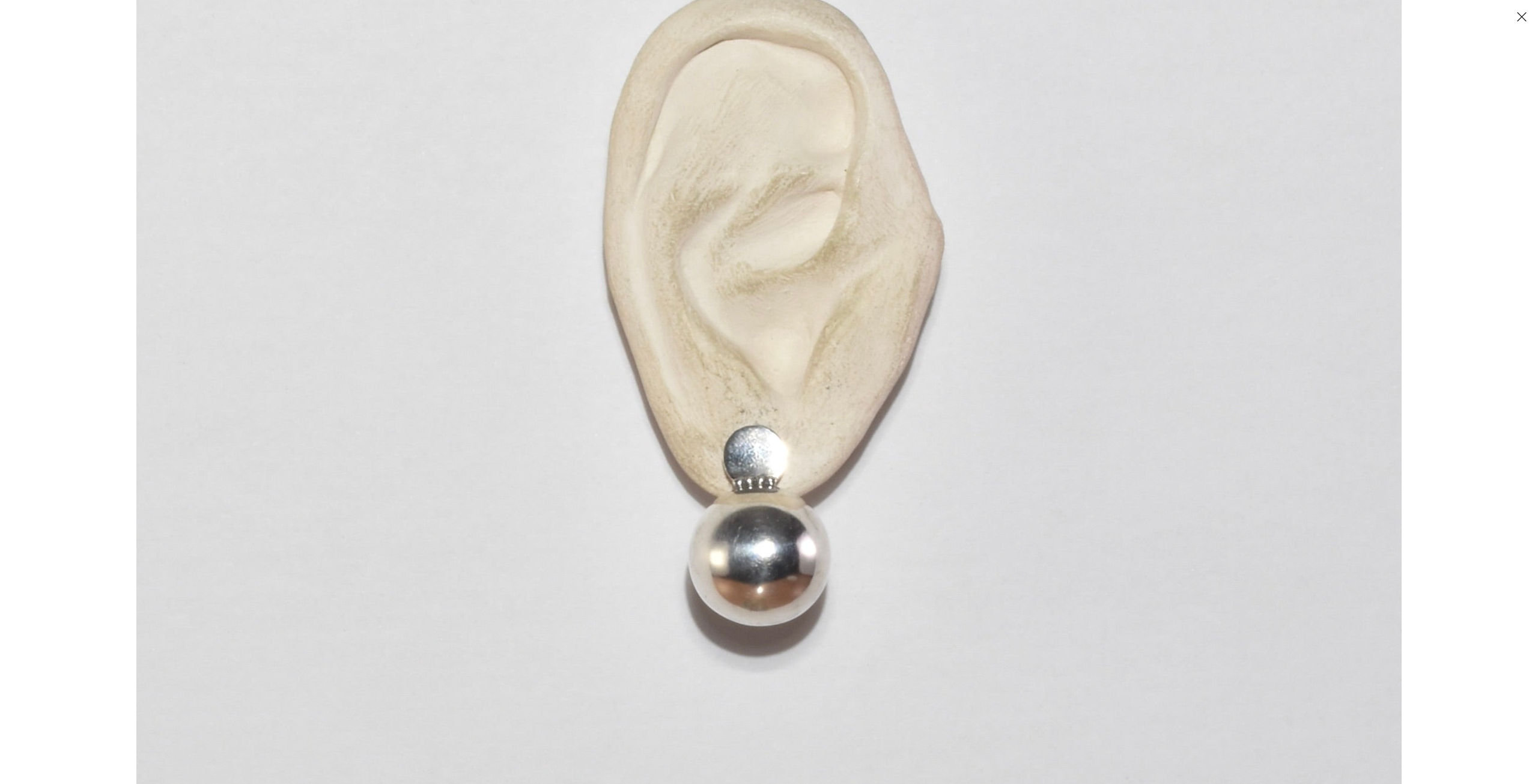
click at [711, 377] on img at bounding box center [769, 322] width 1265 height 1771
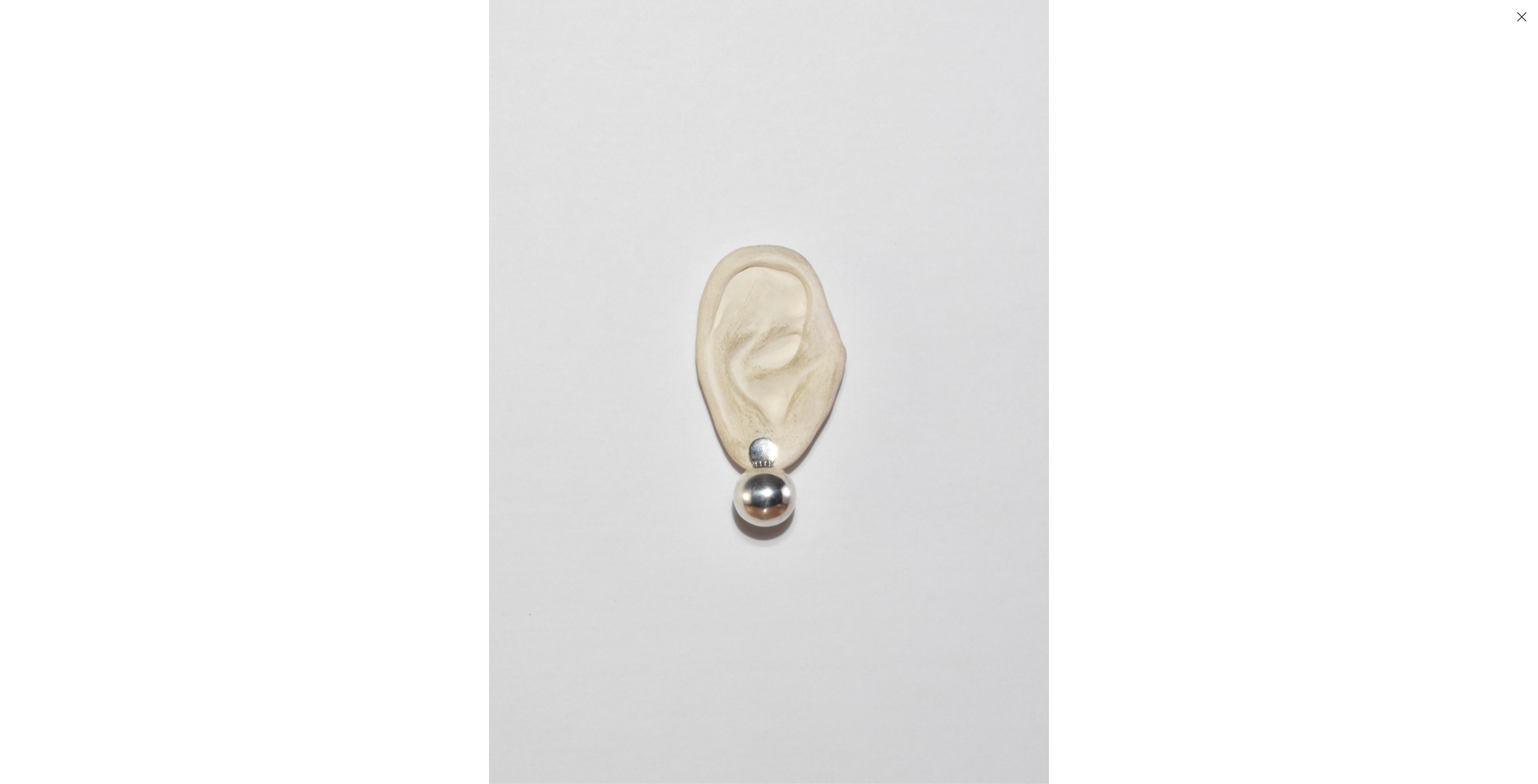
click at [401, 70] on div at bounding box center [769, 392] width 1538 height 784
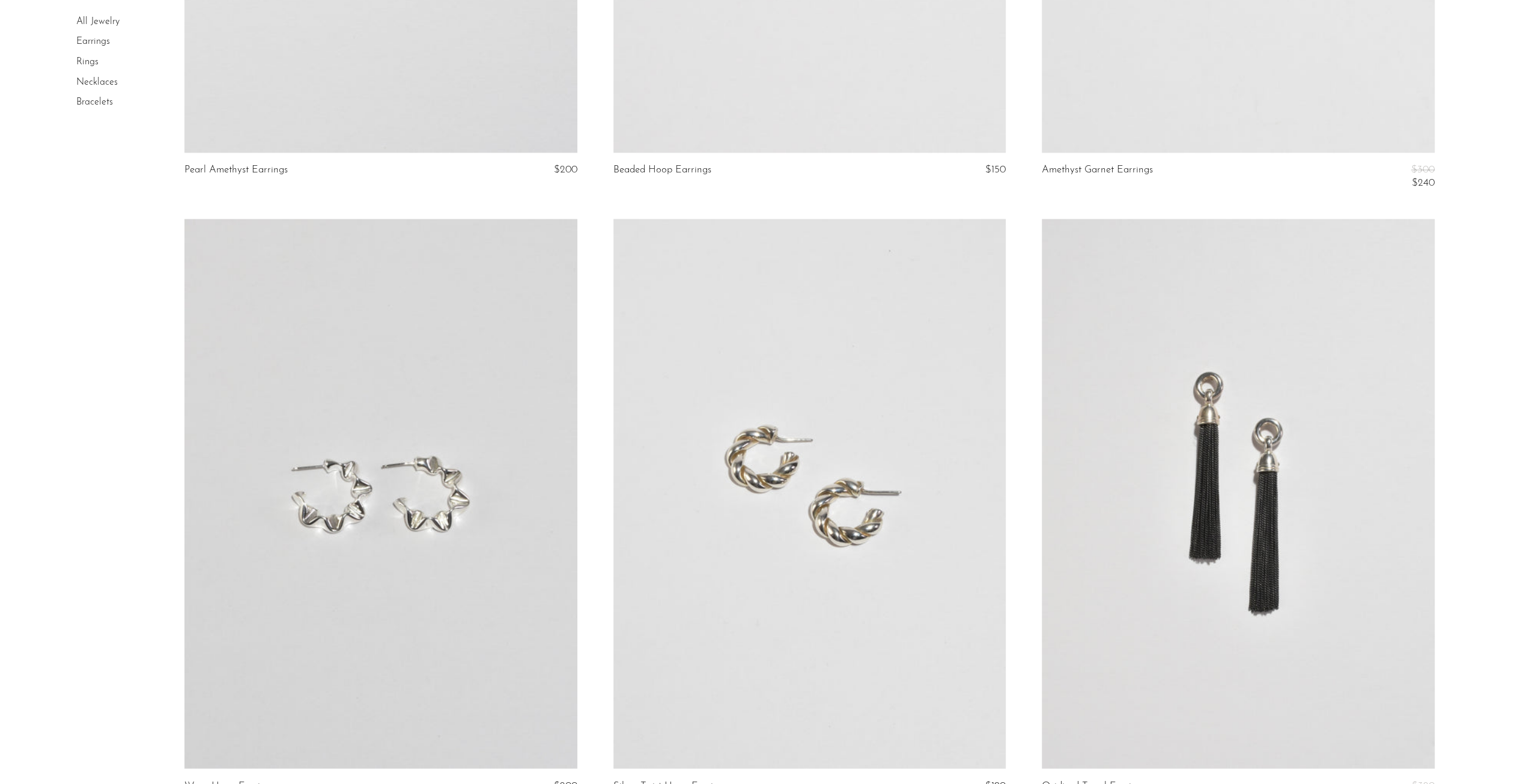
scroll to position [6847, 0]
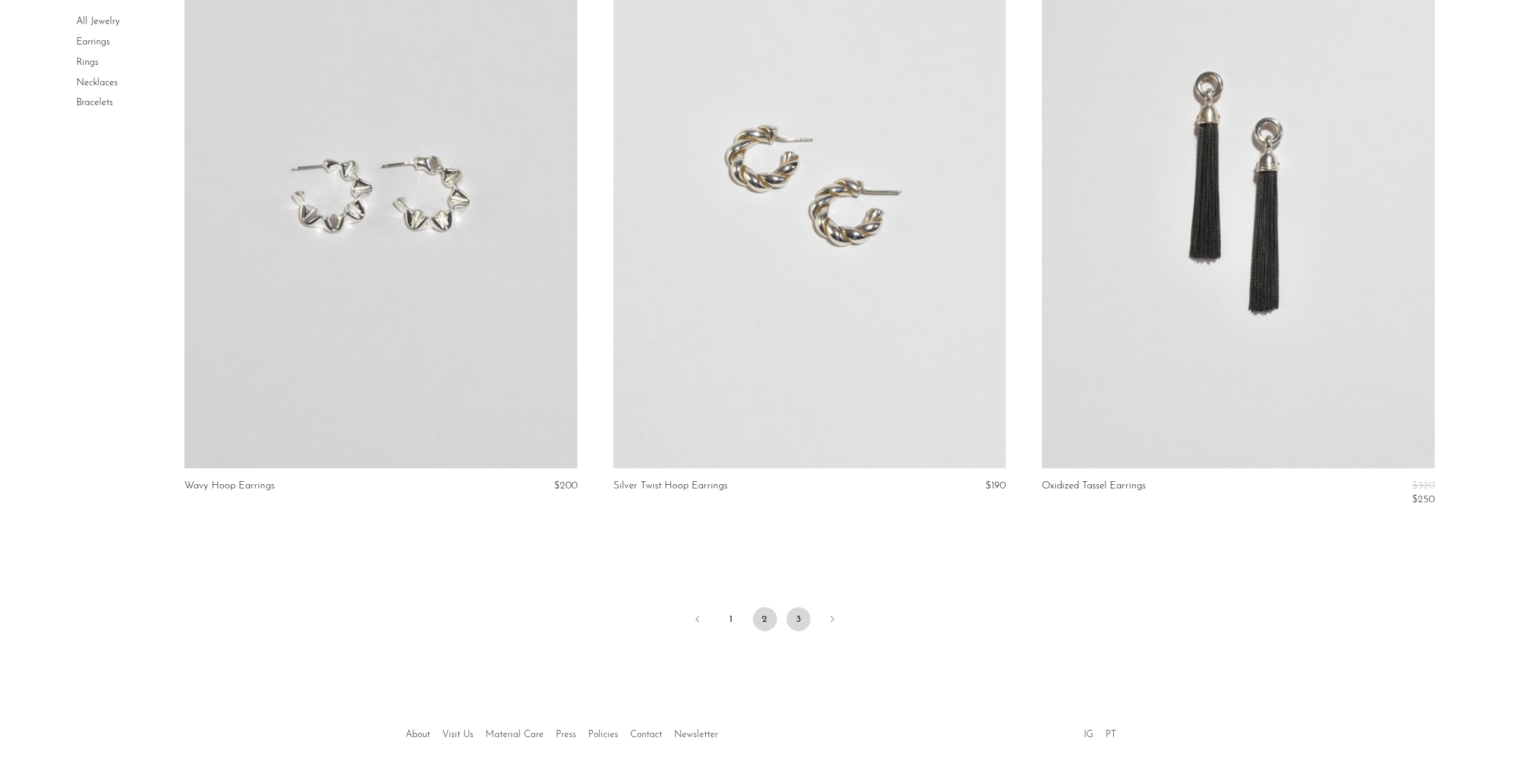
click at [805, 611] on link "3" at bounding box center [798, 618] width 24 height 24
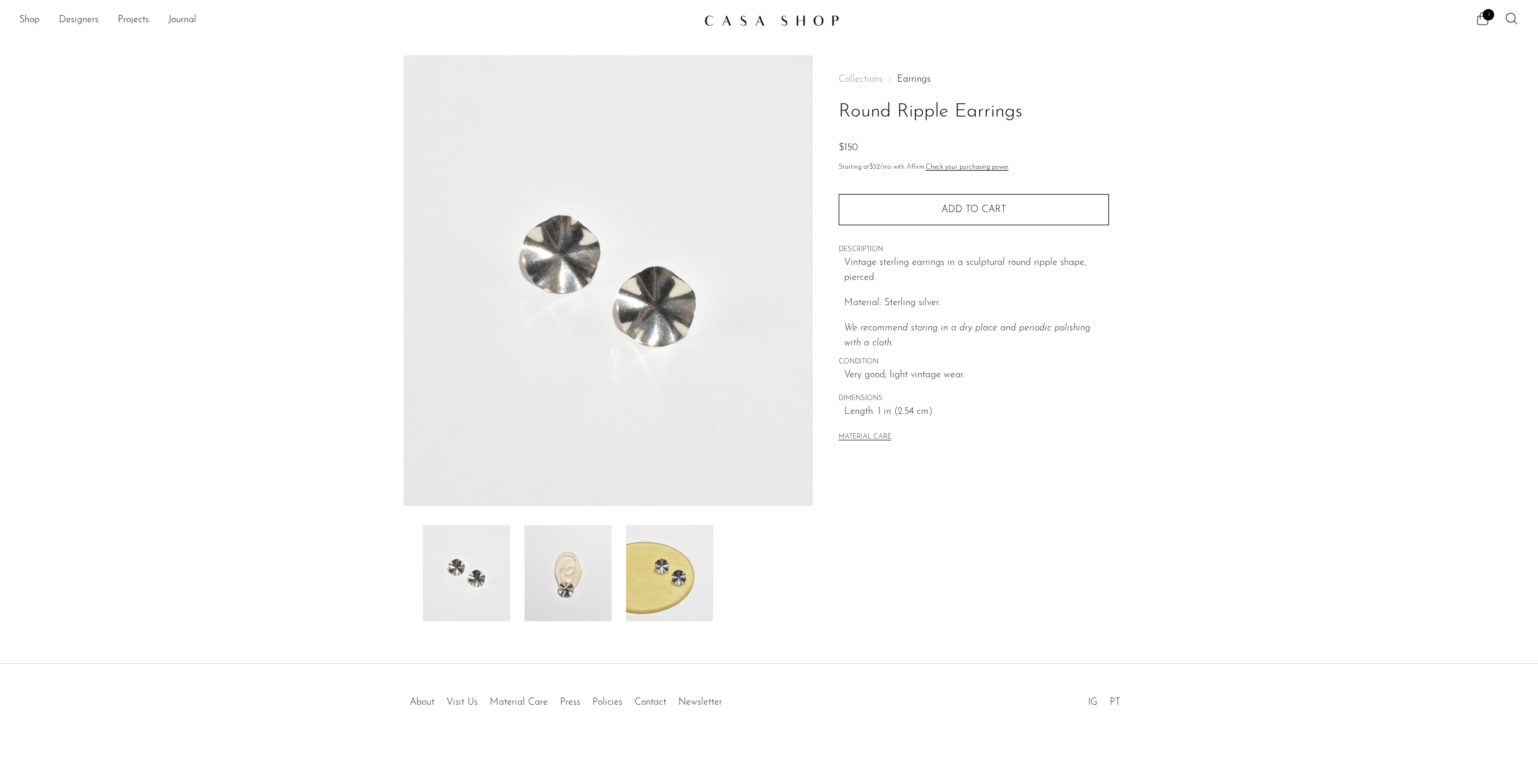
click at [551, 582] on img at bounding box center [567, 573] width 87 height 96
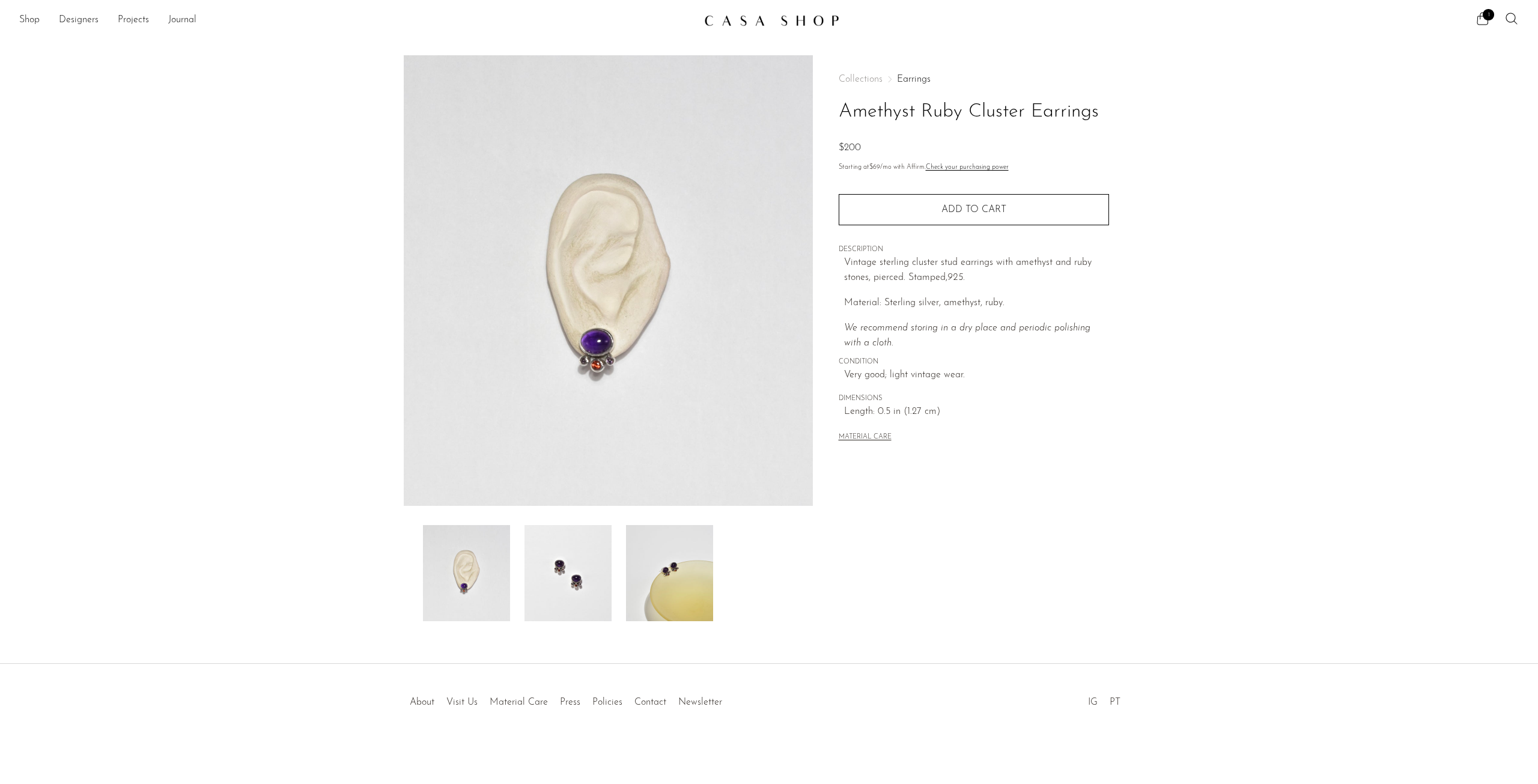
click at [547, 317] on img at bounding box center [608, 280] width 409 height 450
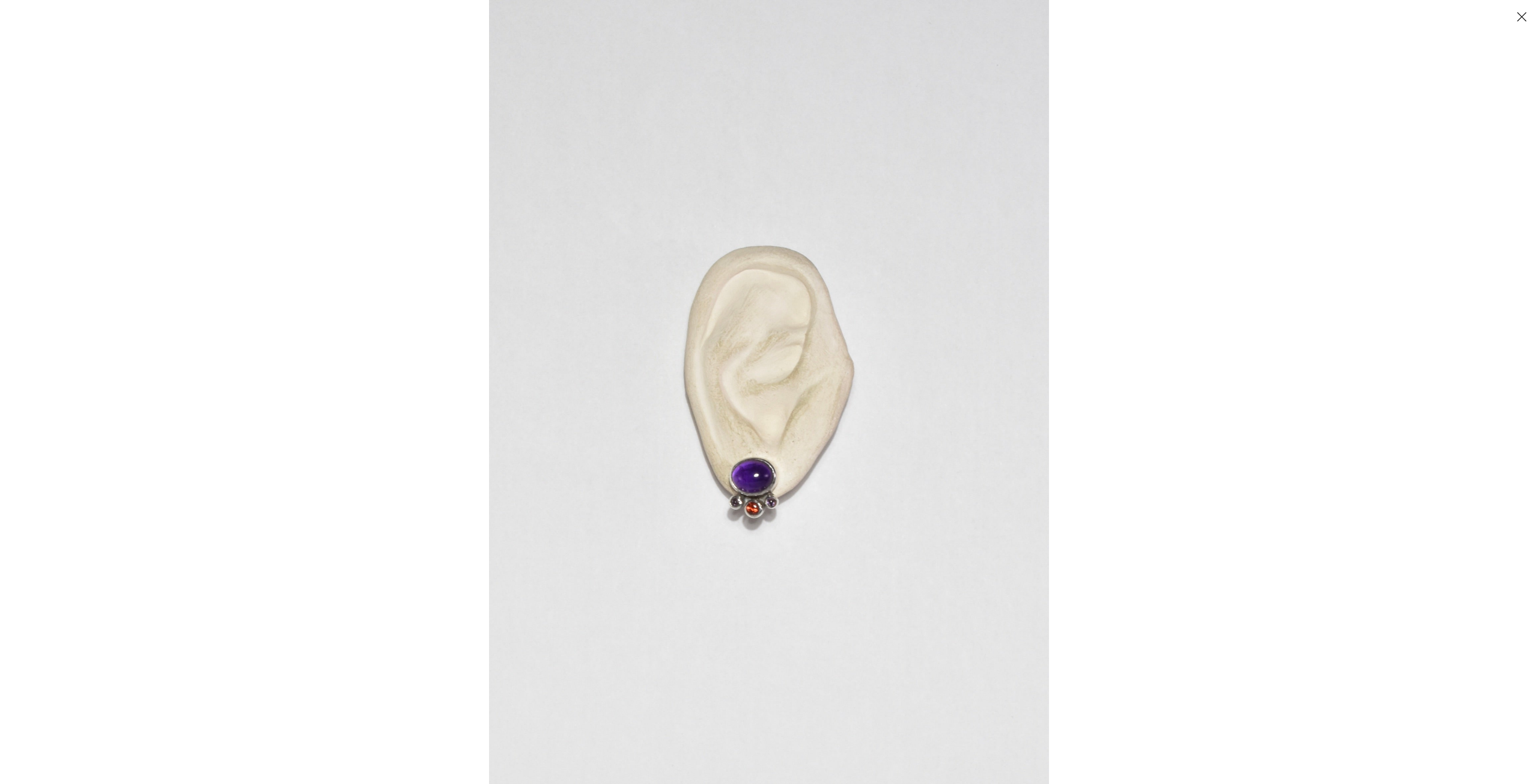
click at [752, 455] on img at bounding box center [769, 392] width 560 height 784
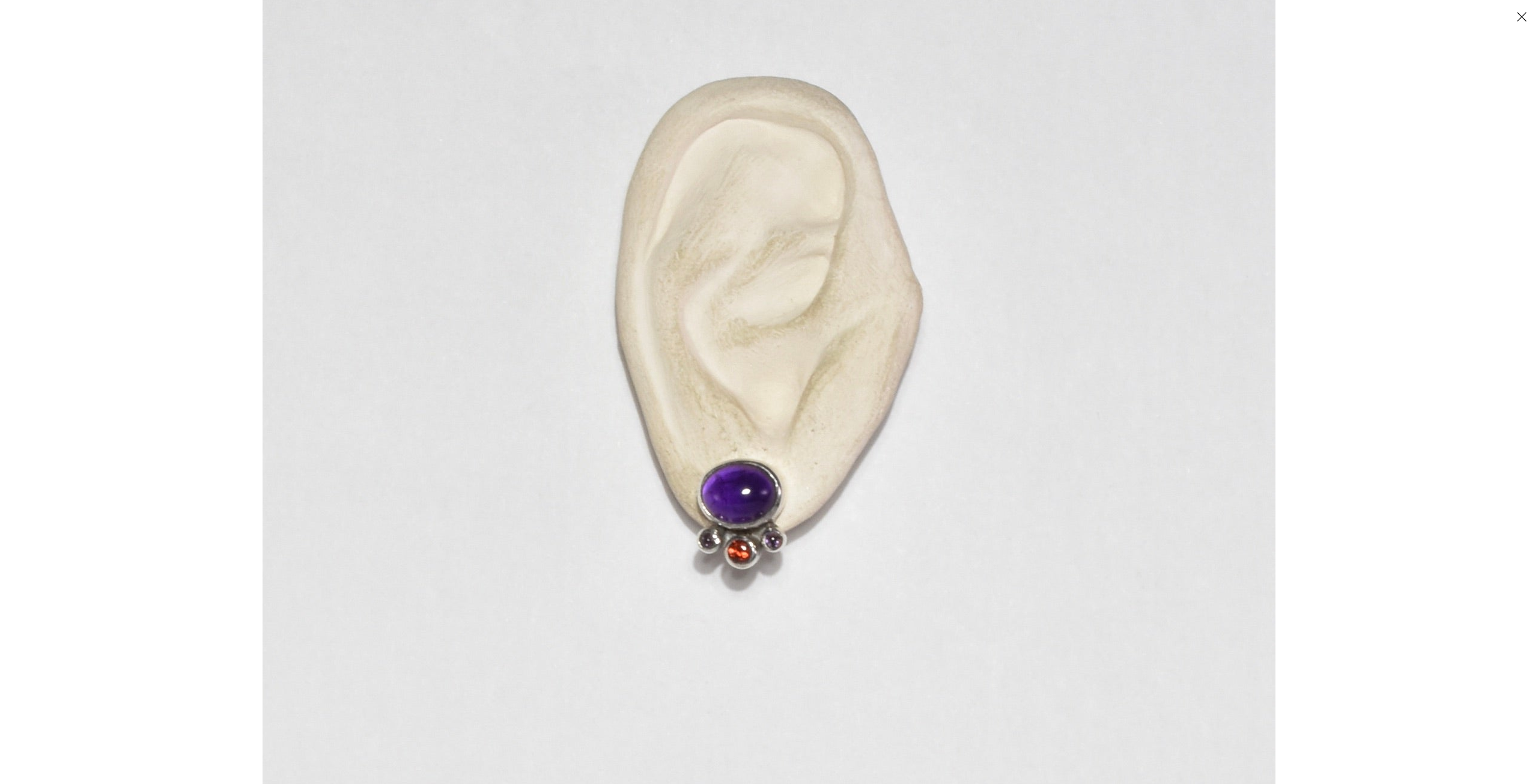
click at [200, 197] on div at bounding box center [769, 392] width 1538 height 784
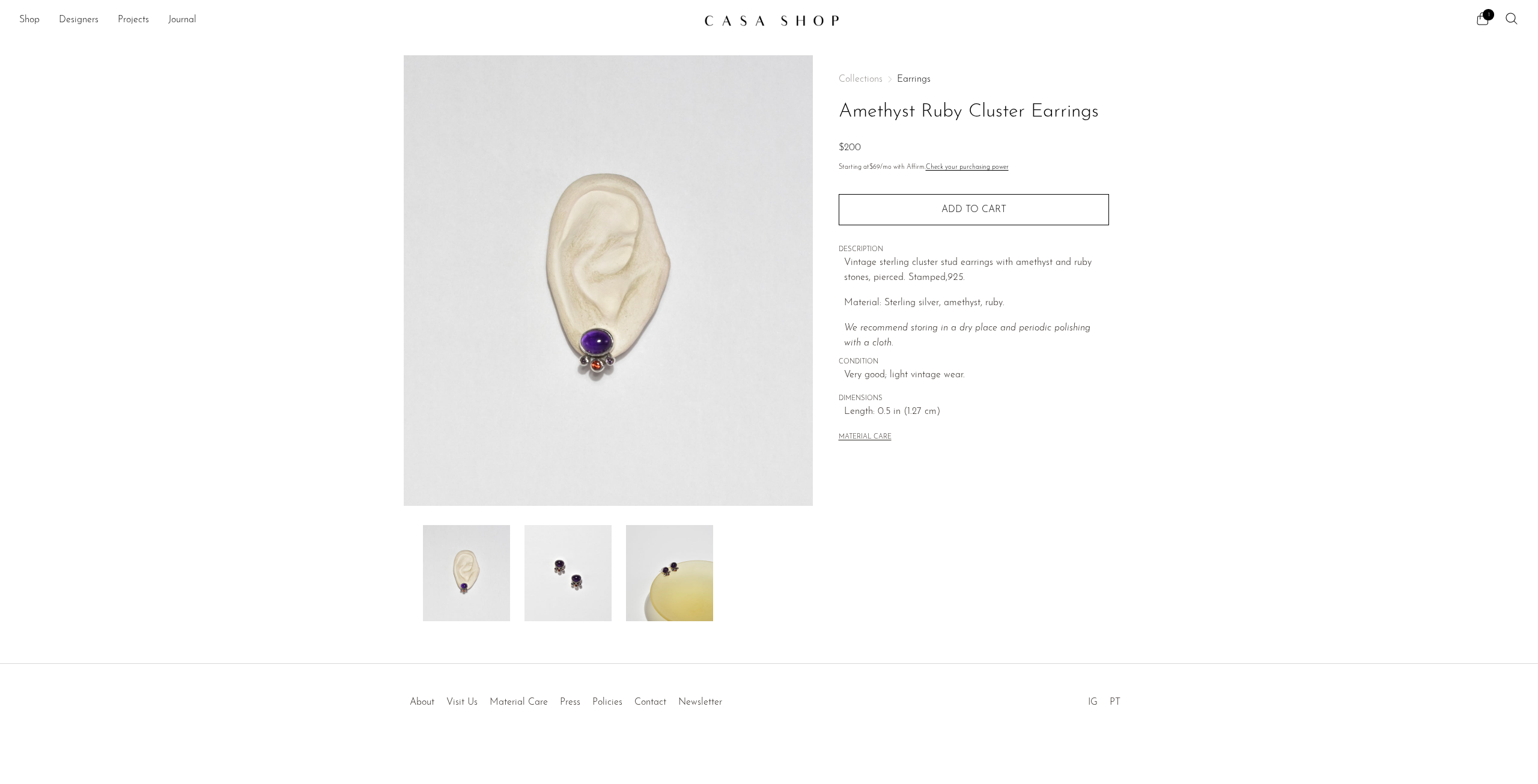
click at [663, 576] on img at bounding box center [669, 573] width 87 height 96
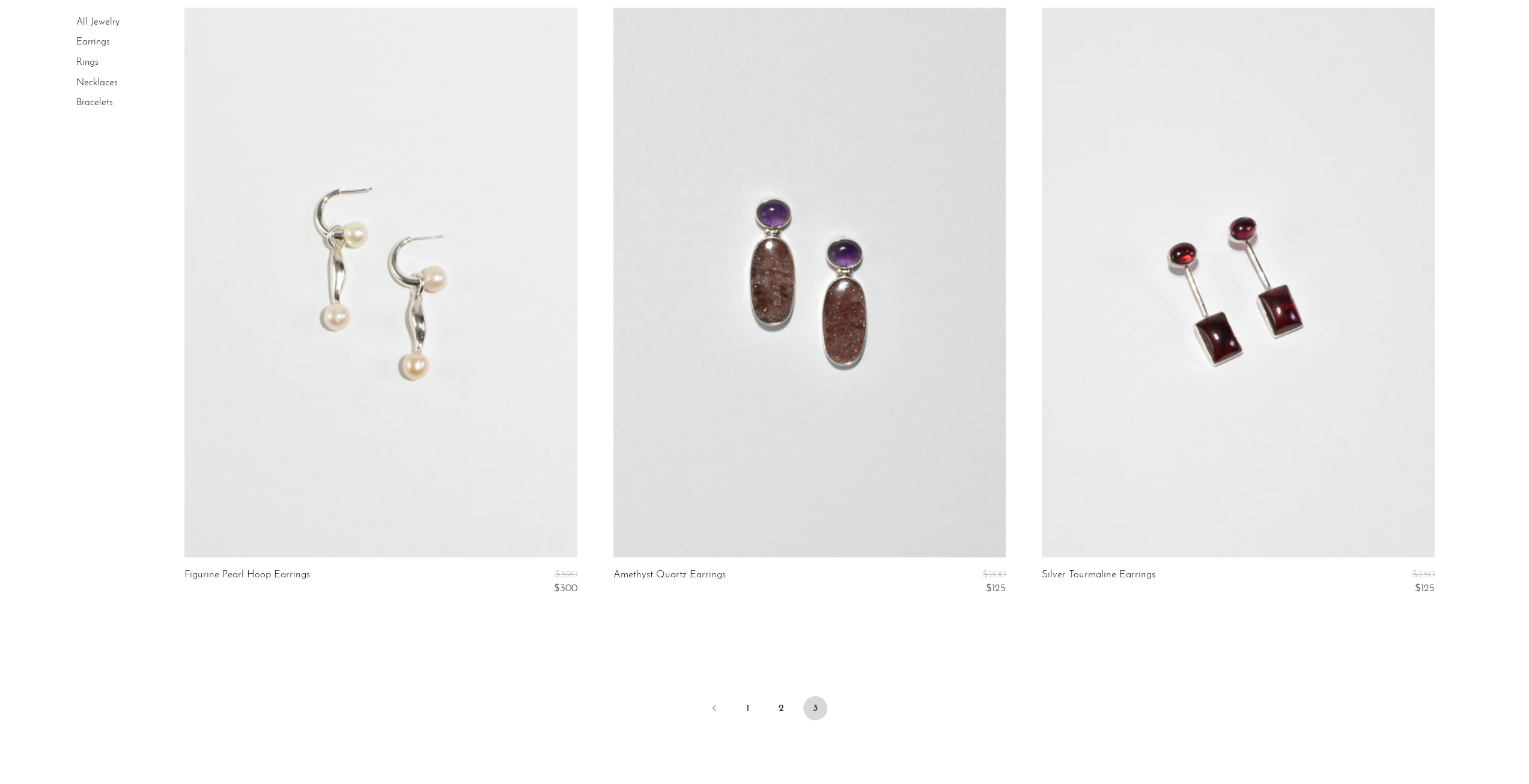
scroll to position [3183, 0]
click at [91, 90] on li "Necklaces" at bounding box center [121, 83] width 90 height 20
click at [97, 82] on link "Necklaces" at bounding box center [96, 83] width 42 height 10
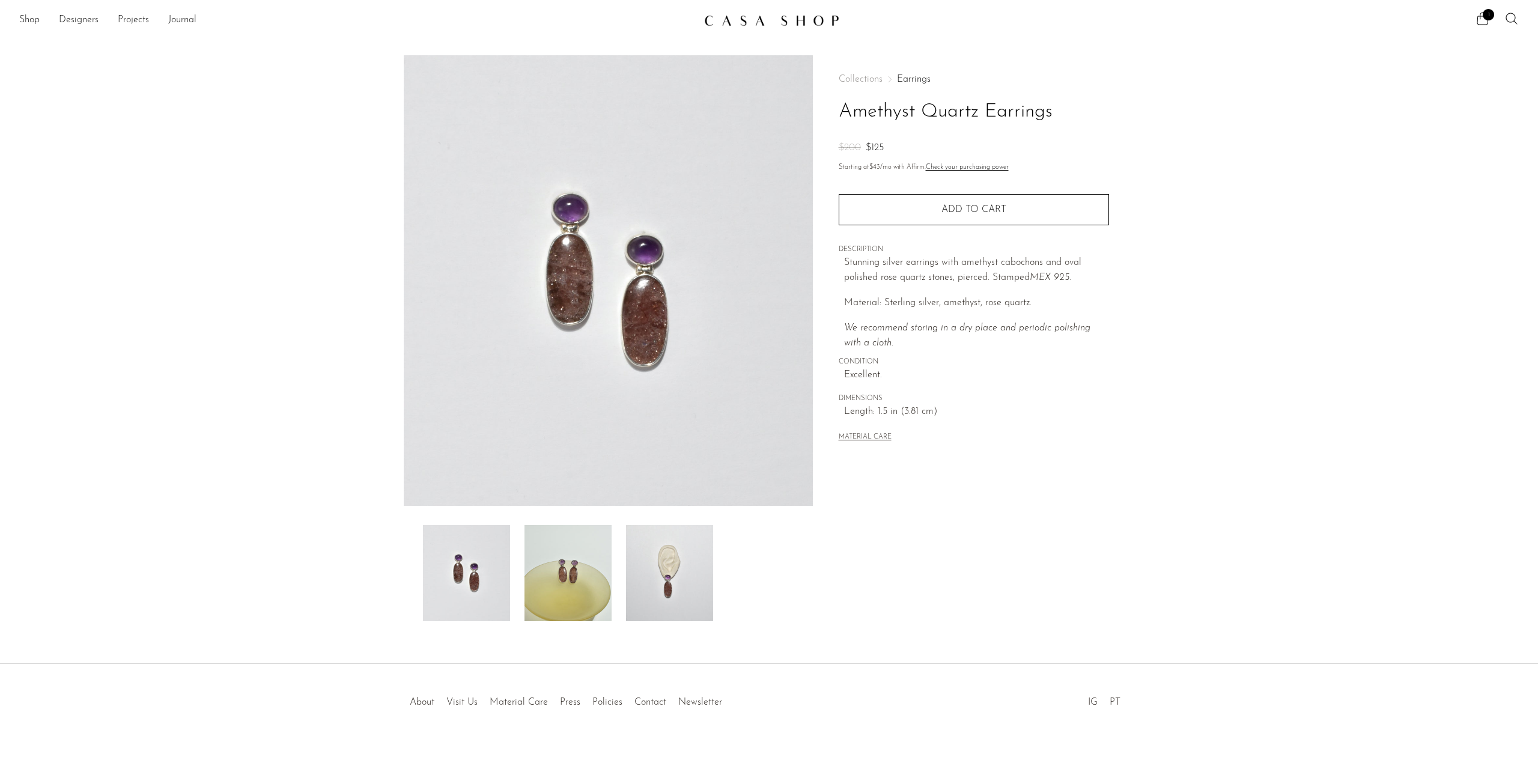
click at [685, 561] on img at bounding box center [669, 573] width 87 height 96
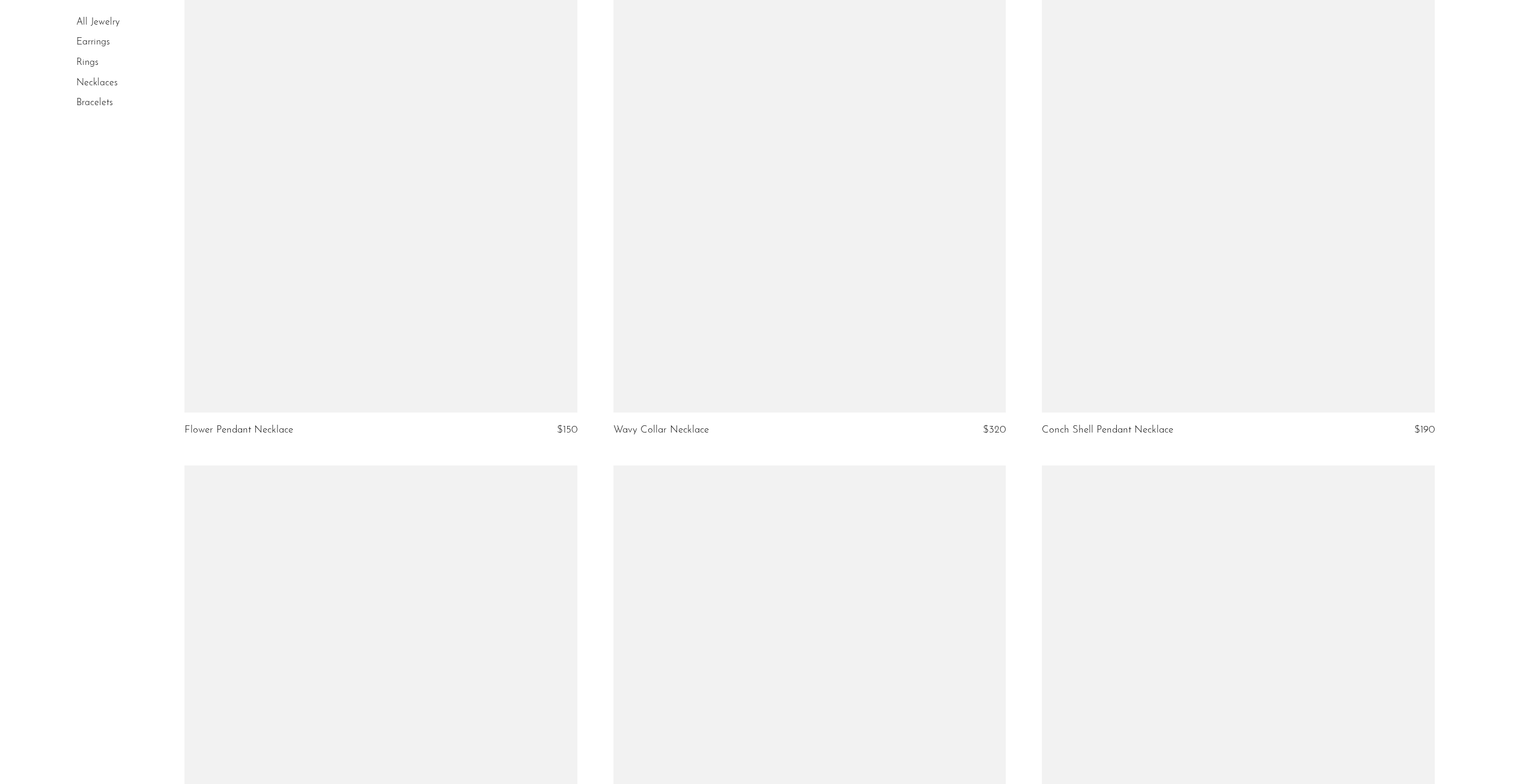
scroll to position [2636, 0]
